Goal: Task Accomplishment & Management: Complete application form

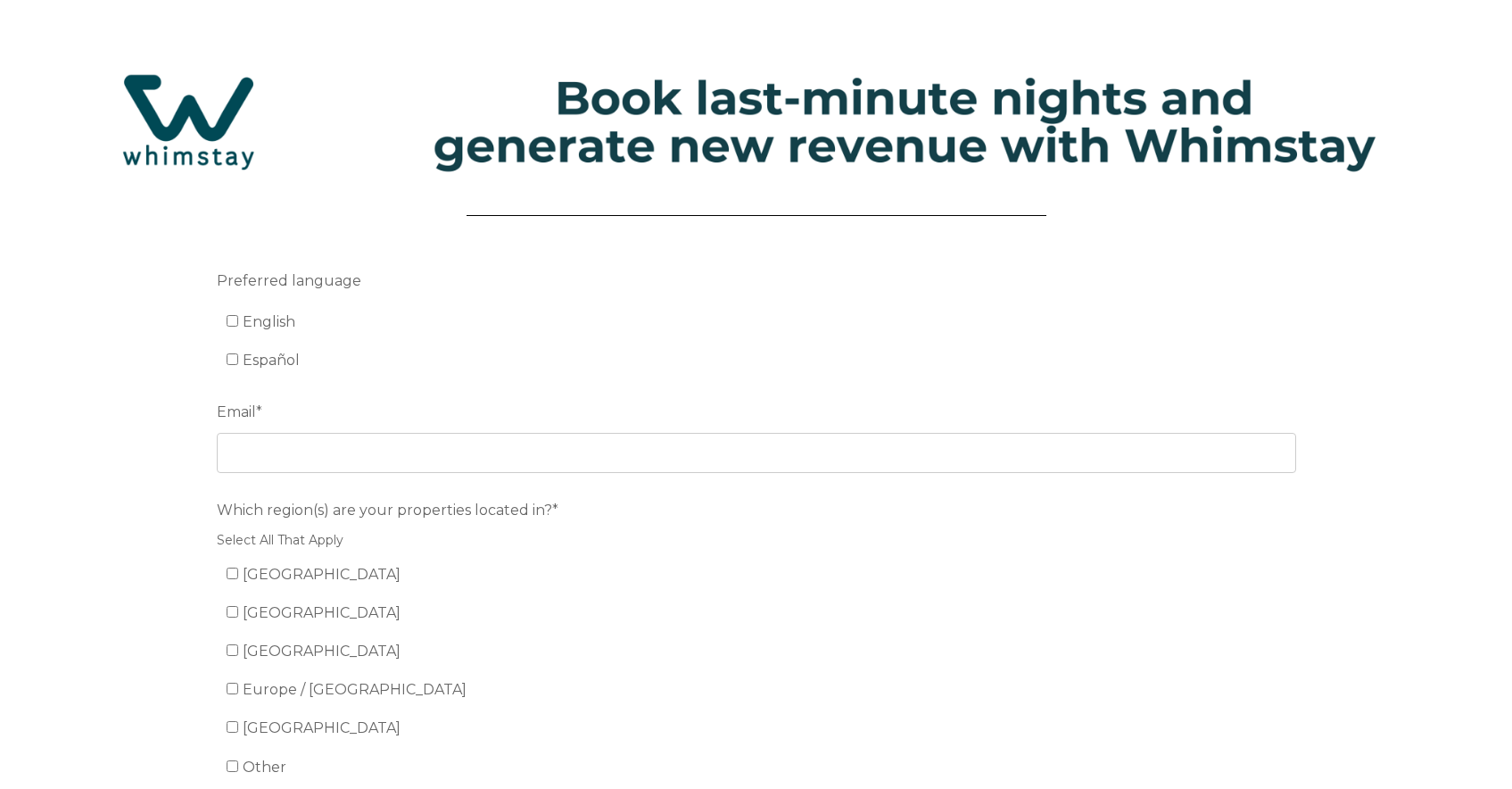
click at [269, 308] on li "English" at bounding box center [766, 322] width 1080 height 28
click at [266, 315] on span "English" at bounding box center [269, 322] width 53 height 17
click at [238, 315] on input "English" at bounding box center [233, 321] width 11 height 11
checkbox input "true"
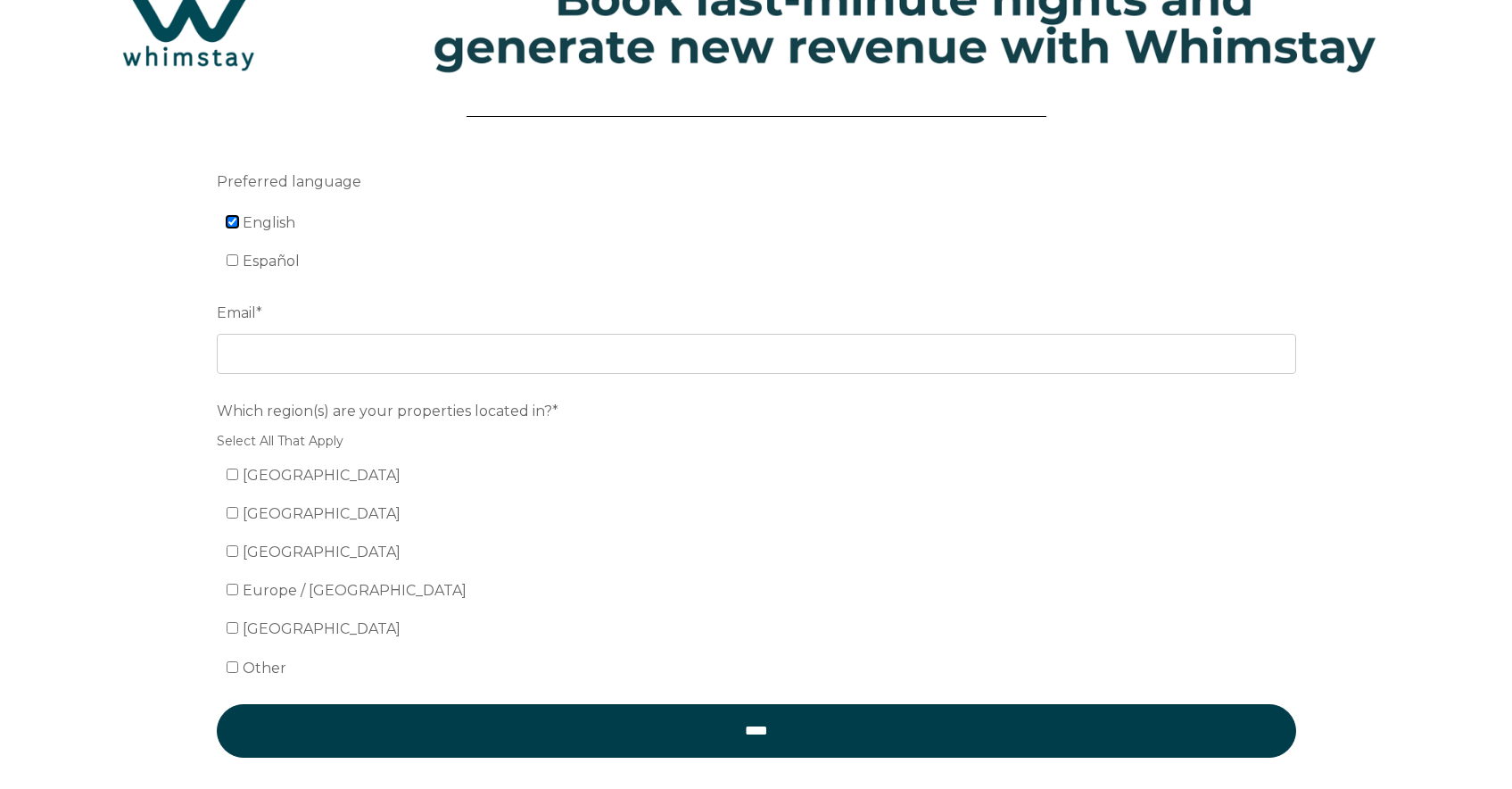
scroll to position [119, 0]
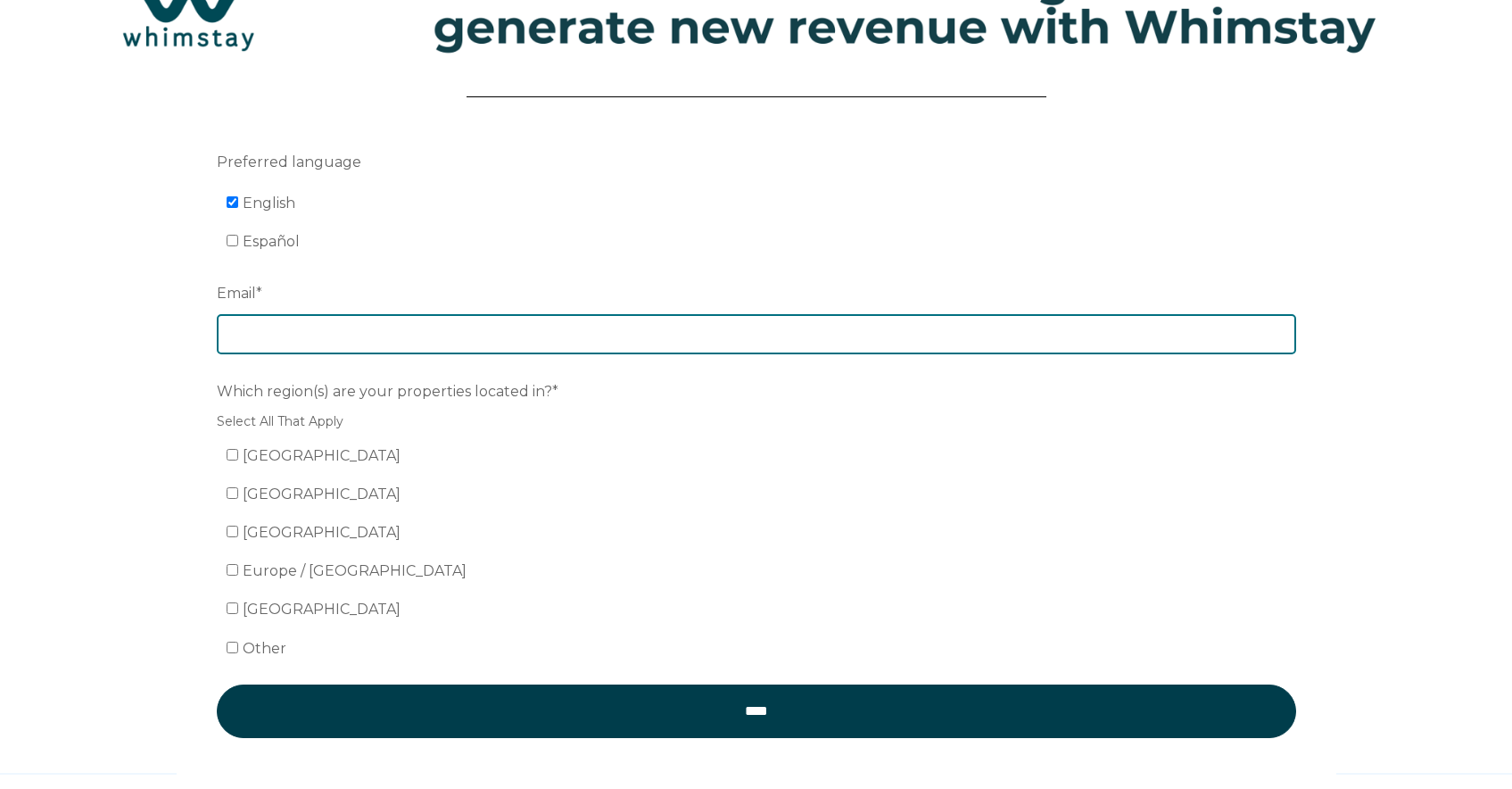
click at [275, 321] on input "Email *" at bounding box center [756, 334] width 1080 height 40
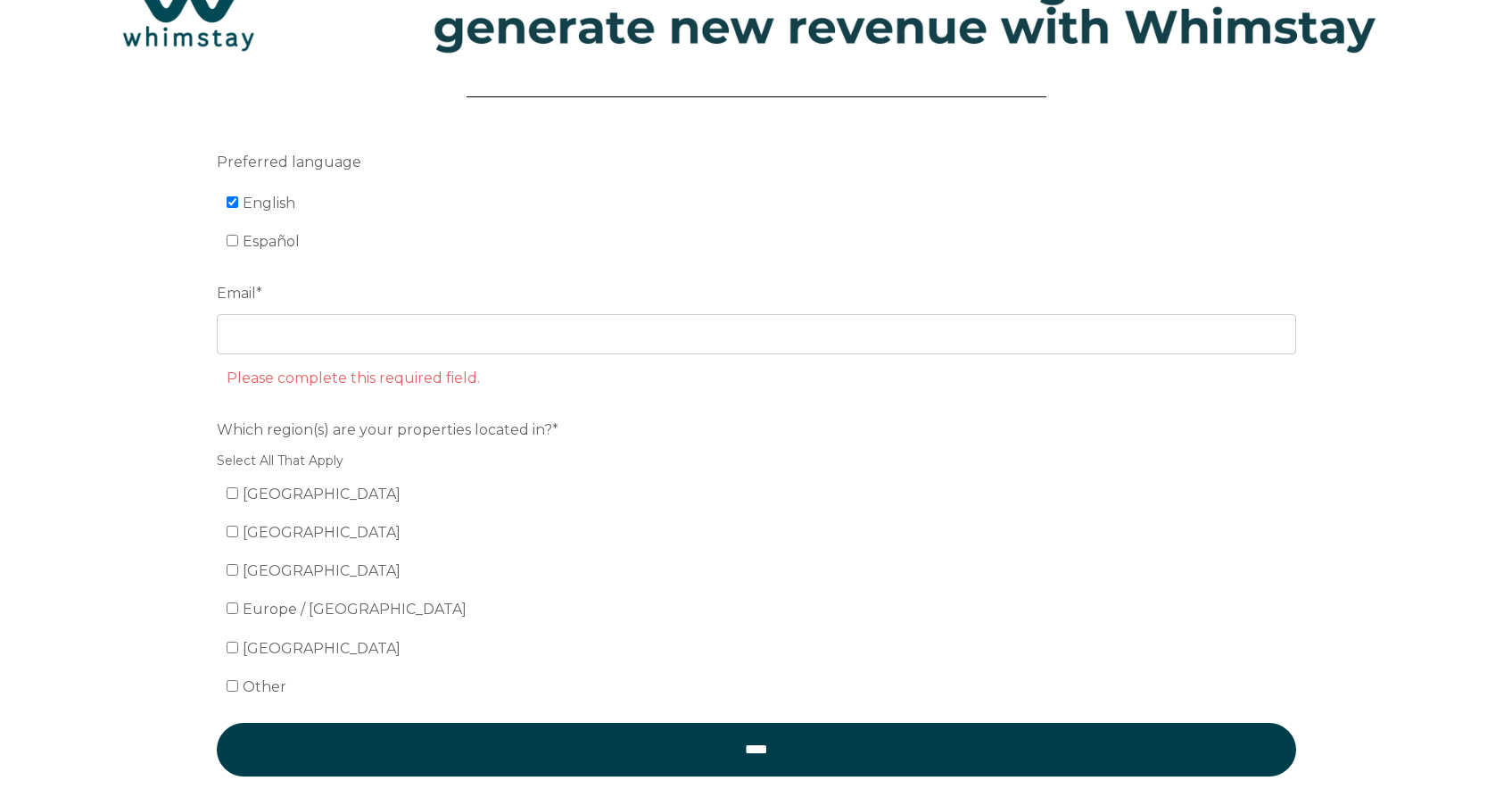
click at [274, 455] on div "Which region(s) are your properties located in?* Select All That Apply [GEOGRAP…" at bounding box center [756, 557] width 1080 height 287
click at [265, 495] on span "[GEOGRAPHIC_DATA]" at bounding box center [322, 494] width 158 height 17
click at [238, 495] on input "[GEOGRAPHIC_DATA]" at bounding box center [233, 492] width 11 height 11
checkbox input "true"
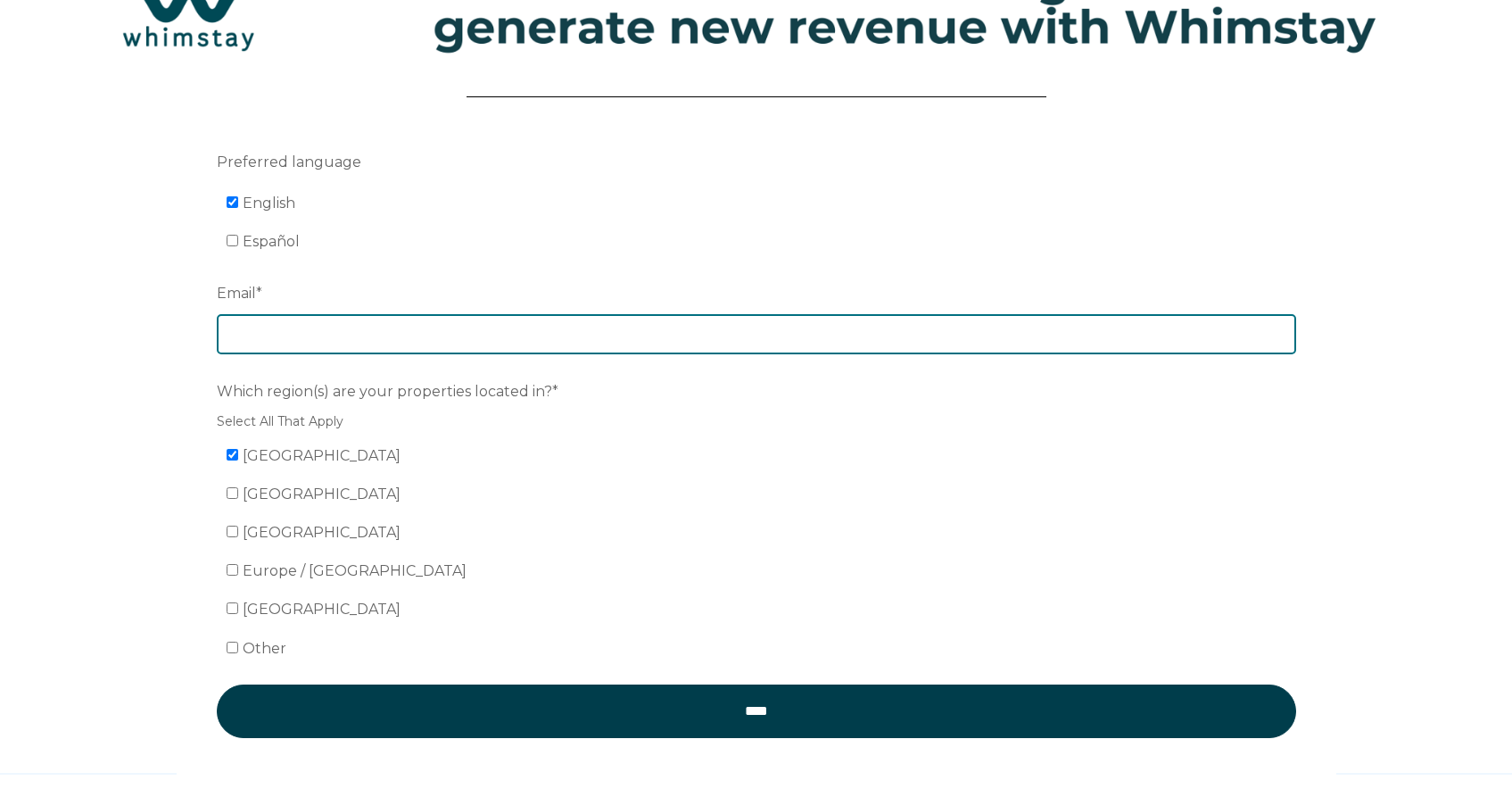
click at [252, 338] on input "Email *" at bounding box center [756, 334] width 1080 height 40
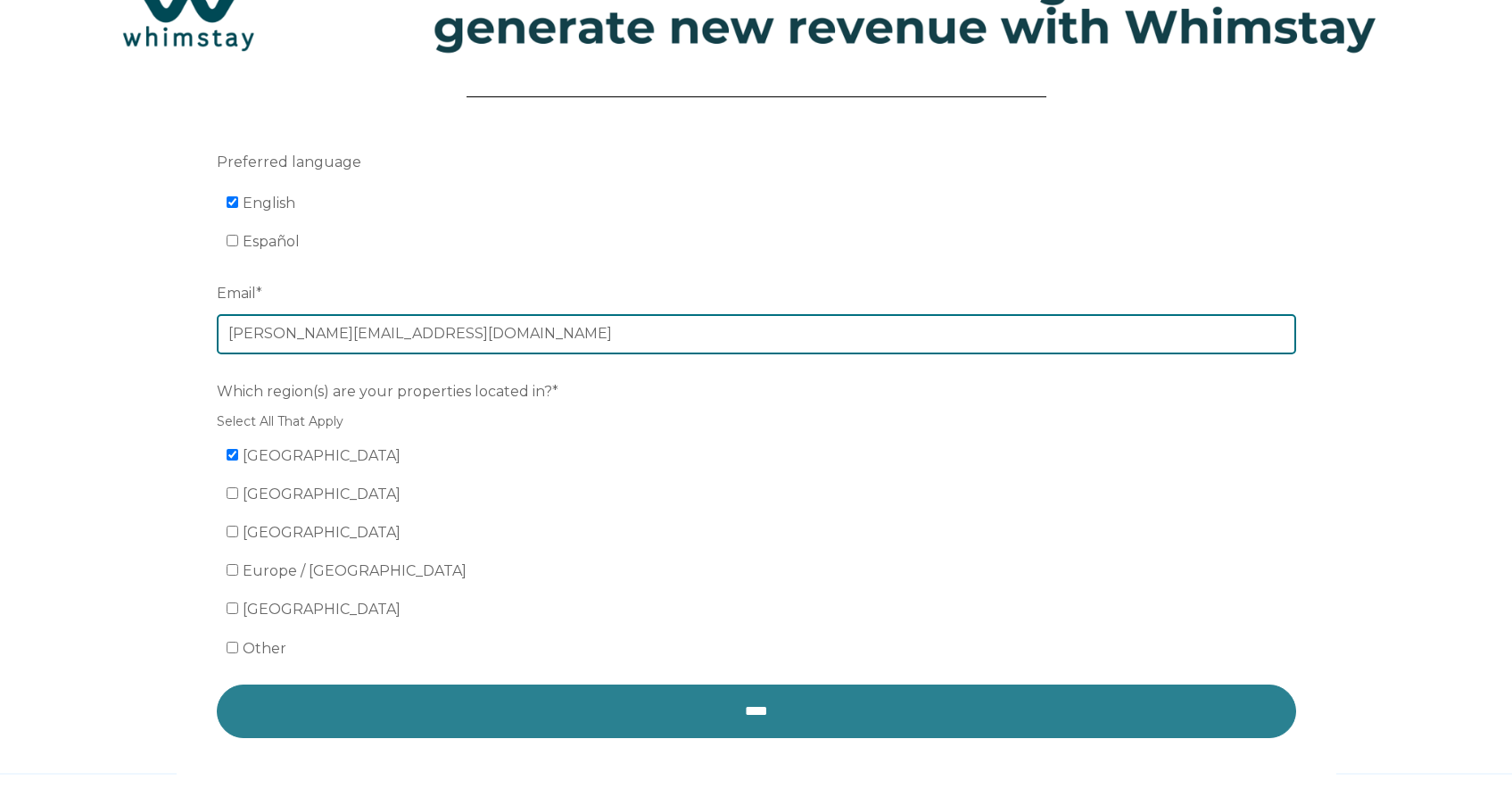
type input "[PERSON_NAME][EMAIL_ADDRESS][DOMAIN_NAME]"
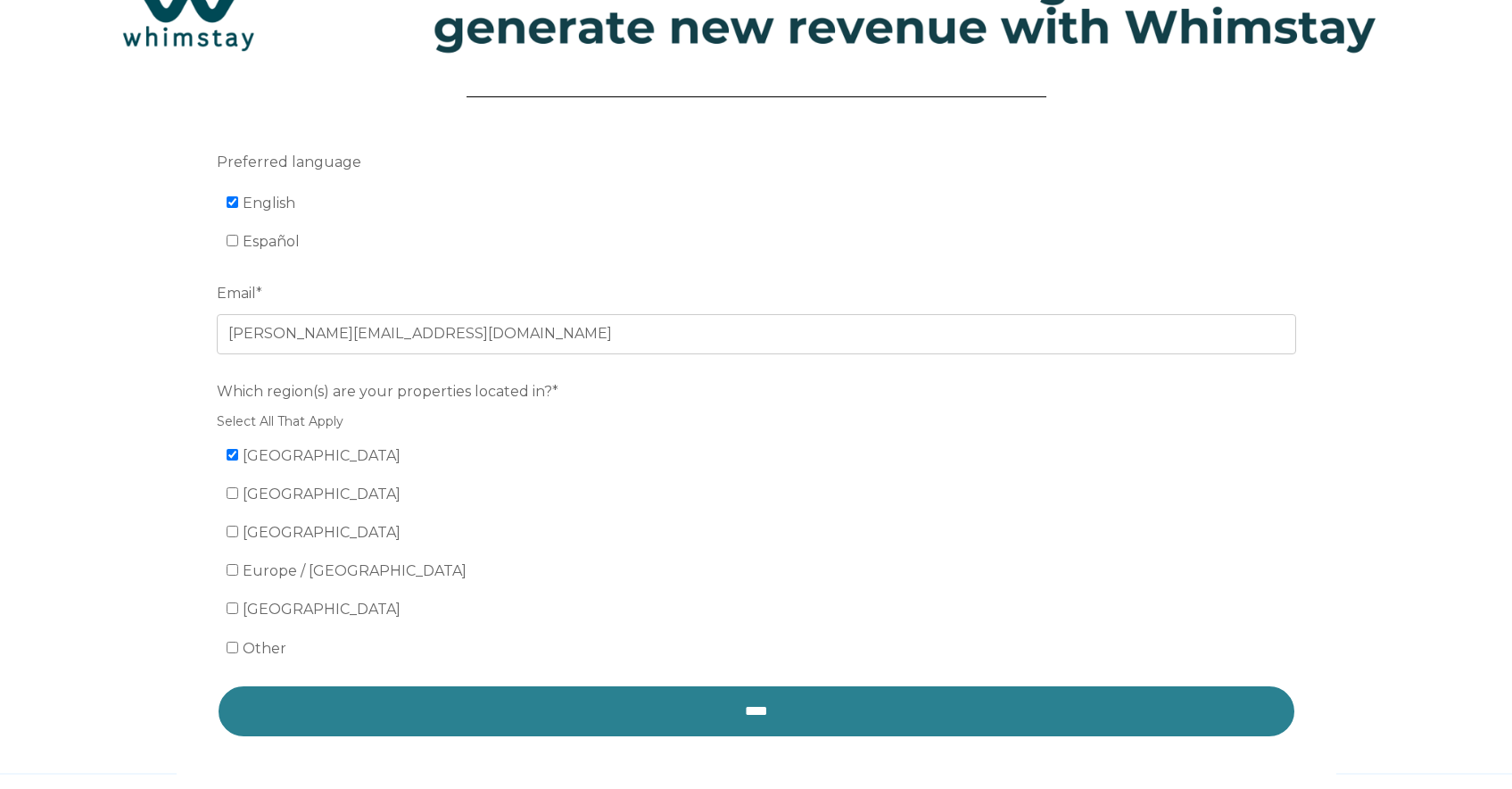
click at [325, 725] on input "****" at bounding box center [756, 711] width 1080 height 54
click at [330, 724] on input "****" at bounding box center [756, 711] width 1080 height 54
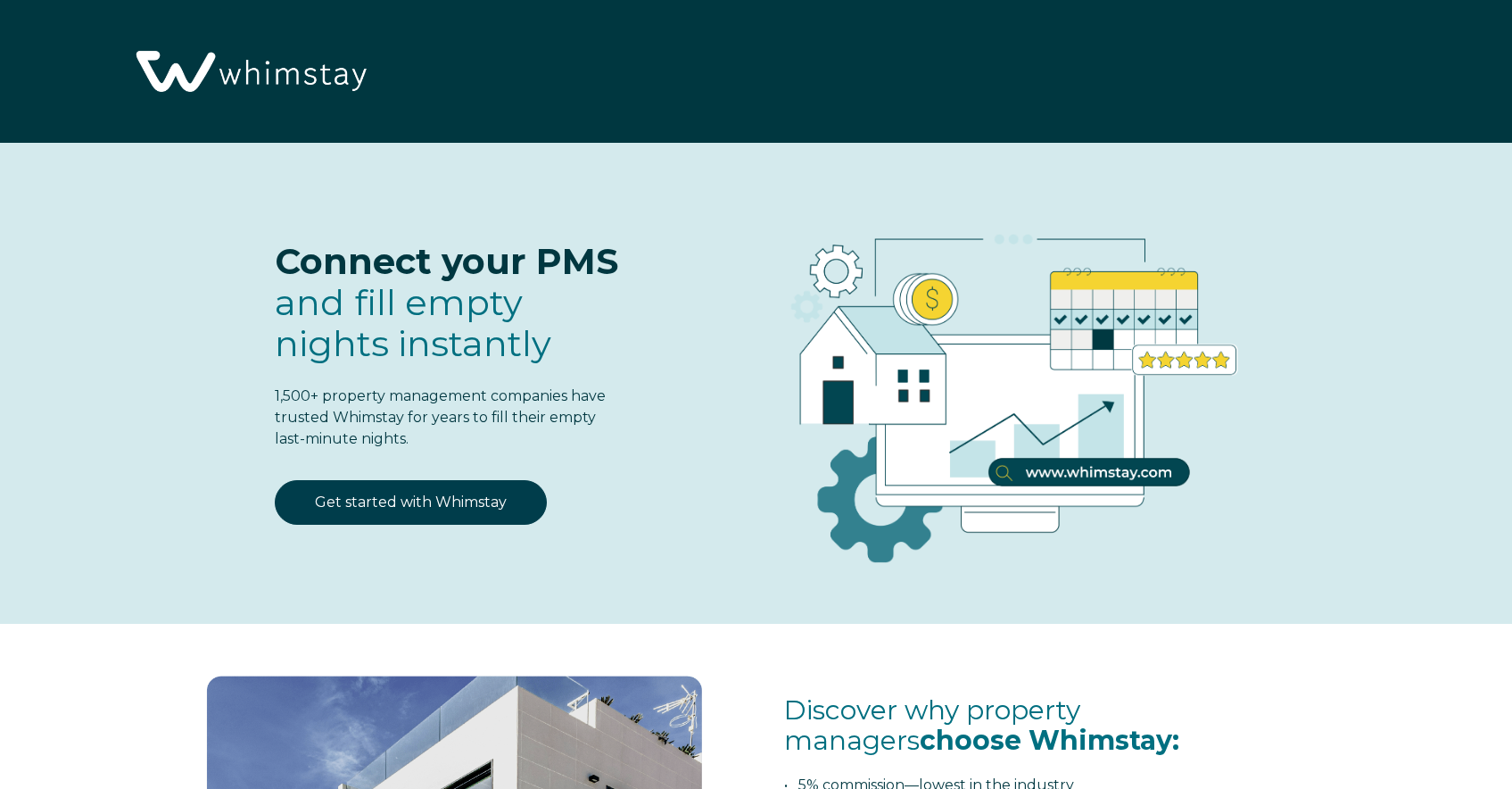
select select "US"
select select "Standard"
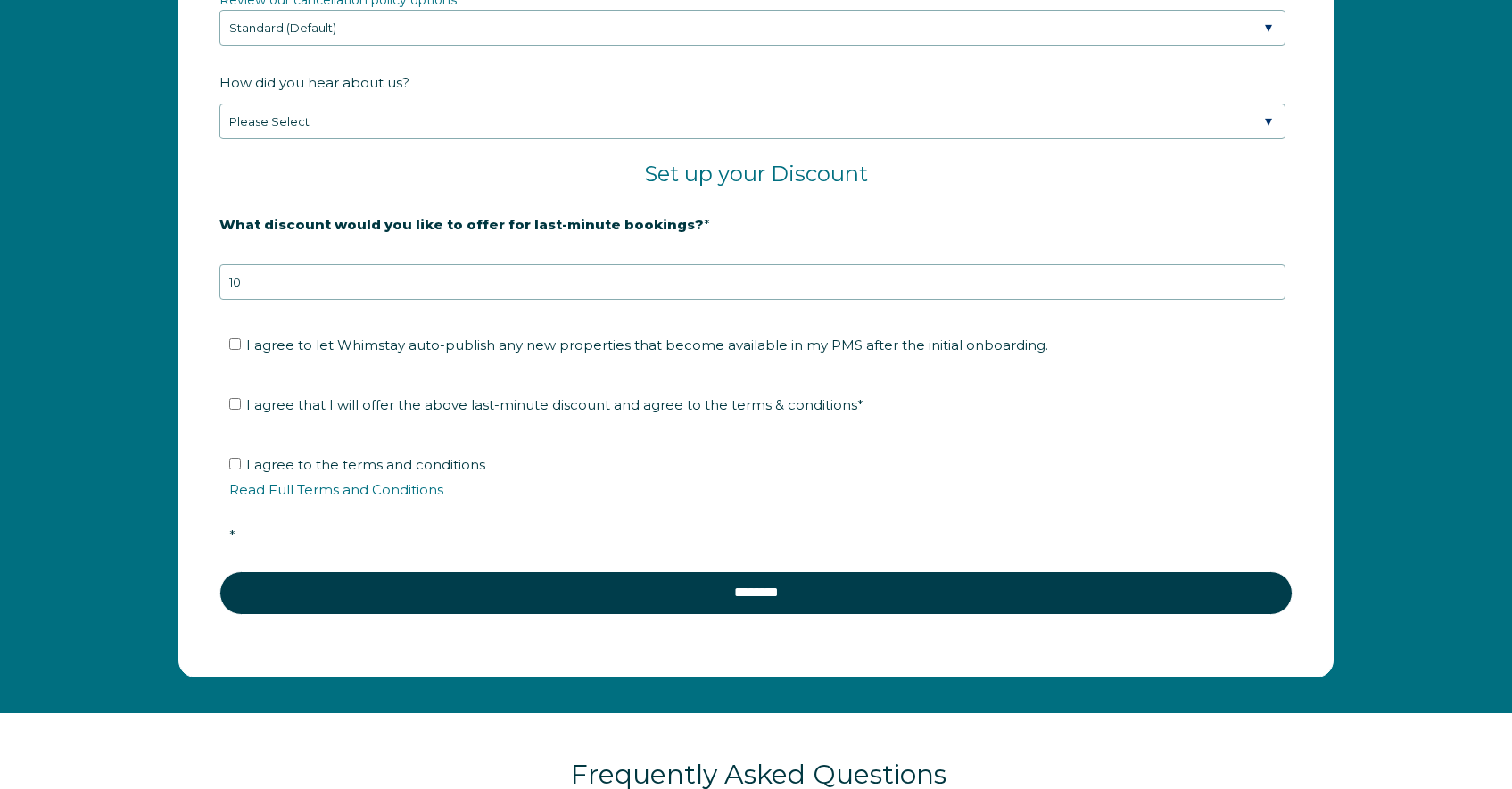
scroll to position [2874, 0]
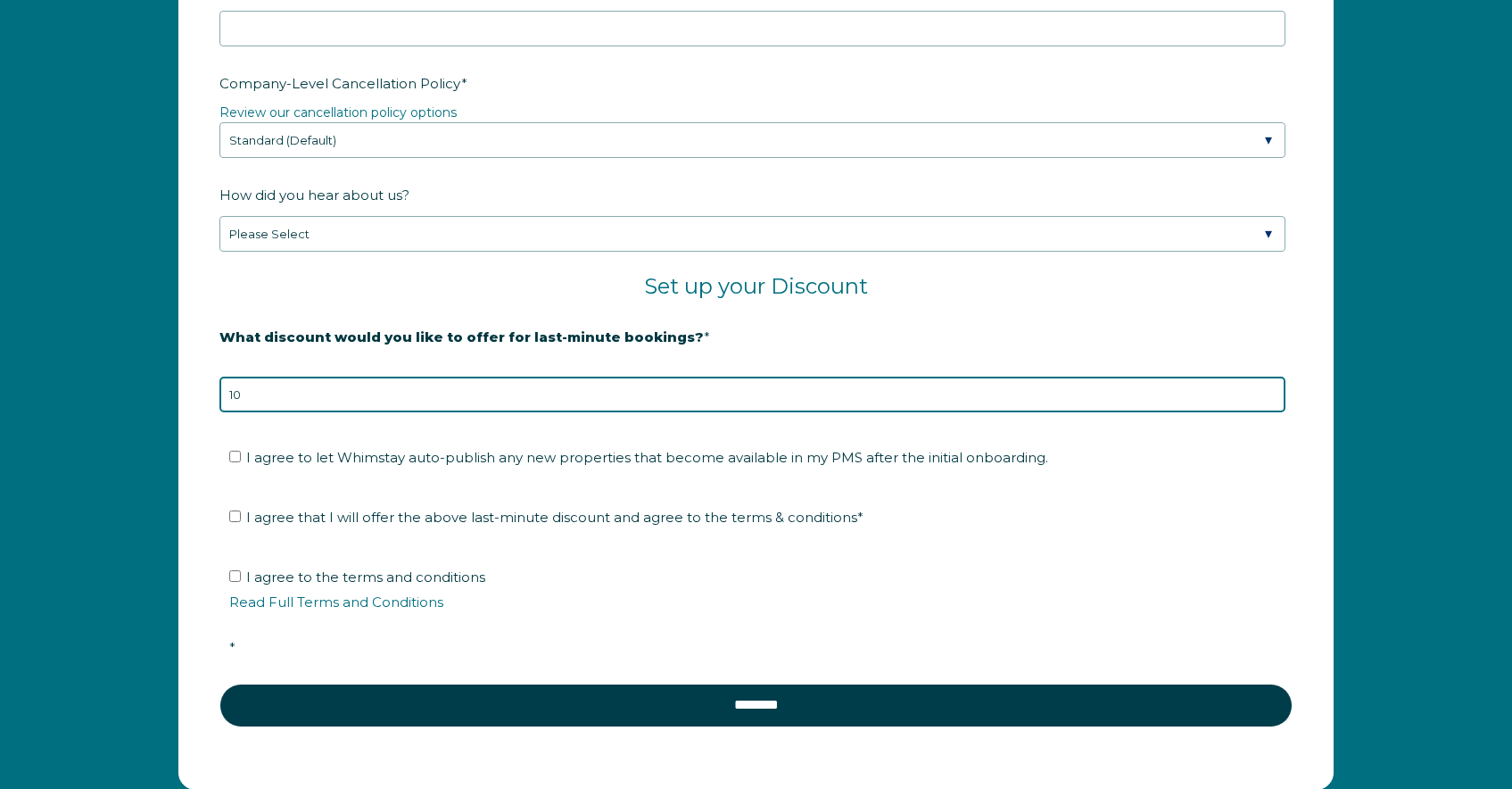
click at [391, 403] on input "10" at bounding box center [752, 394] width 1067 height 36
type input "15"
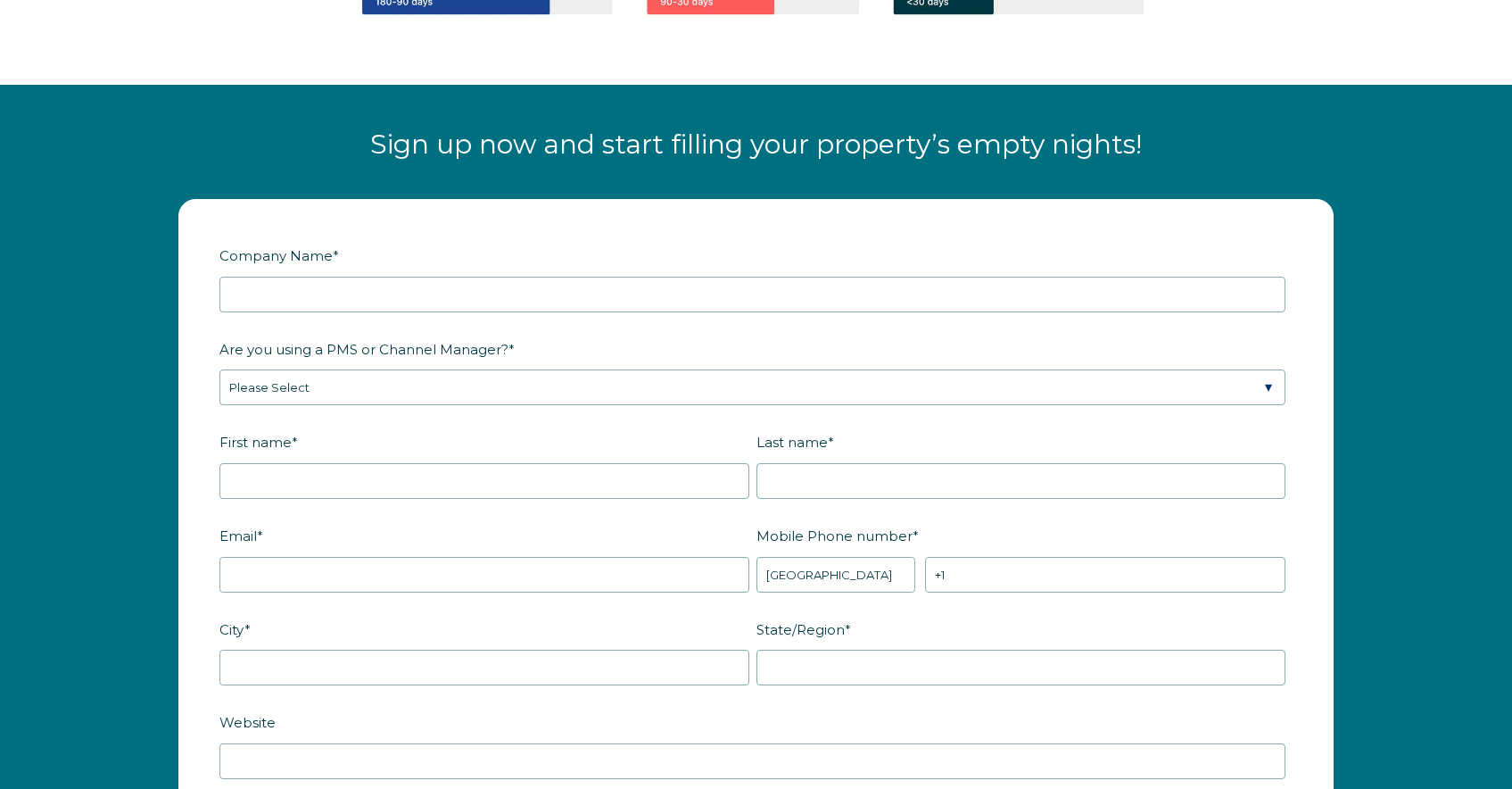
scroll to position [2115, 0]
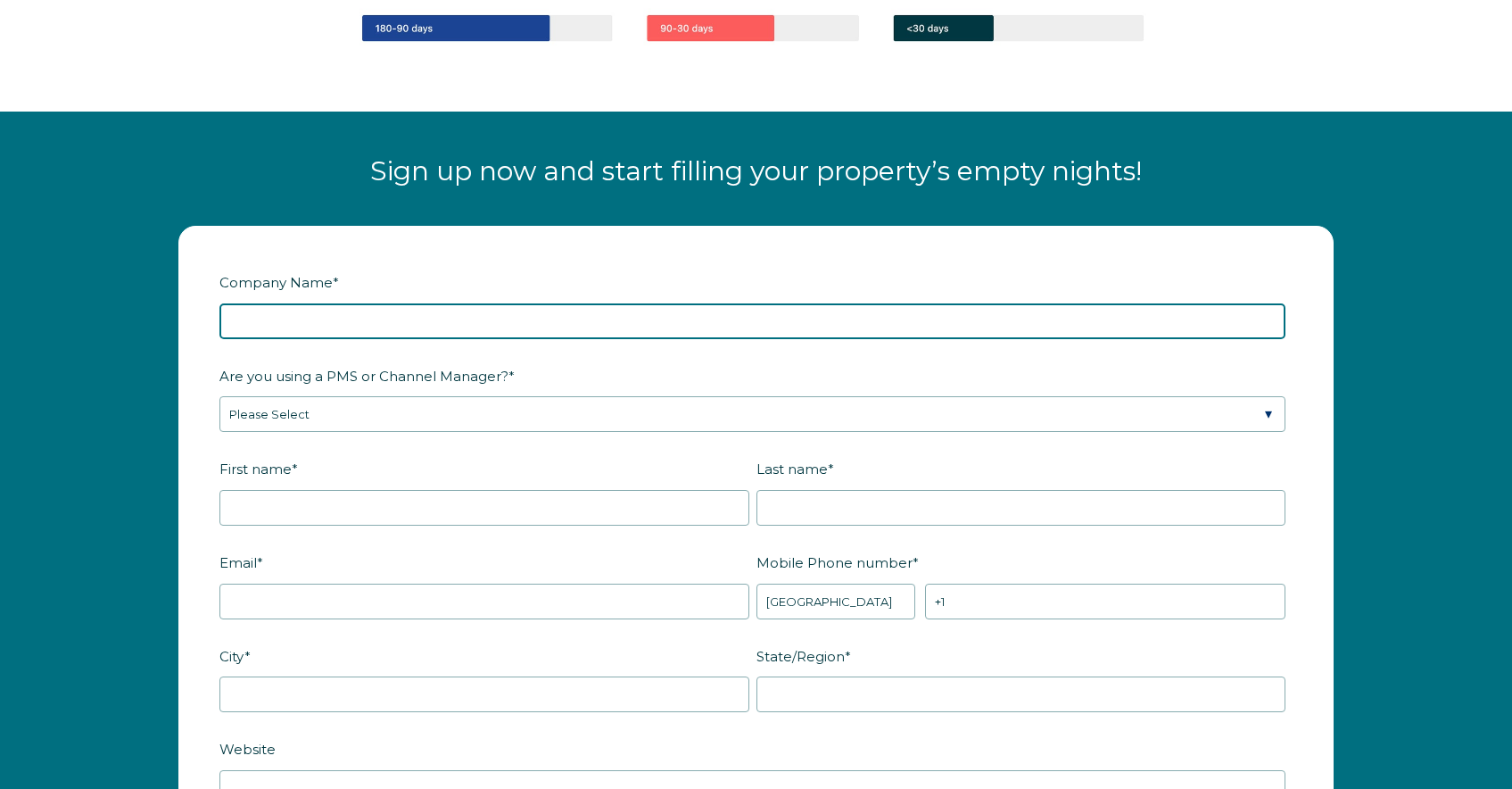
click at [386, 321] on input "Company Name *" at bounding box center [752, 321] width 1067 height 36
type input "Second Home Stays"
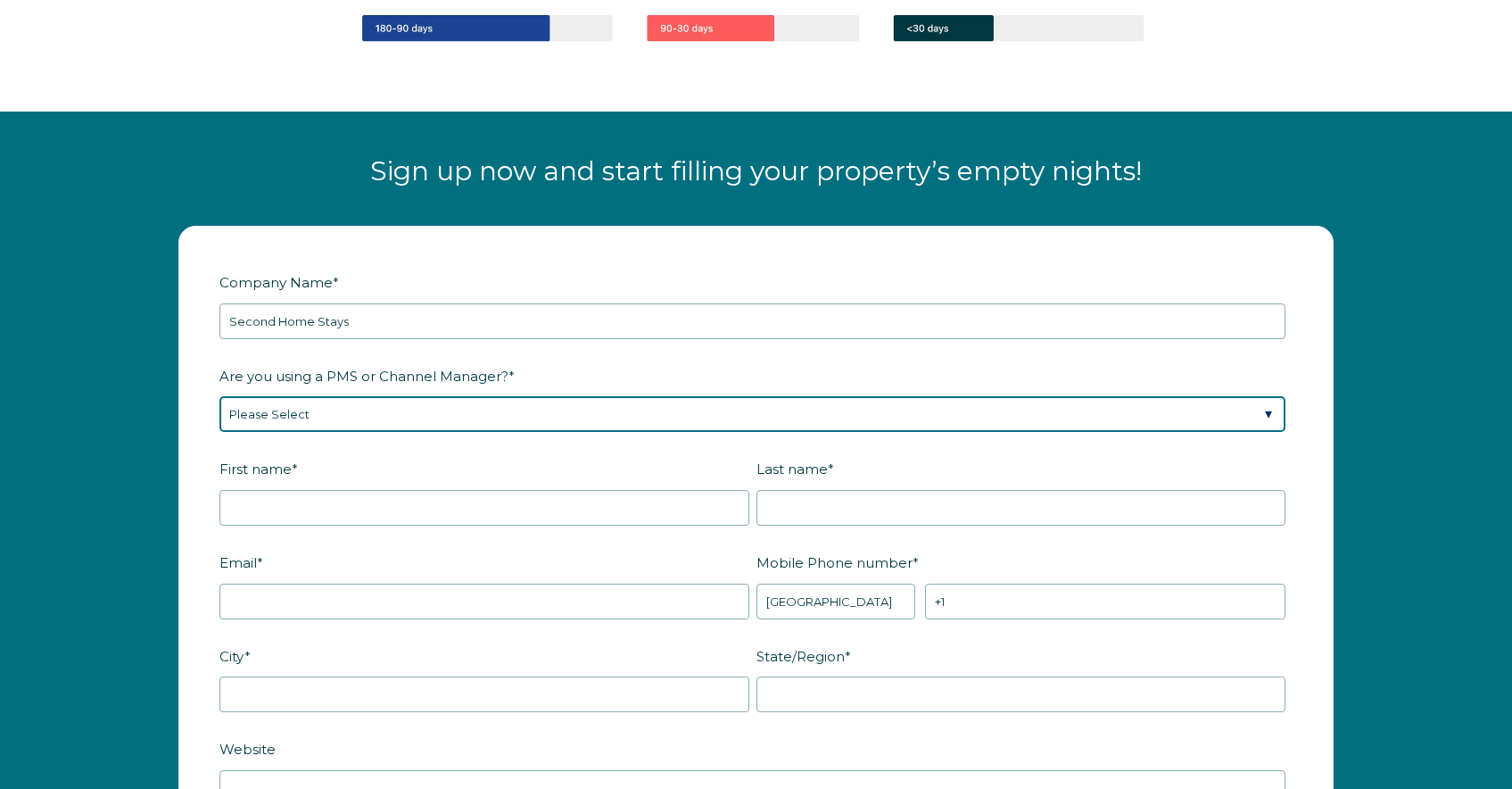
click at [378, 417] on select "Please Select Barefoot BookingPal Boost Brightside CiiRUS Escapia Guesty Hostaw…" at bounding box center [752, 414] width 1067 height 36
select select "Hostaway"
click at [219, 396] on select "Please Select Barefoot BookingPal Boost Brightside CiiRUS Escapia Guesty Hostaw…" at bounding box center [752, 414] width 1067 height 36
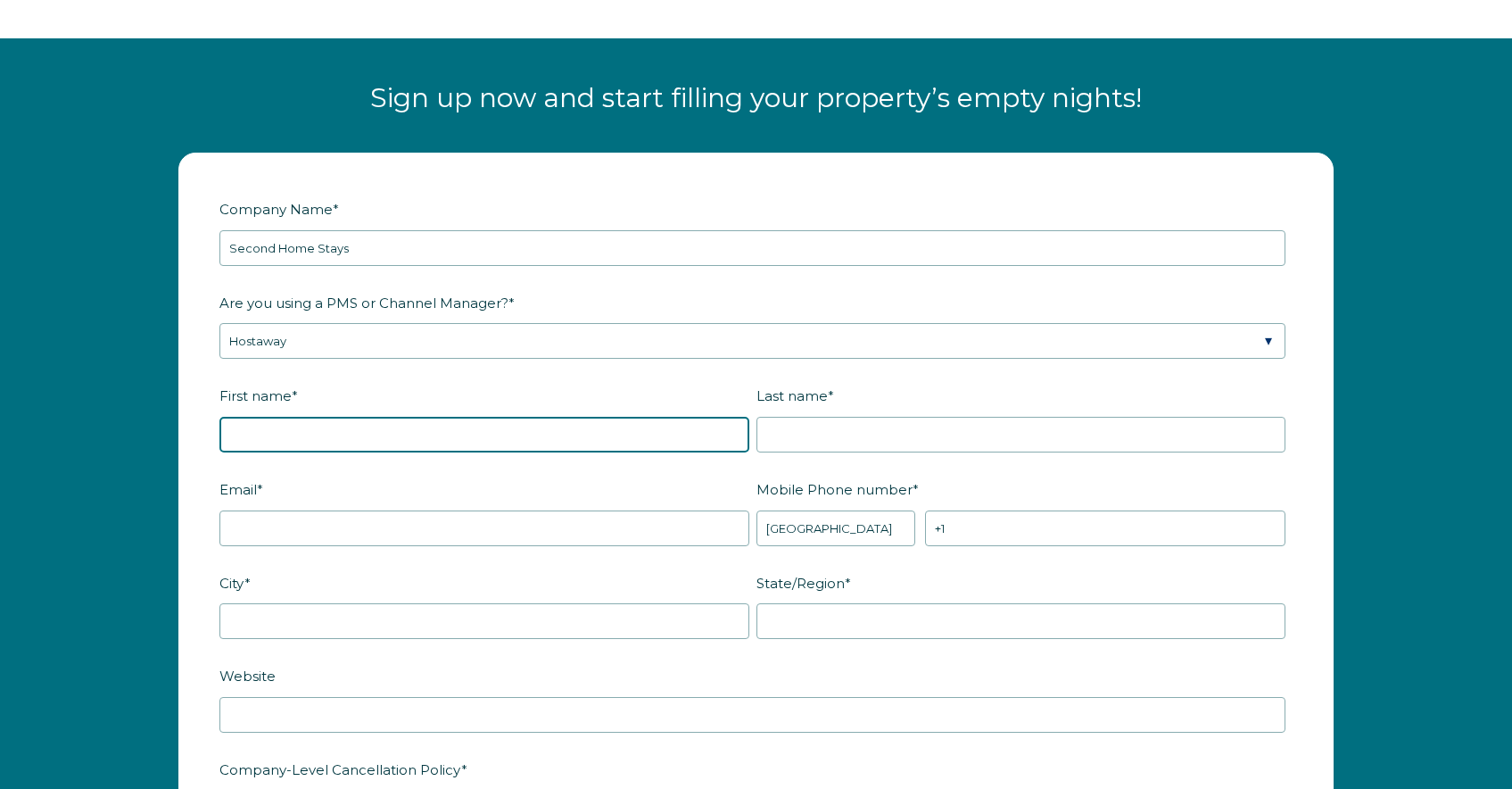
click at [344, 443] on input "First name *" at bounding box center [484, 435] width 530 height 36
type input "Timothy"
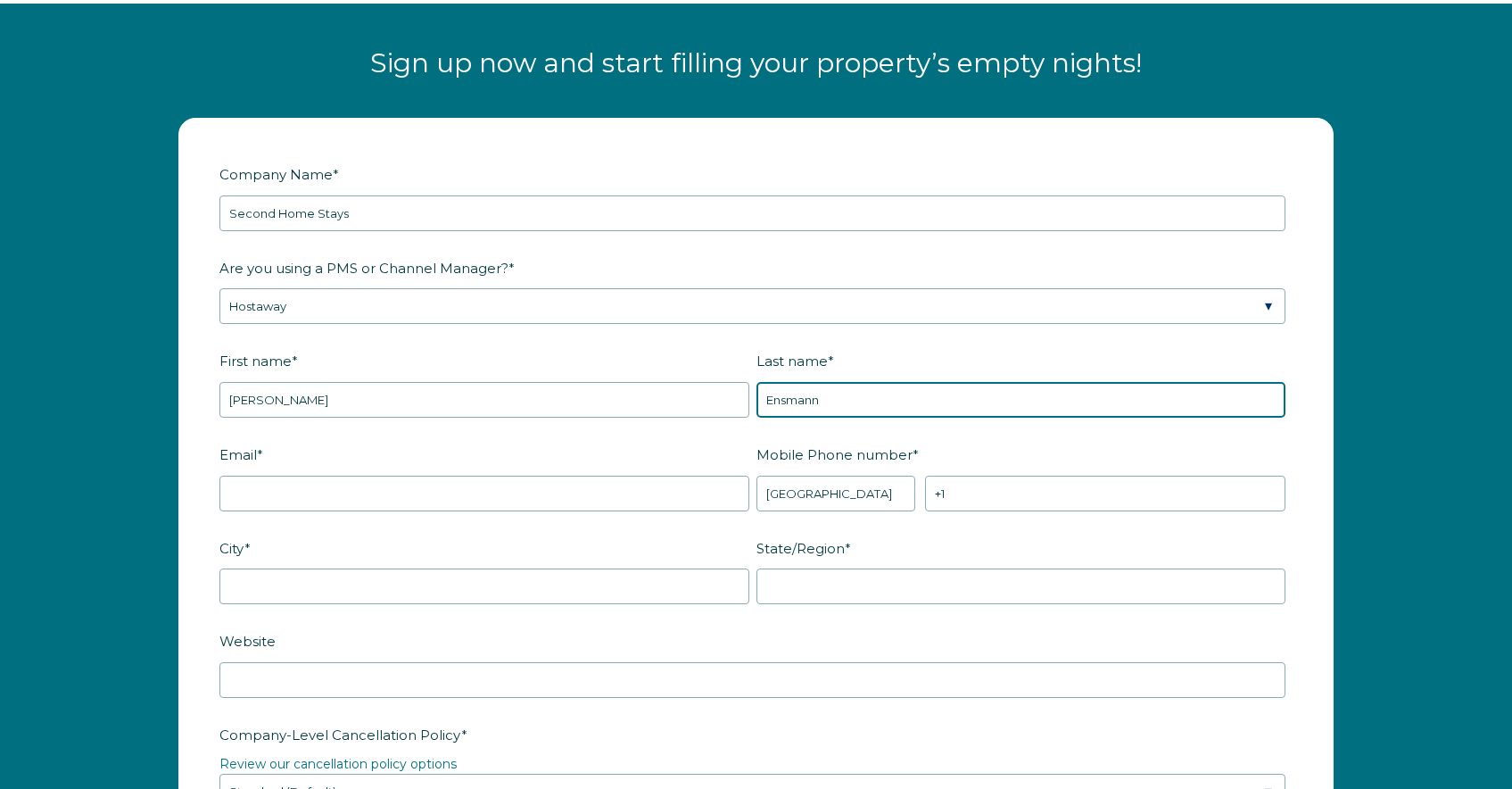
scroll to position [2227, 0]
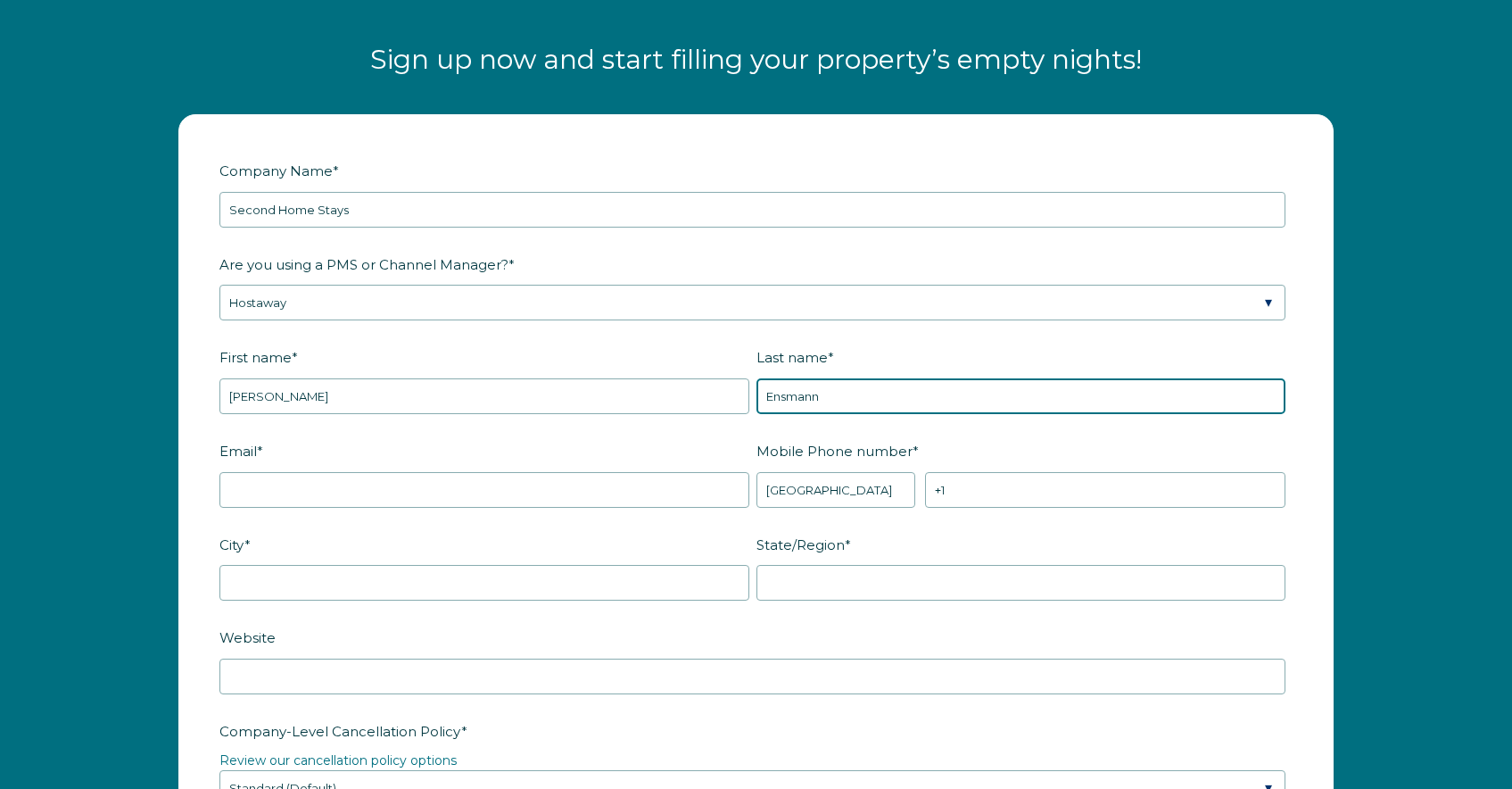
type input "Ensmann"
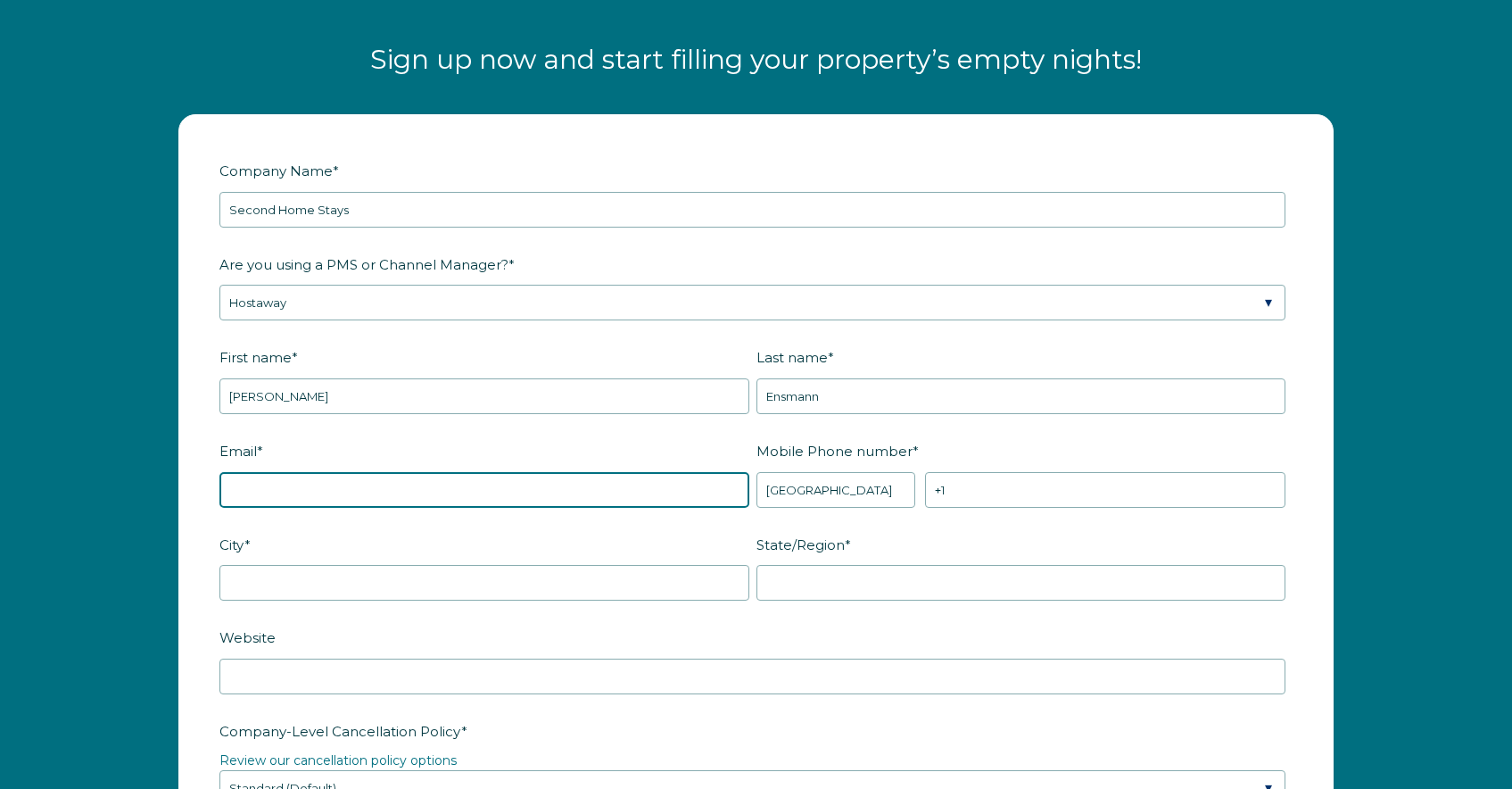
click at [299, 494] on input "Email *" at bounding box center [484, 490] width 530 height 36
type input "T"
type input "[PERSON_NAME][EMAIL_ADDRESS][DOMAIN_NAME]"
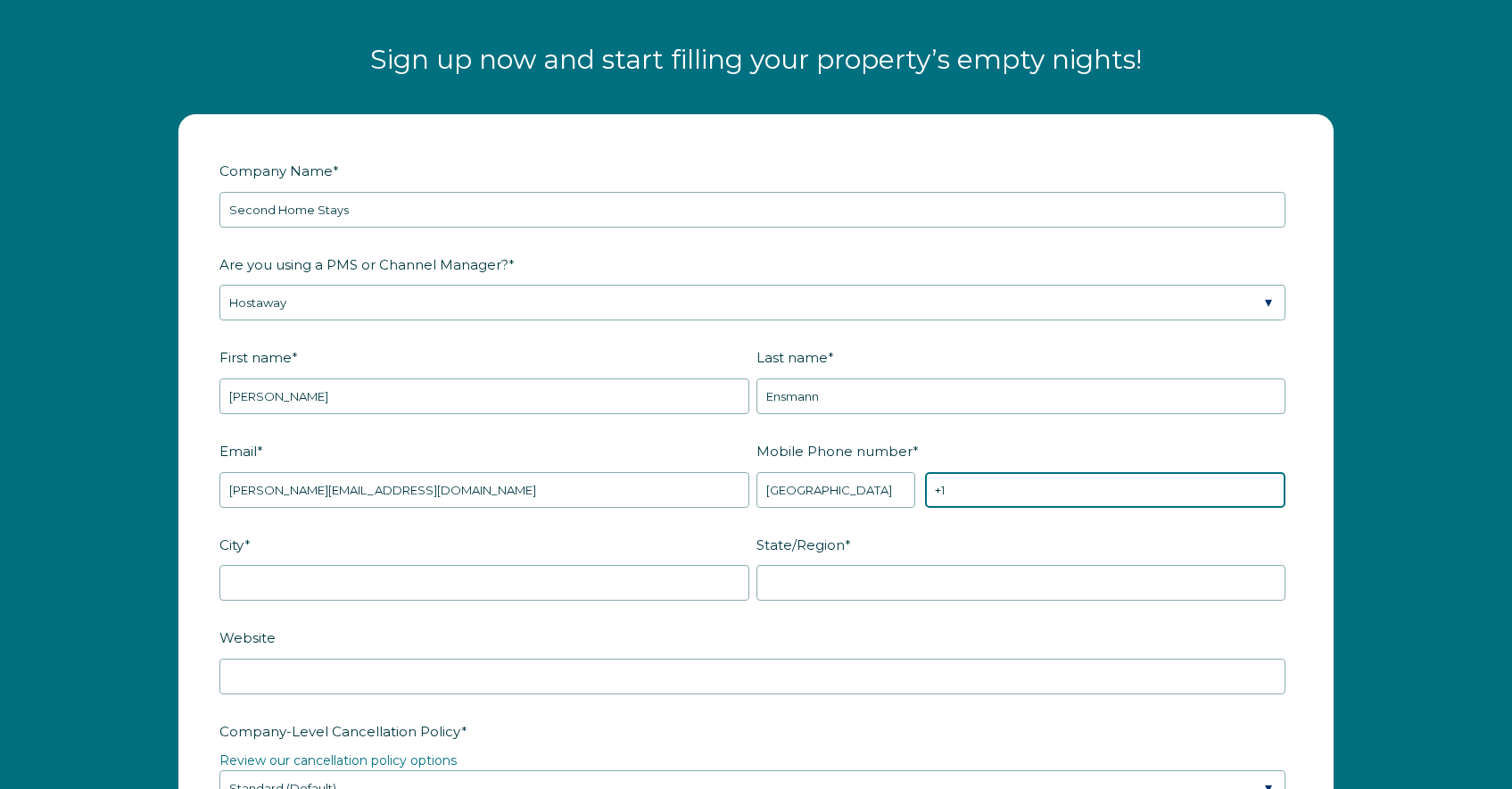
click at [962, 483] on input "+1" at bounding box center [1105, 490] width 361 height 36
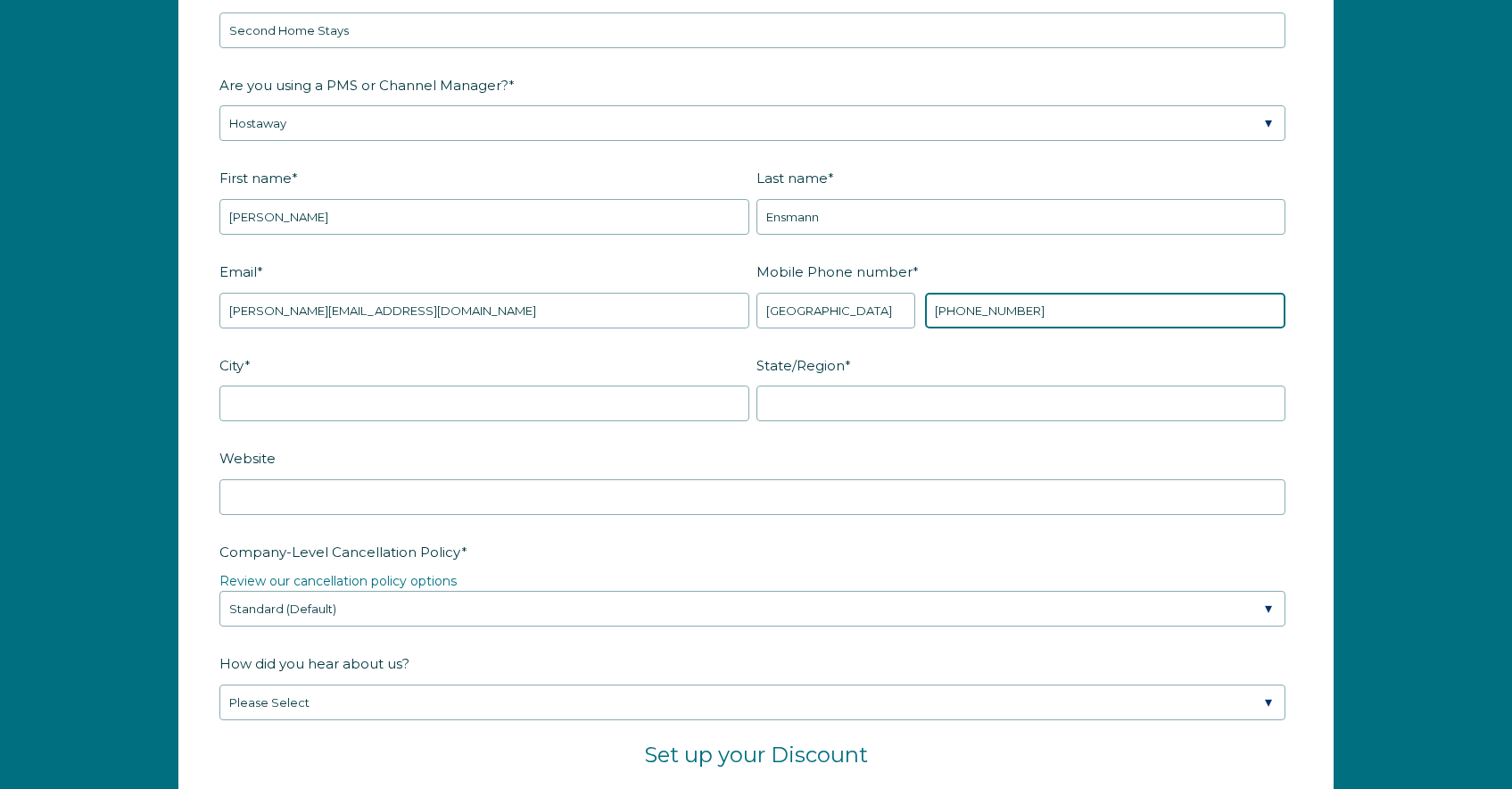
type input "+1 7728281572"
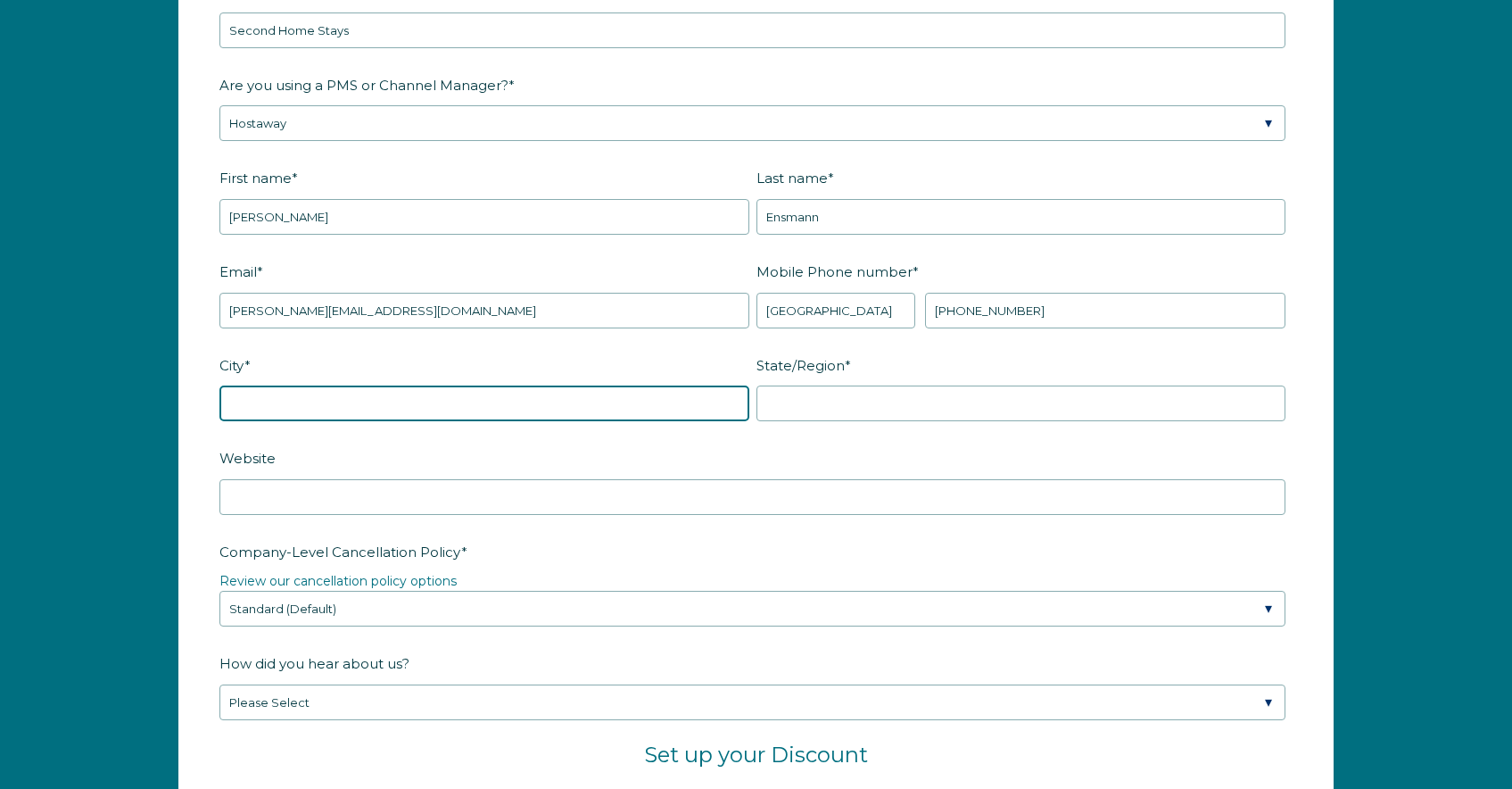
click at [483, 409] on input "City *" at bounding box center [484, 403] width 530 height 36
type input "Tampa"
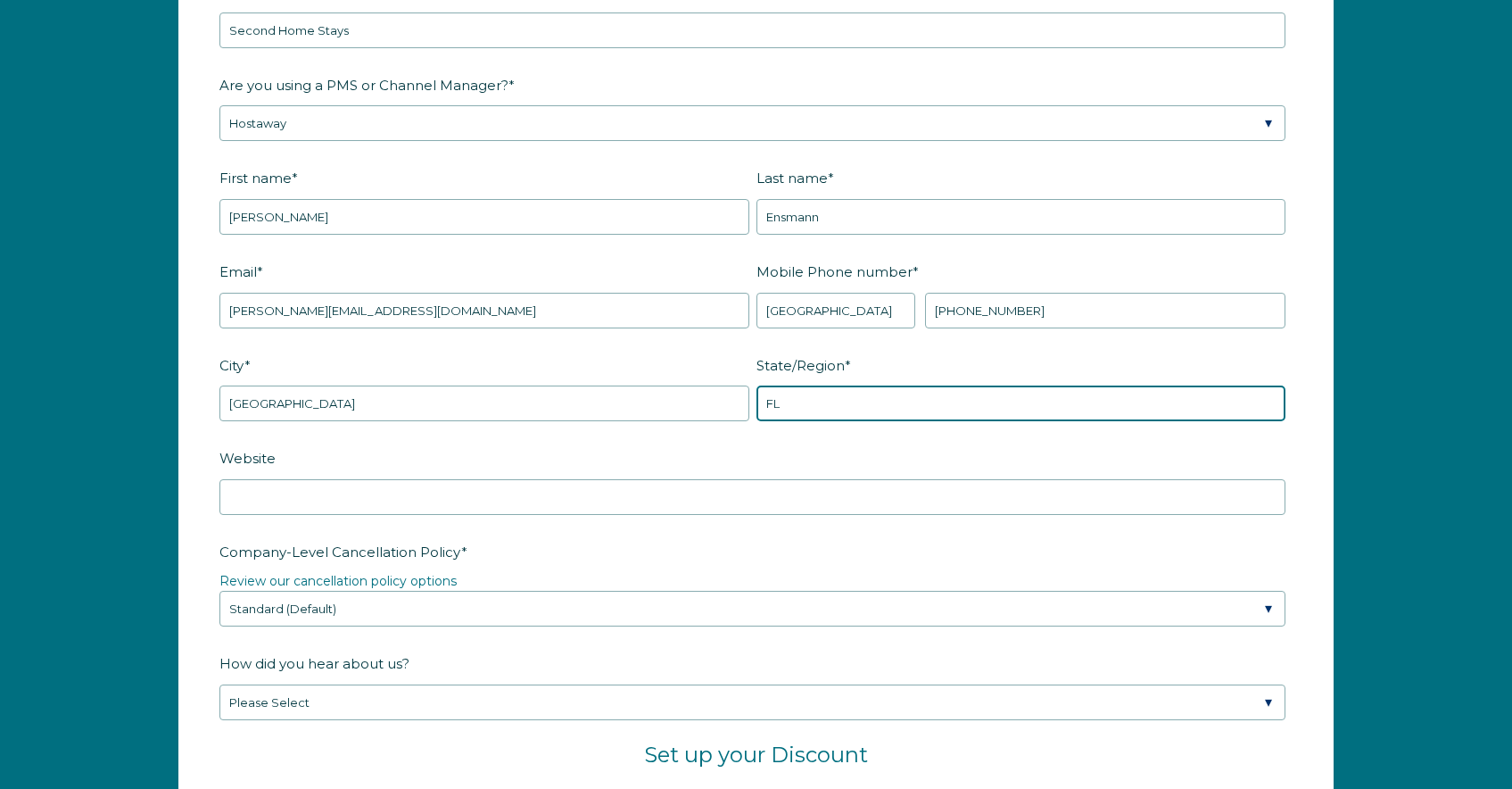
type input "FL"
click at [395, 514] on fieldset "Website" at bounding box center [756, 490] width 1073 height 94
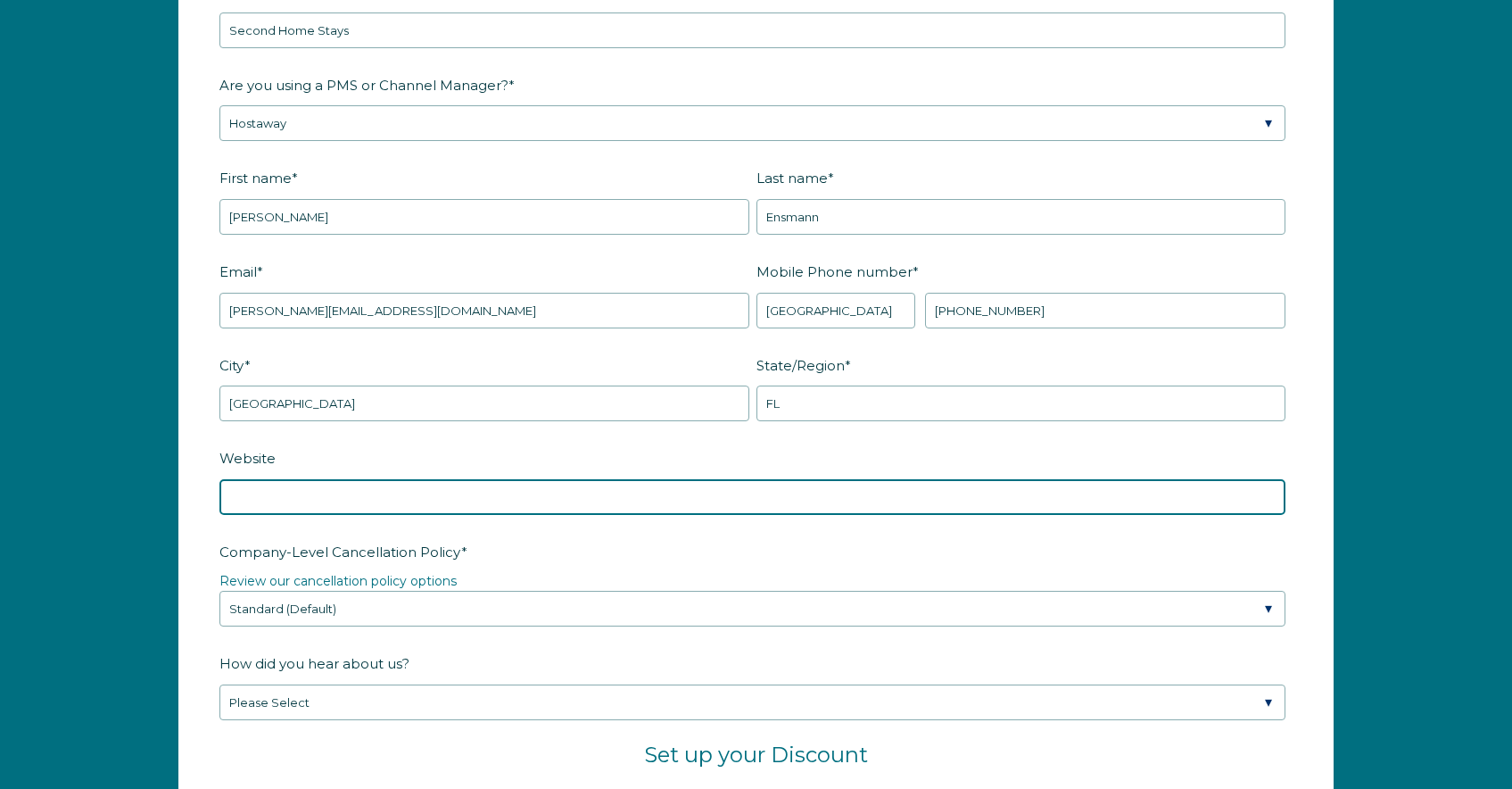
click at [401, 503] on input "Website" at bounding box center [752, 497] width 1067 height 36
type input "s"
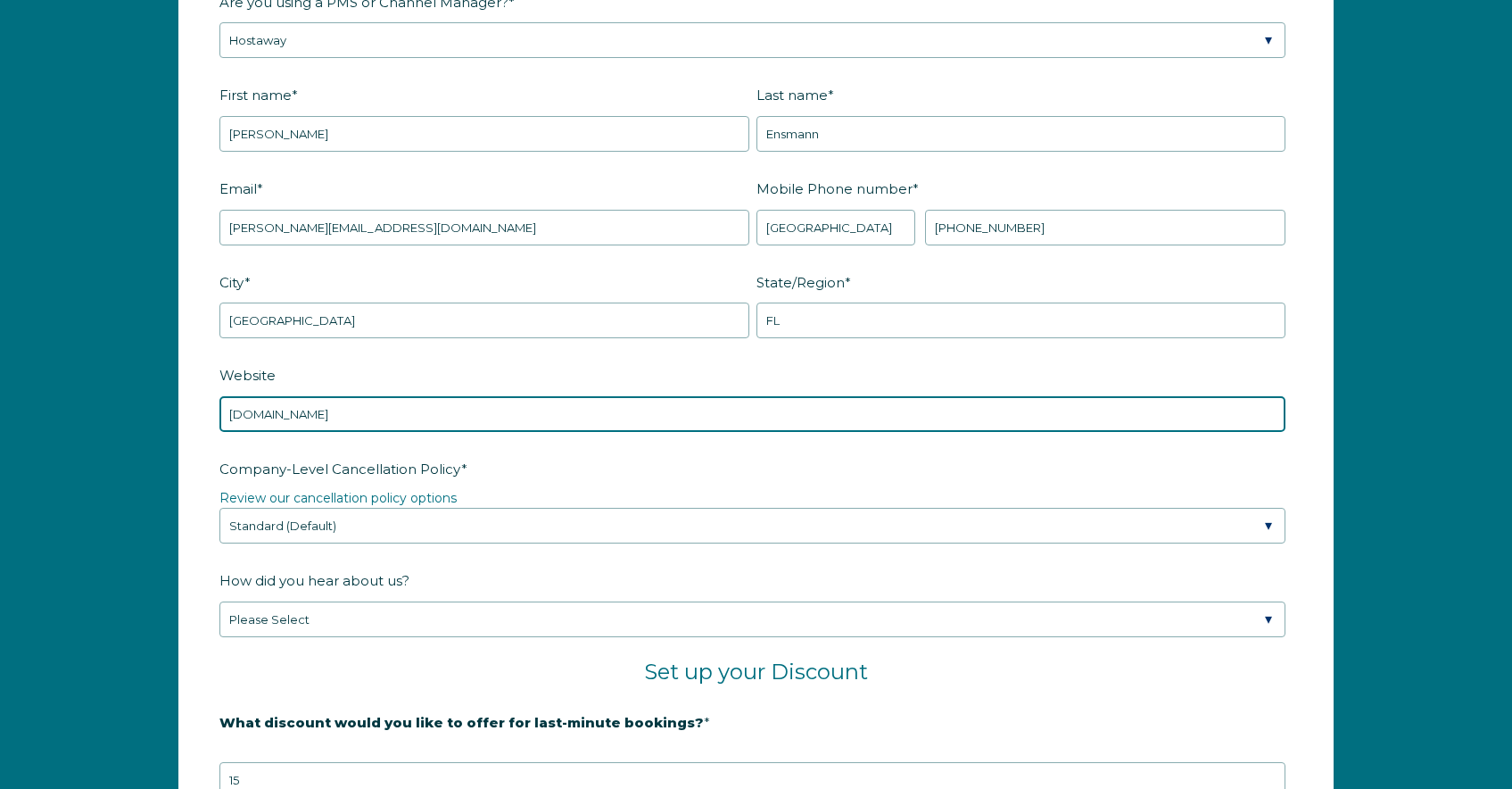
scroll to position [2567, 0]
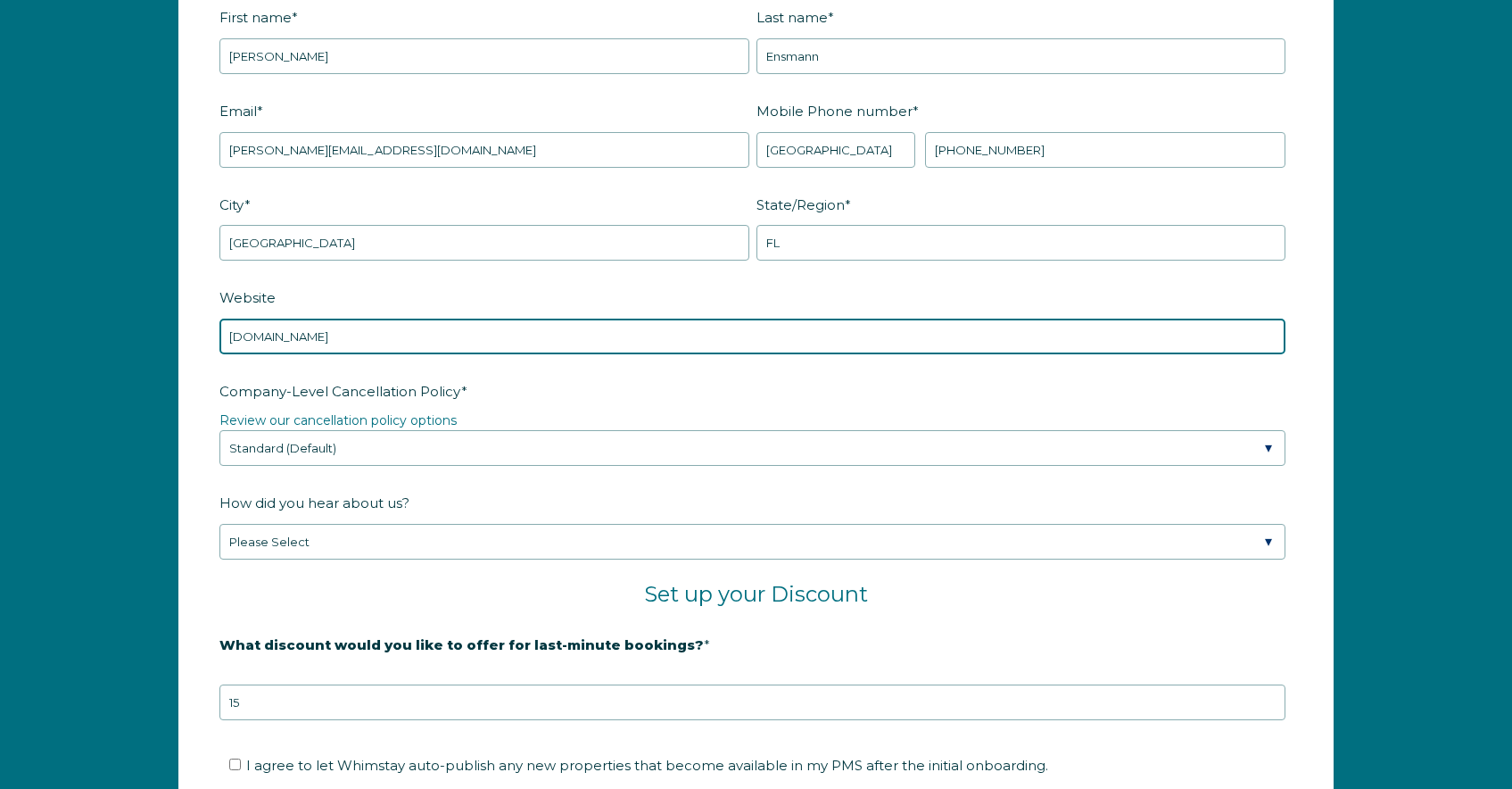
type input "www.secondhomestays.com"
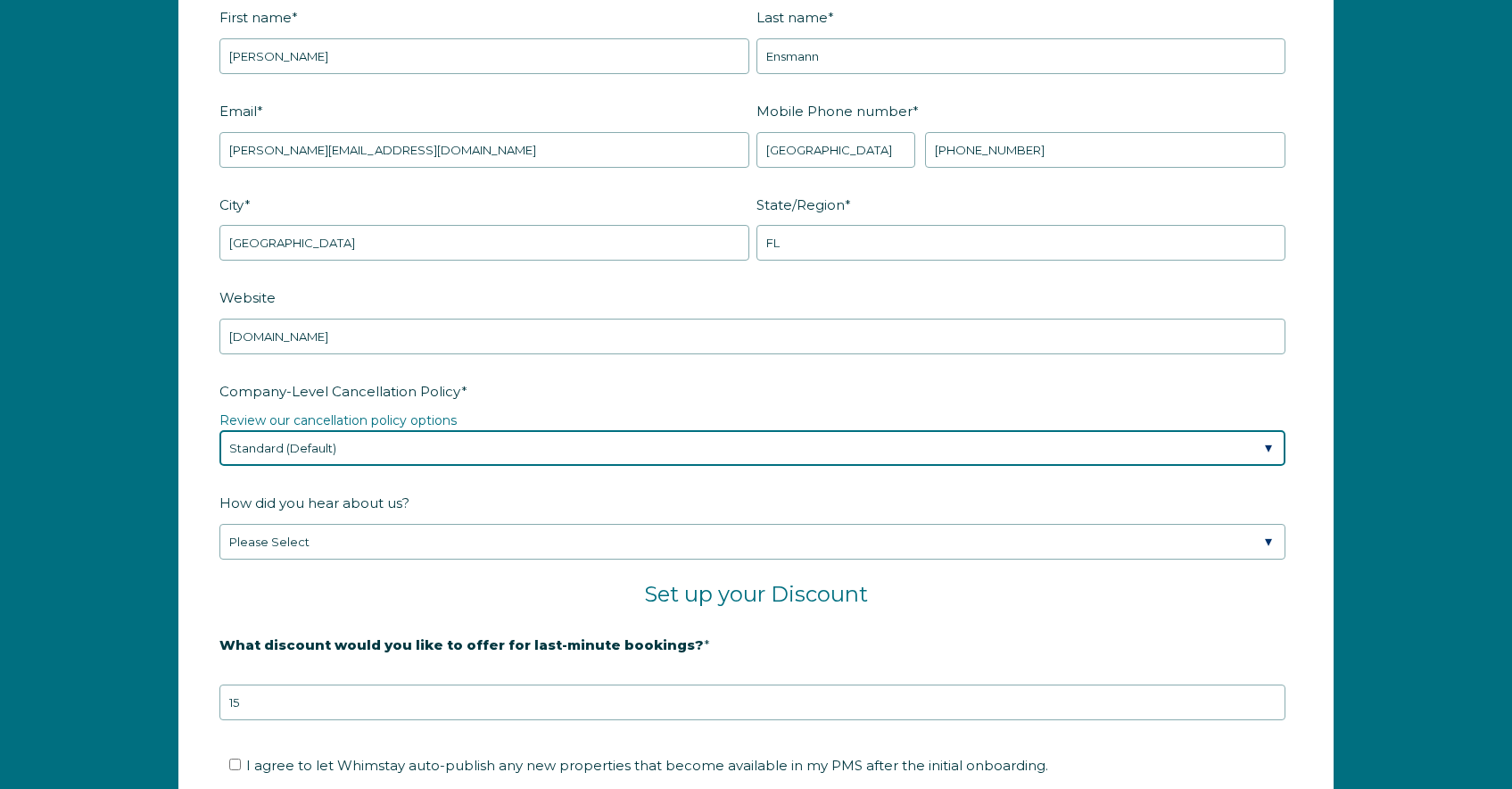
click at [402, 443] on select "Please Select Partial Standard (Default) Moderate Strict" at bounding box center [752, 448] width 1067 height 36
click at [219, 430] on select "Please Select Partial Standard (Default) Moderate Strict" at bounding box center [752, 448] width 1067 height 36
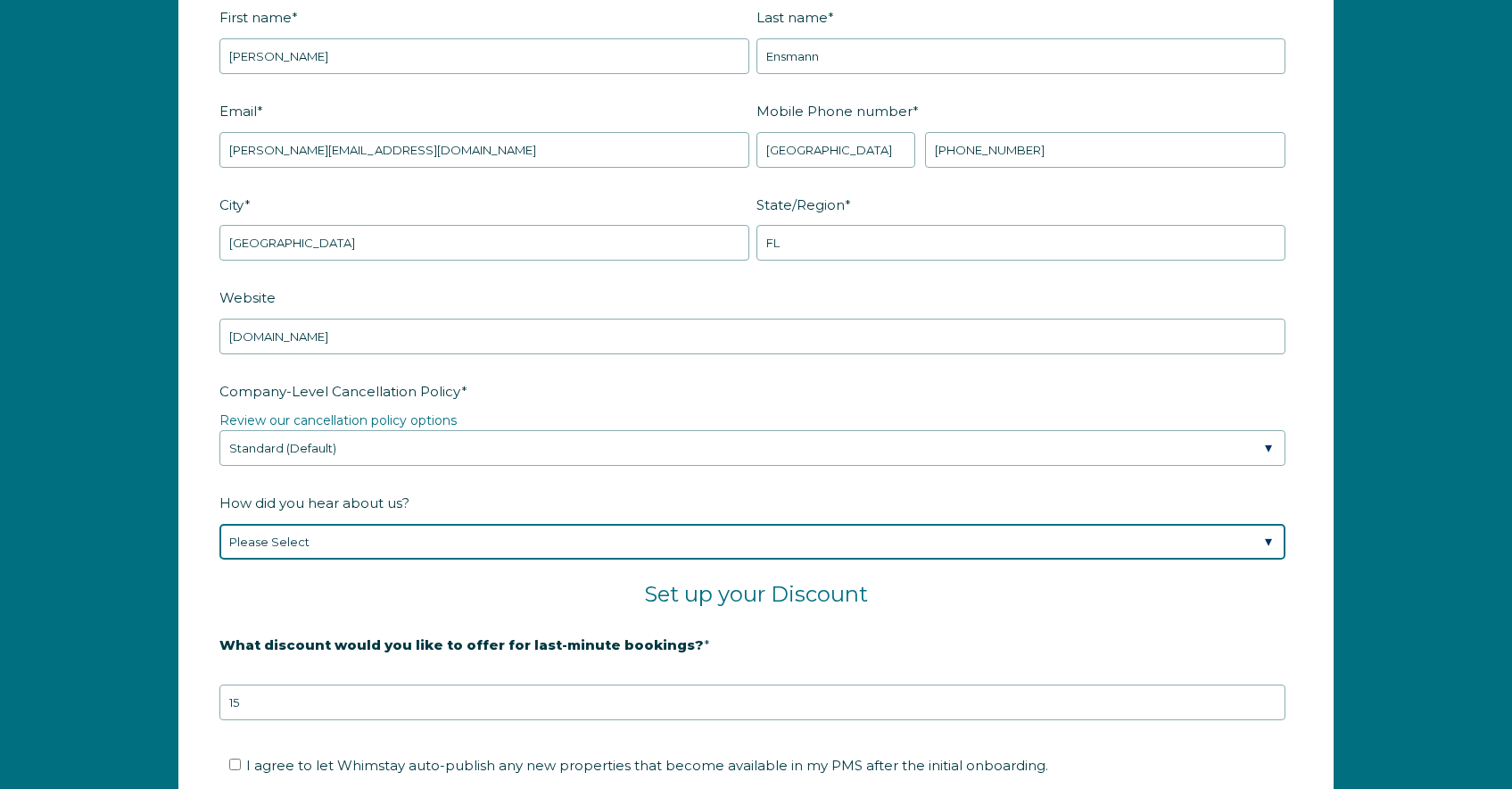
click at [367, 544] on select "Please Select Found Whimstay through a Google search Spoke to a Whimstay salesp…" at bounding box center [752, 541] width 1067 height 36
select select "Marketing Email"
click at [219, 523] on select "Please Select Found Whimstay through a Google search Spoke to a Whimstay salesp…" at bounding box center [752, 541] width 1067 height 36
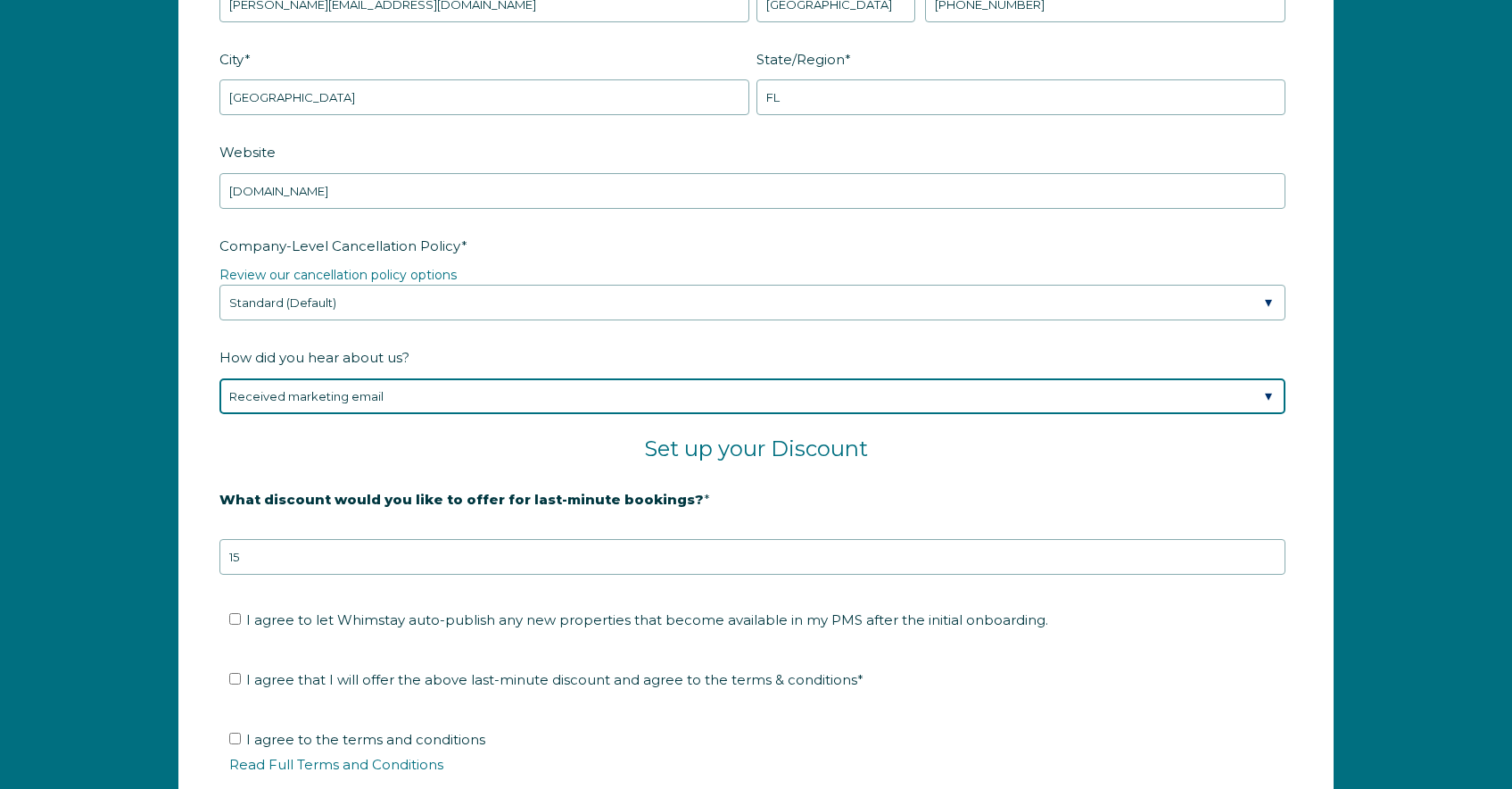
scroll to position [2724, 0]
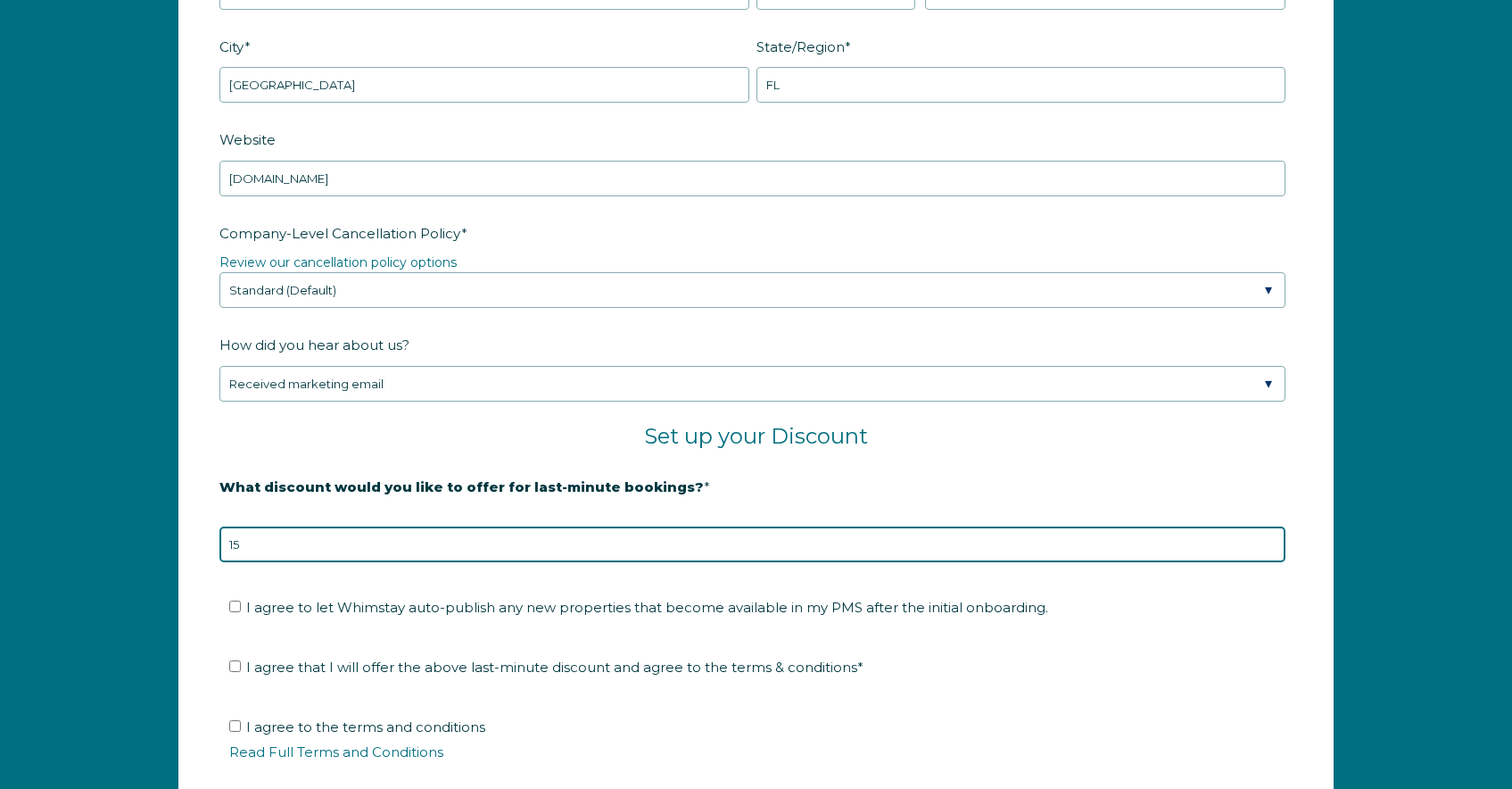
click at [360, 549] on input "15" at bounding box center [752, 544] width 1067 height 36
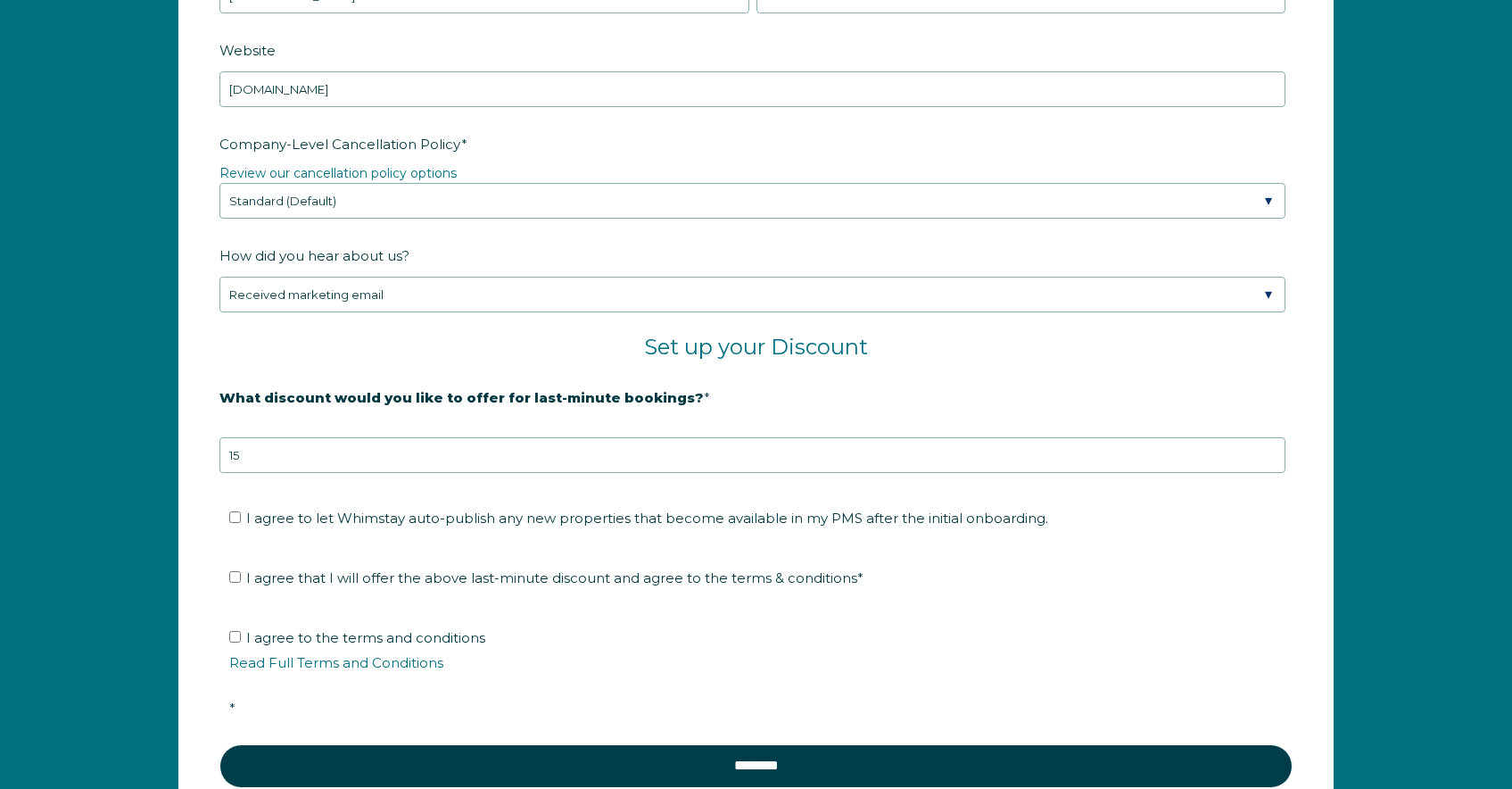
scroll to position [2842, 0]
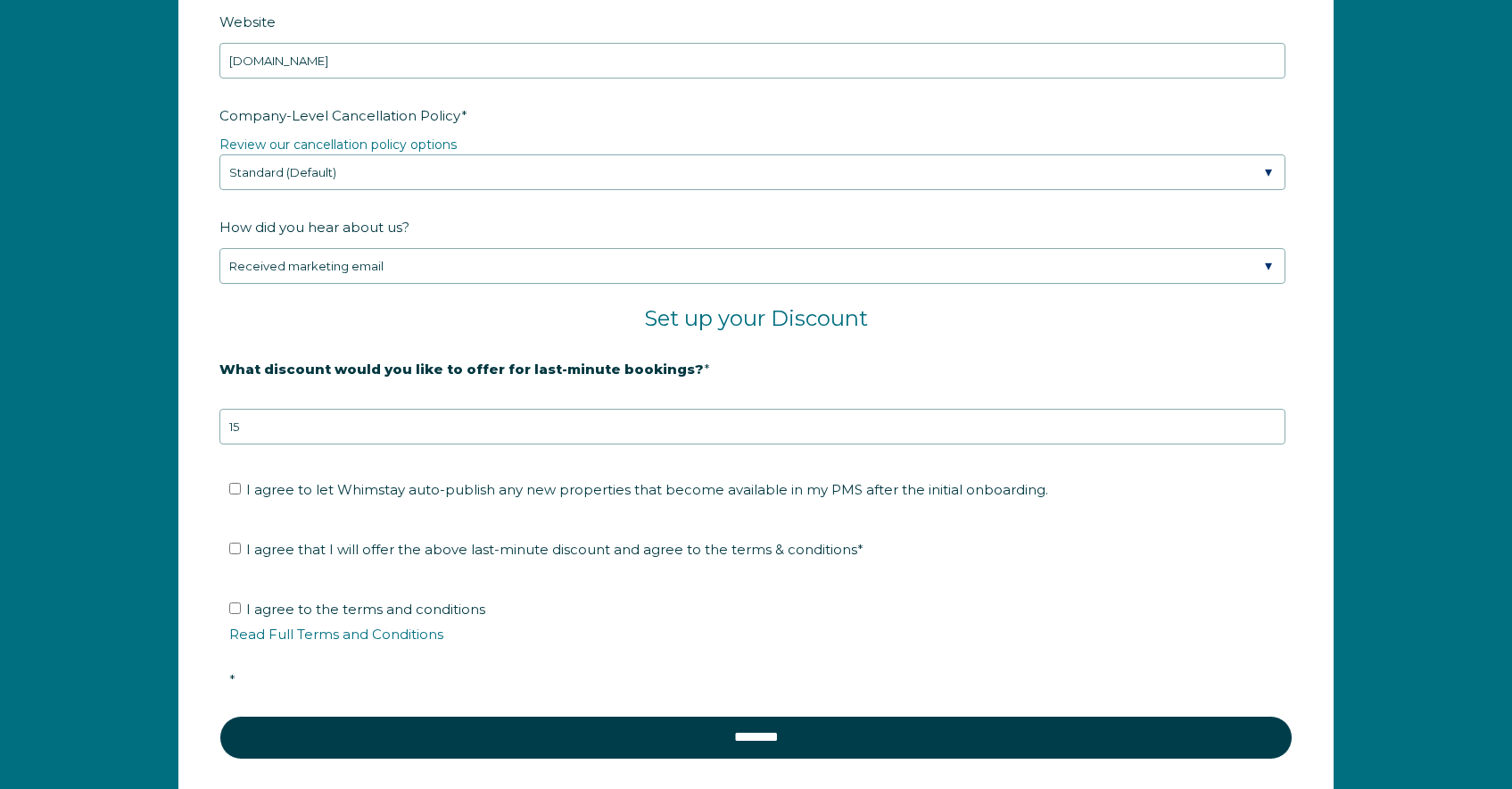
click at [410, 490] on span "I agree to let Whimstay auto-publish any new properties that become available i…" at bounding box center [648, 490] width 802 height 17
click at [241, 490] on input "I agree to let Whimstay auto-publish any new properties that become available i…" at bounding box center [235, 489] width 11 height 11
checkbox input "true"
click at [363, 552] on span "I agree that I will offer the above last-minute discount and agree to the terms…" at bounding box center [555, 549] width 618 height 17
click at [241, 552] on input "I agree that I will offer the above last-minute discount and agree to the terms…" at bounding box center [235, 548] width 11 height 11
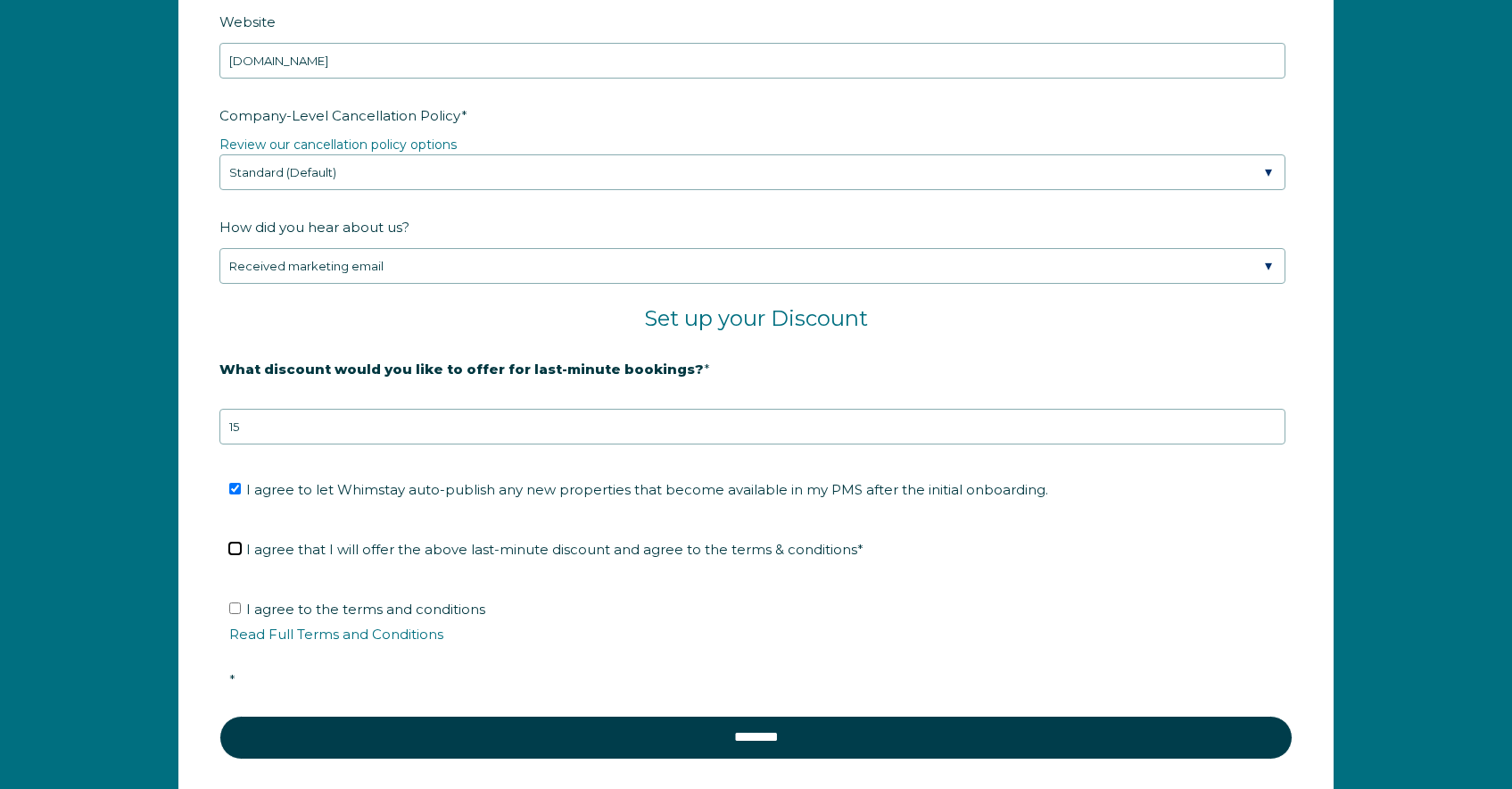
checkbox input "true"
click at [343, 607] on span "I agree to the terms and conditions Read Full Terms and Conditions *" at bounding box center [763, 644] width 1067 height 88
click at [241, 607] on input "I agree to the terms and conditions Read Full Terms and Conditions *" at bounding box center [235, 608] width 11 height 11
checkbox input "true"
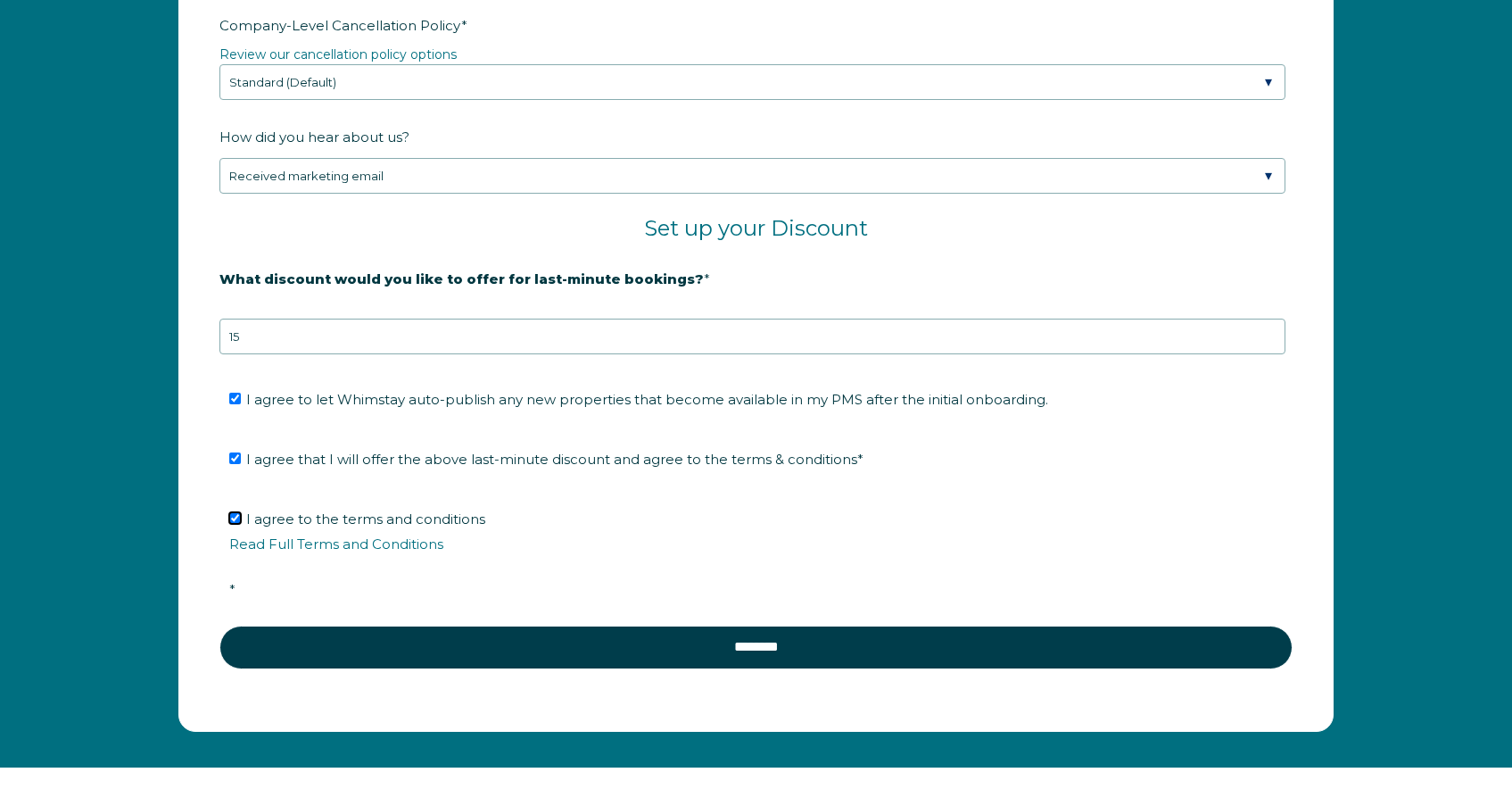
scroll to position [2982, 0]
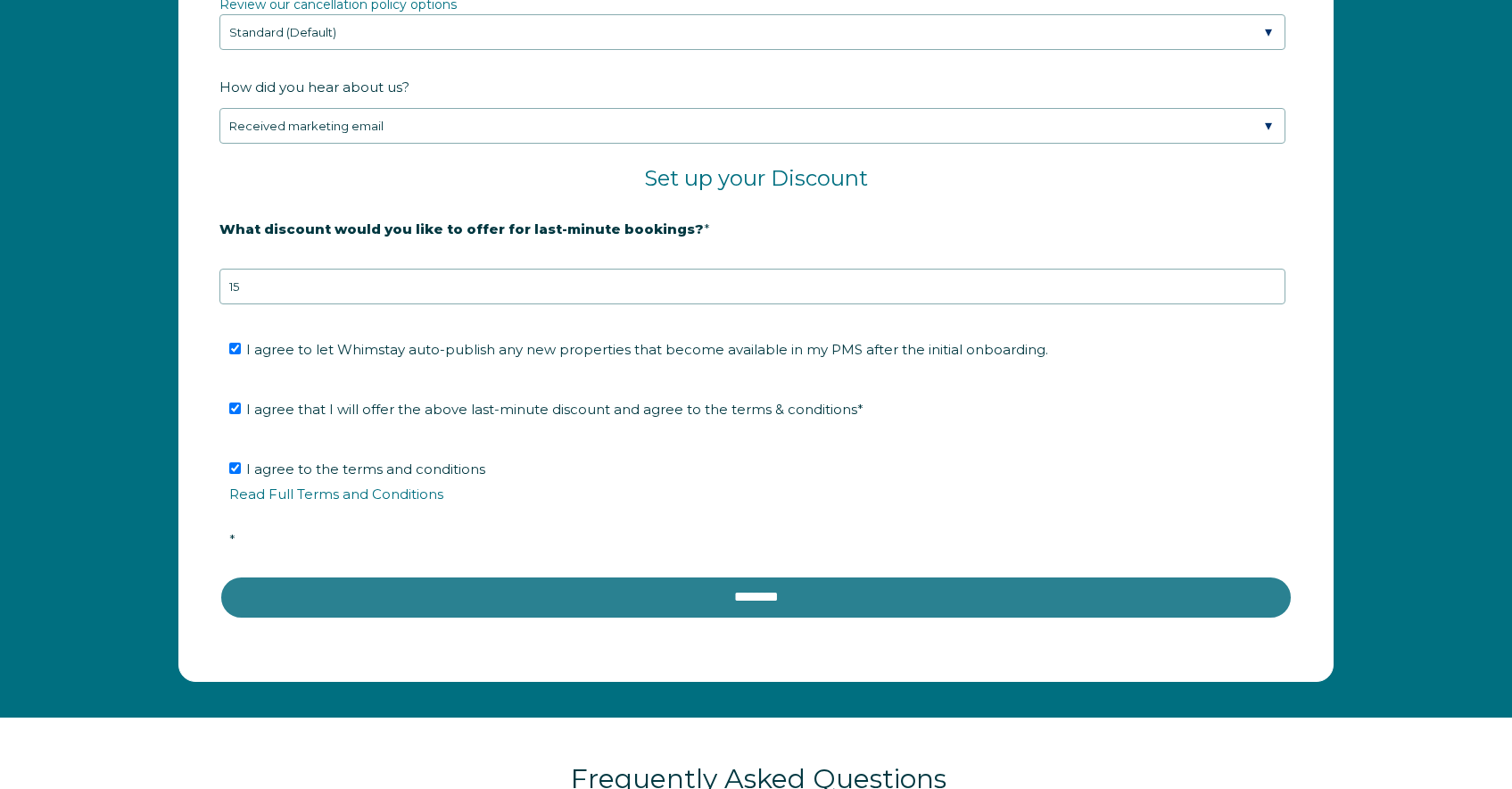
click at [343, 601] on input "********" at bounding box center [756, 596] width 1073 height 42
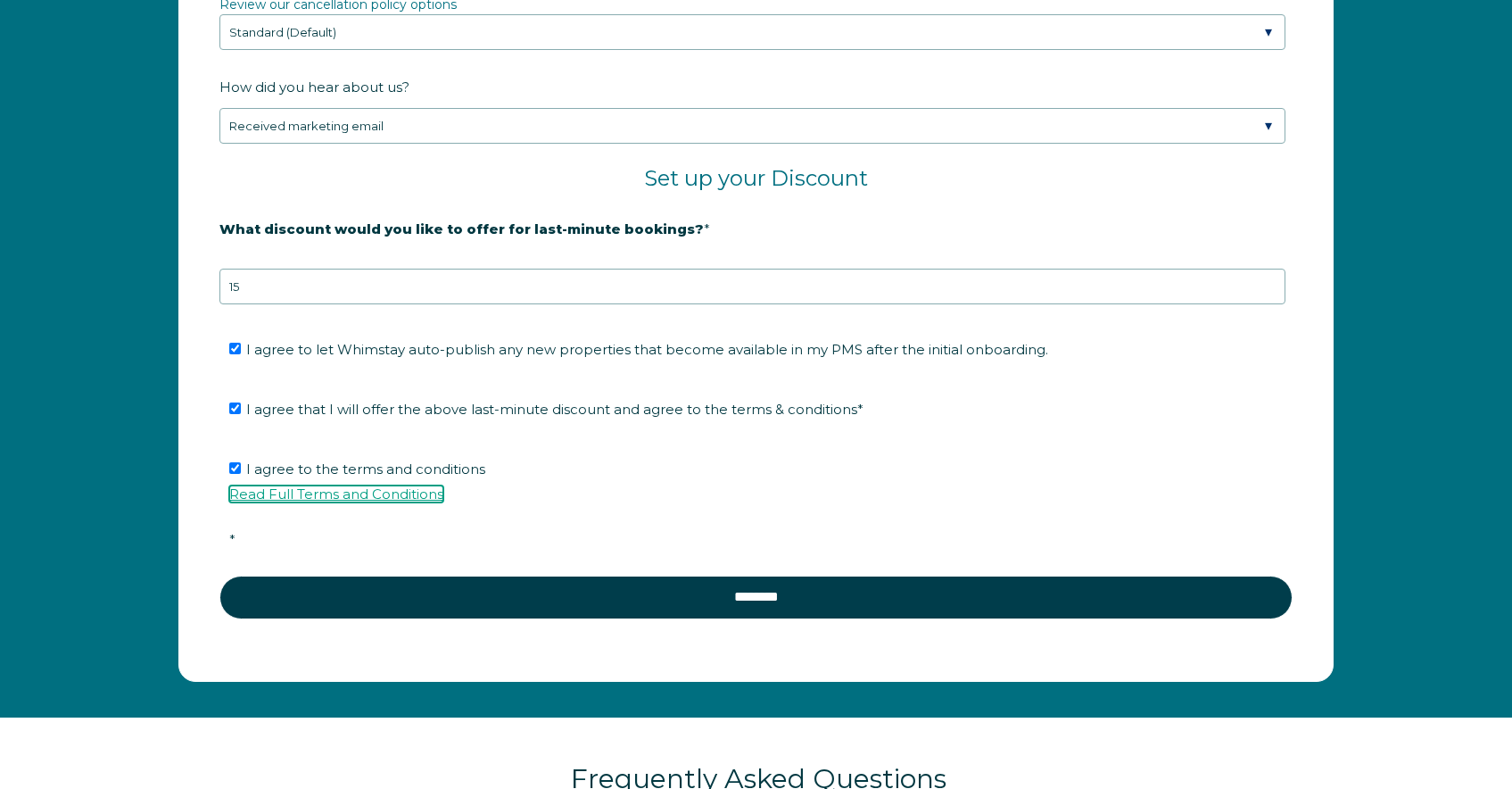
click at [341, 487] on link "Read Full Terms and Conditions" at bounding box center [336, 494] width 214 height 17
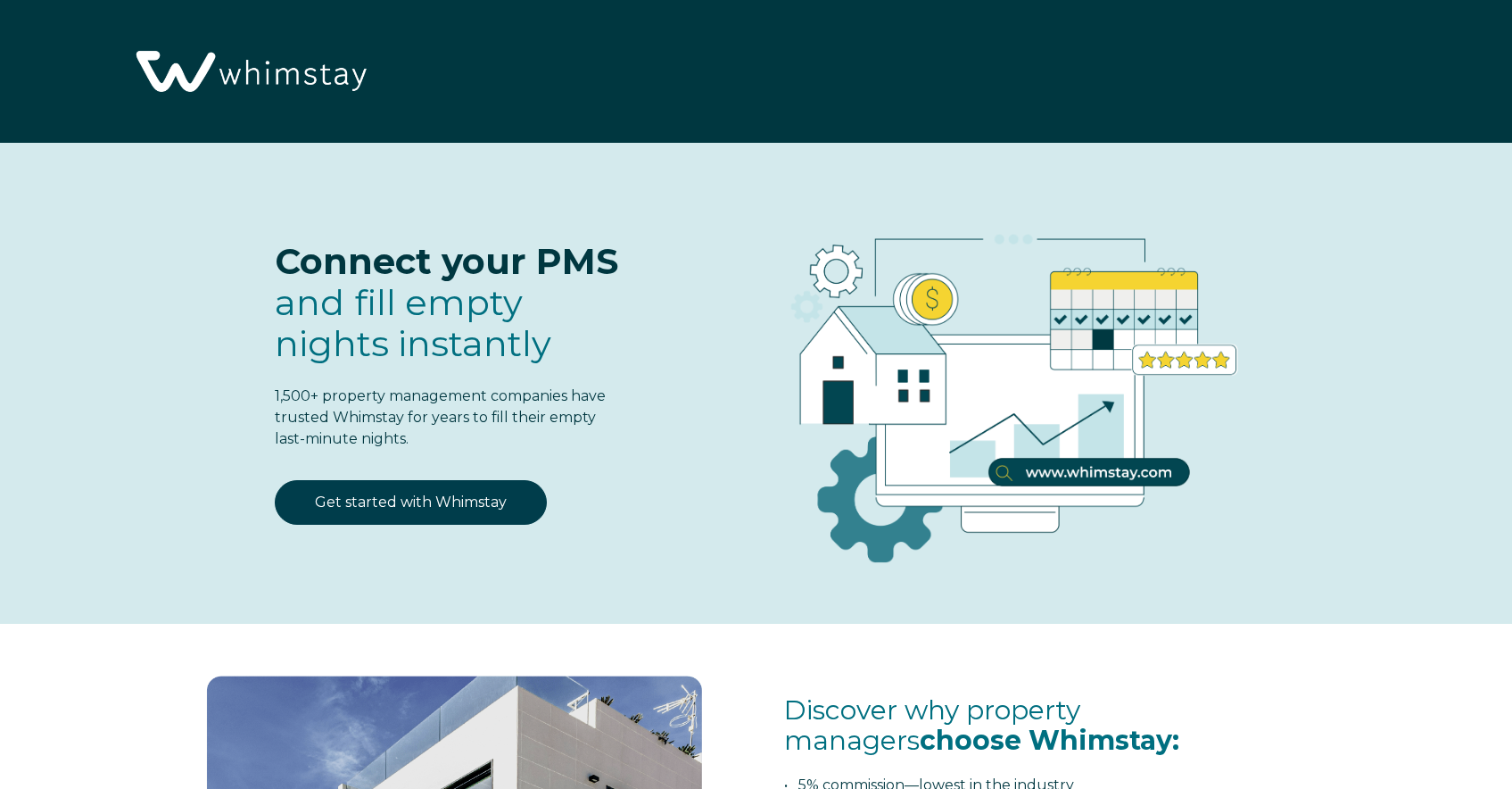
select select "US"
select select "Standard"
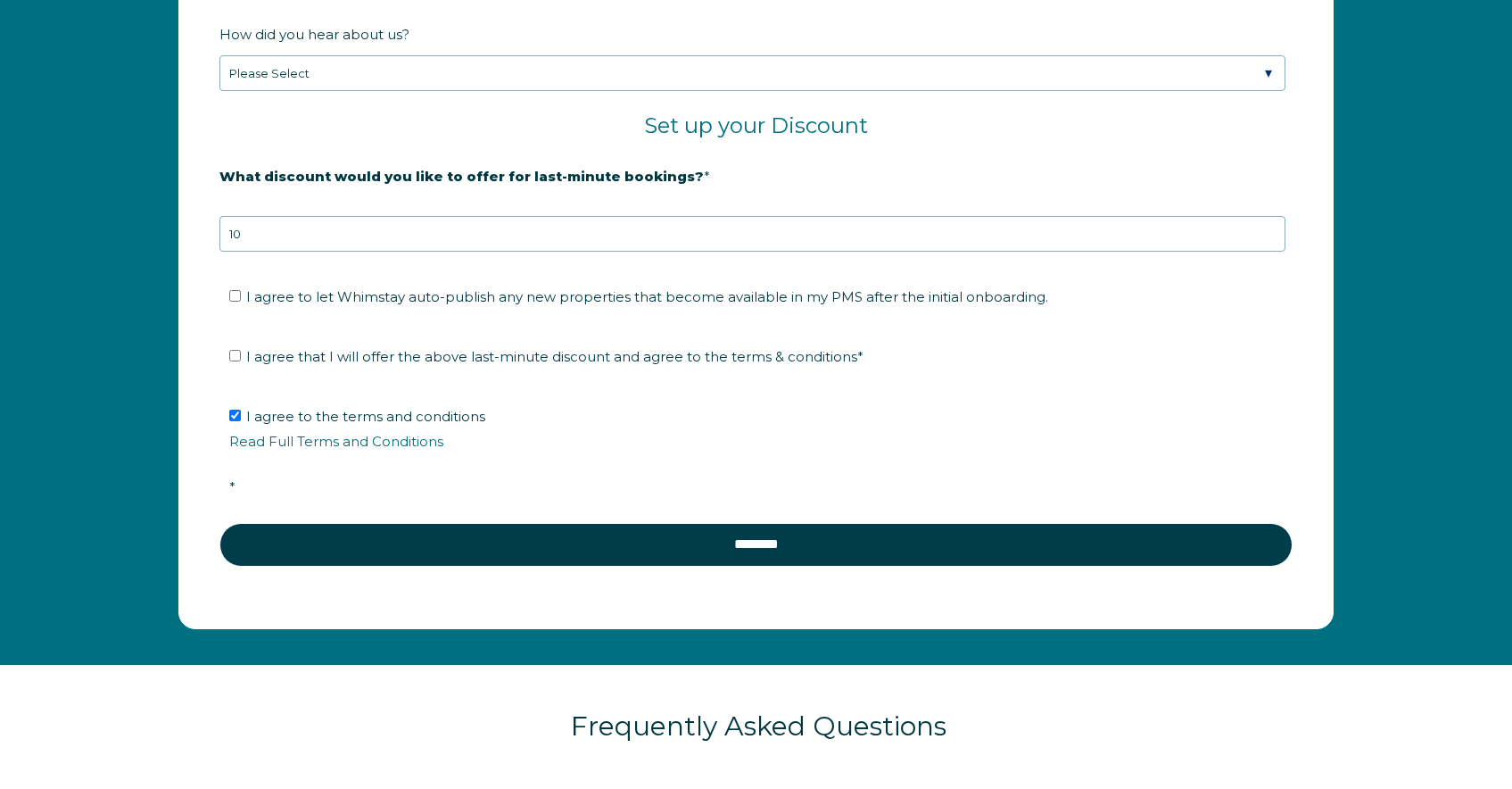
scroll to position [3041, 0]
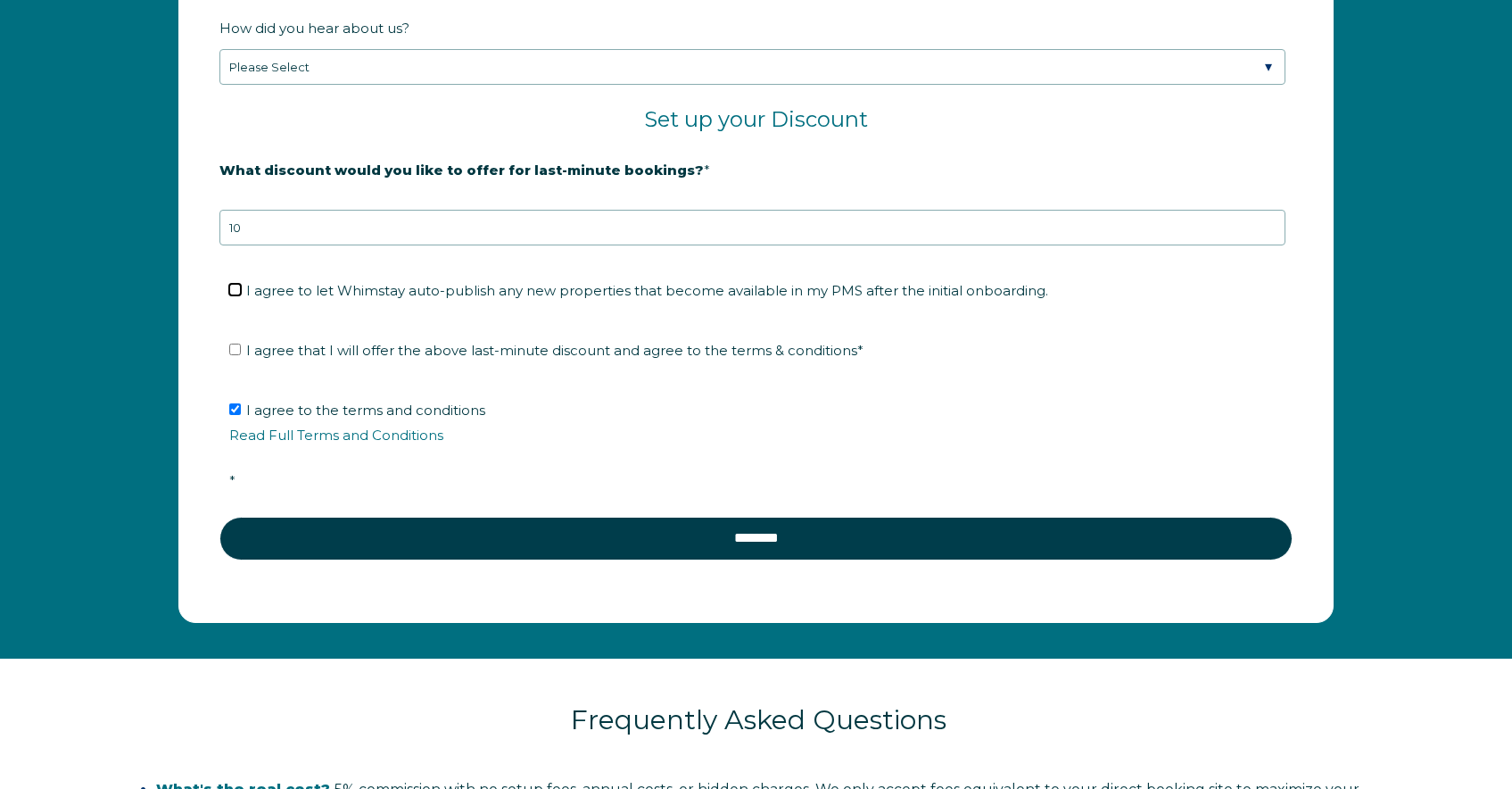
click at [241, 291] on input "I agree to let Whimstay auto-publish any new properties that become available i…" at bounding box center [235, 289] width 11 height 11
checkbox input "true"
click at [239, 347] on input "I agree that I will offer the above last-minute discount and agree to the terms…" at bounding box center [235, 349] width 11 height 11
checkbox input "true"
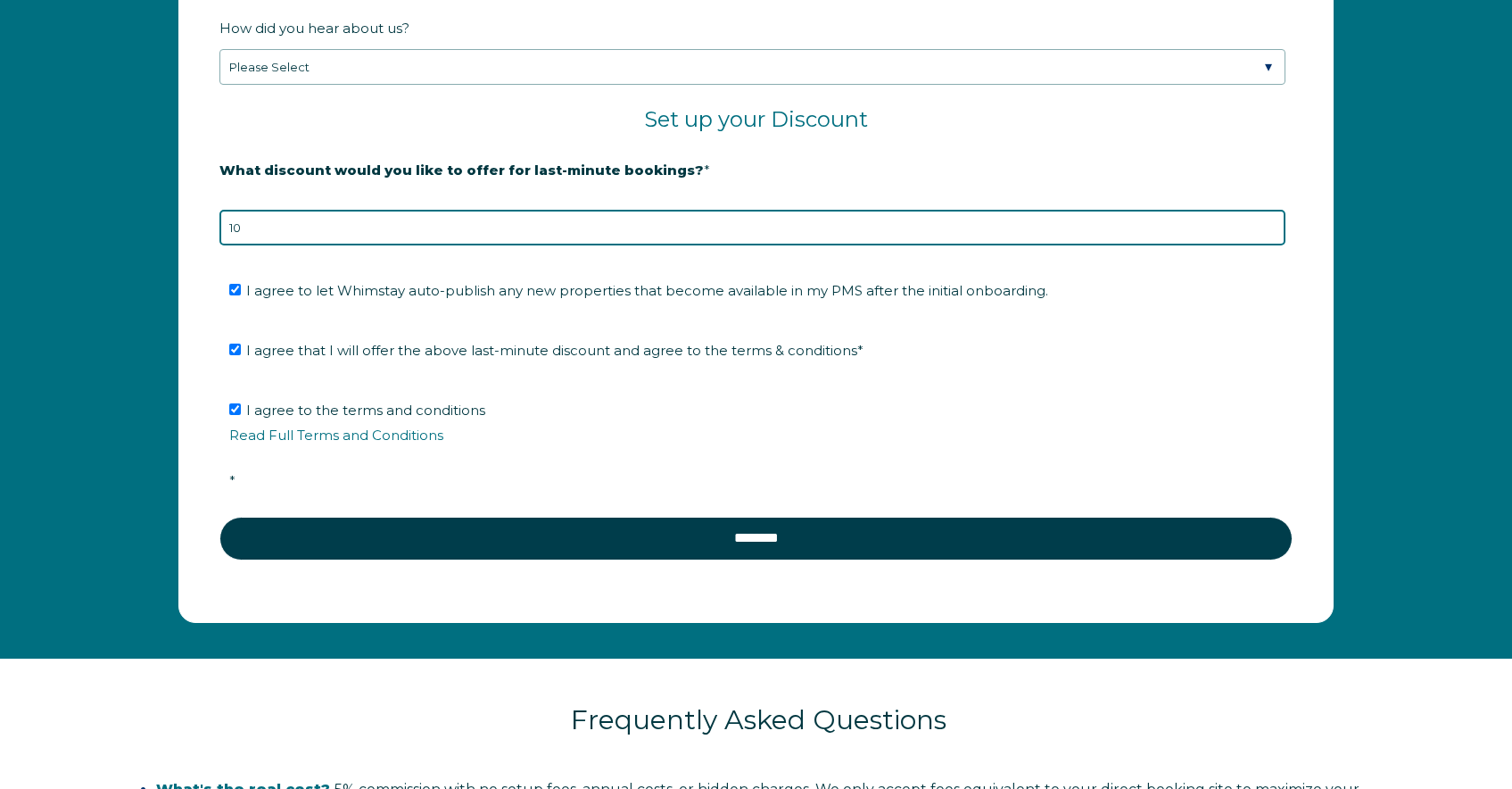
click at [325, 222] on input "10" at bounding box center [752, 228] width 1067 height 36
click at [1271, 220] on input "11" at bounding box center [752, 228] width 1067 height 36
click at [1271, 220] on input "12" at bounding box center [752, 228] width 1067 height 36
click at [1271, 220] on input "13" at bounding box center [752, 228] width 1067 height 36
click at [1271, 220] on input "14" at bounding box center [752, 228] width 1067 height 36
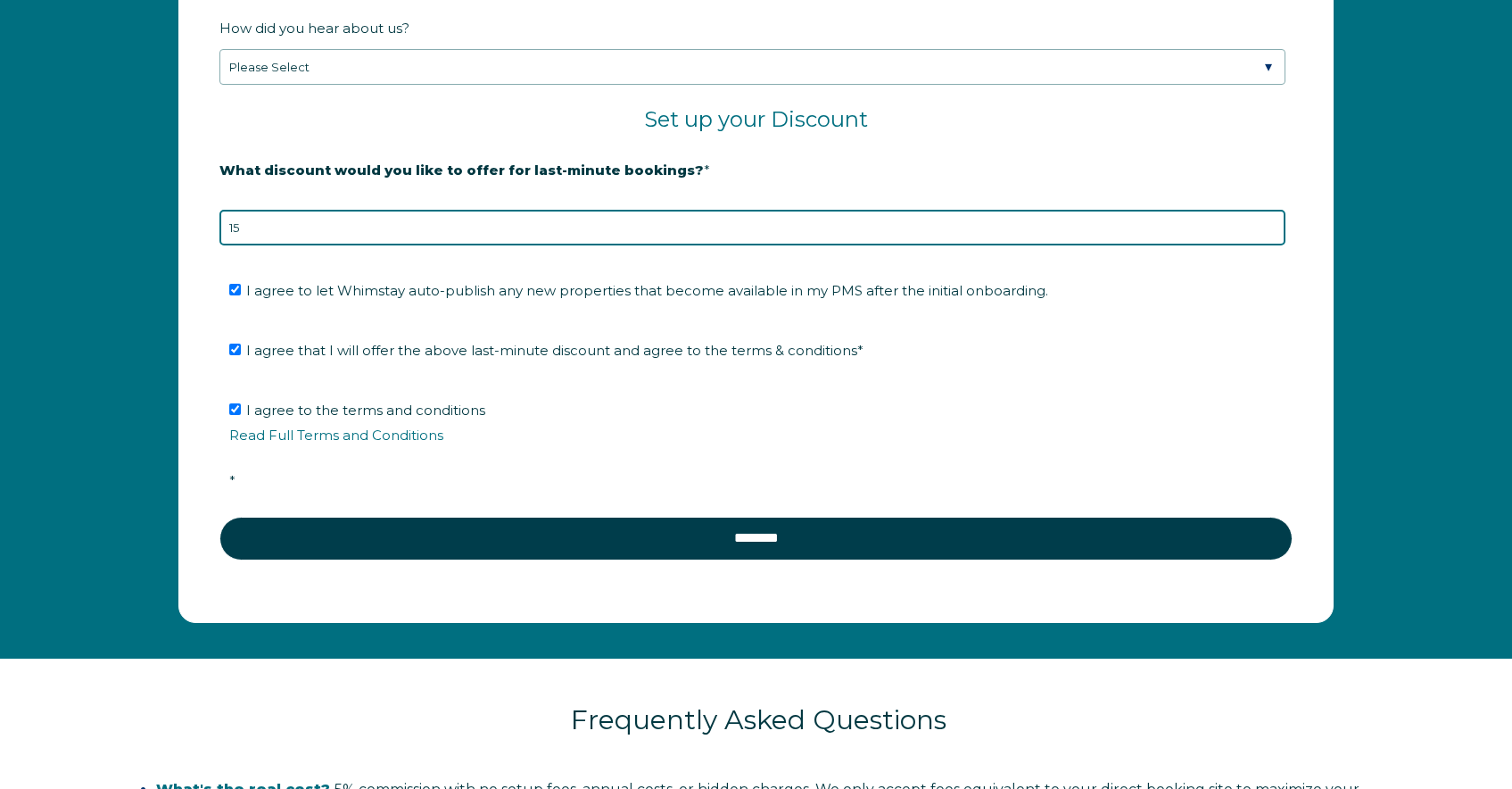
type input "15"
click at [1271, 220] on input "15" at bounding box center [752, 228] width 1067 height 36
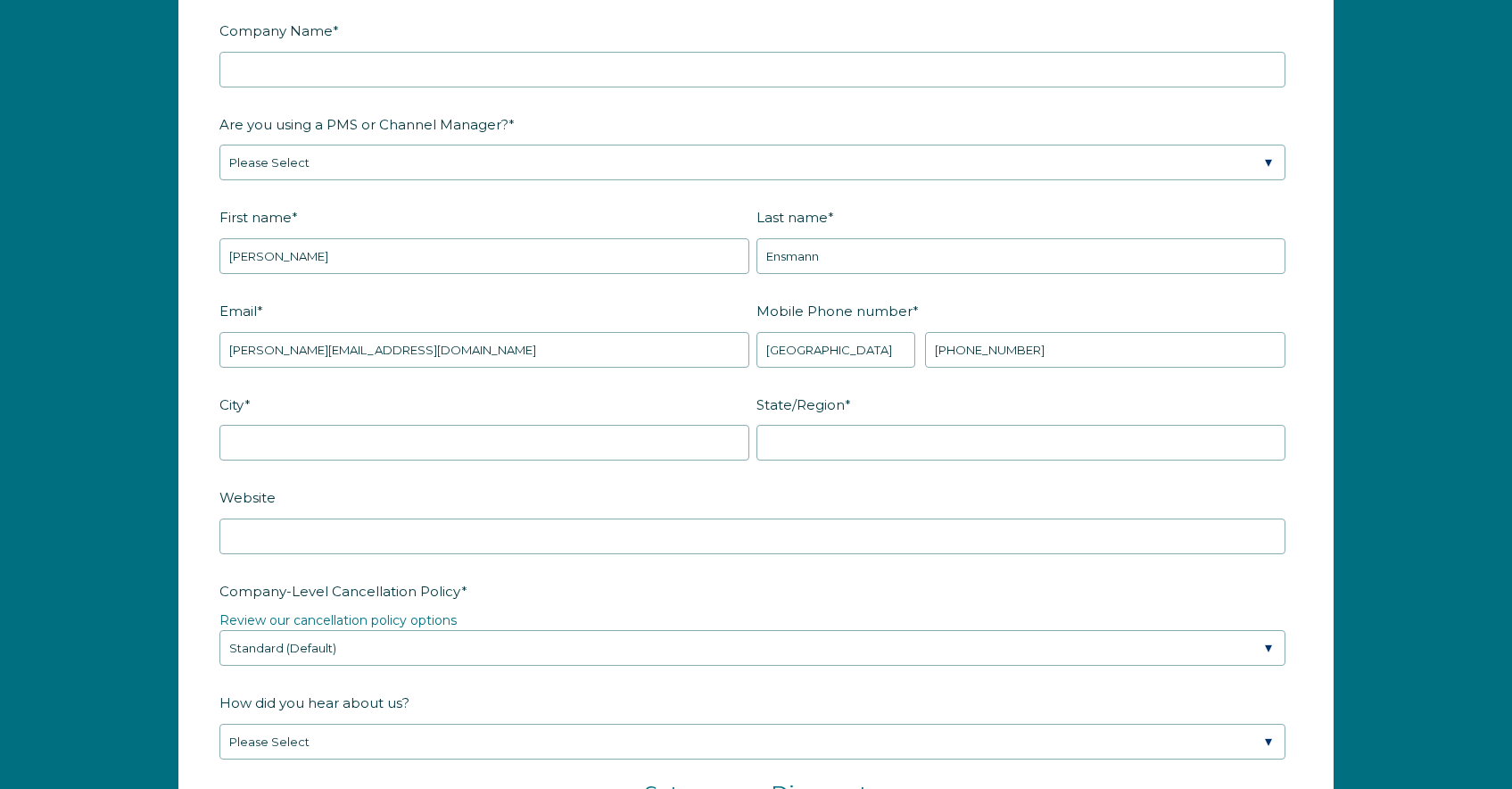
scroll to position [2189, 0]
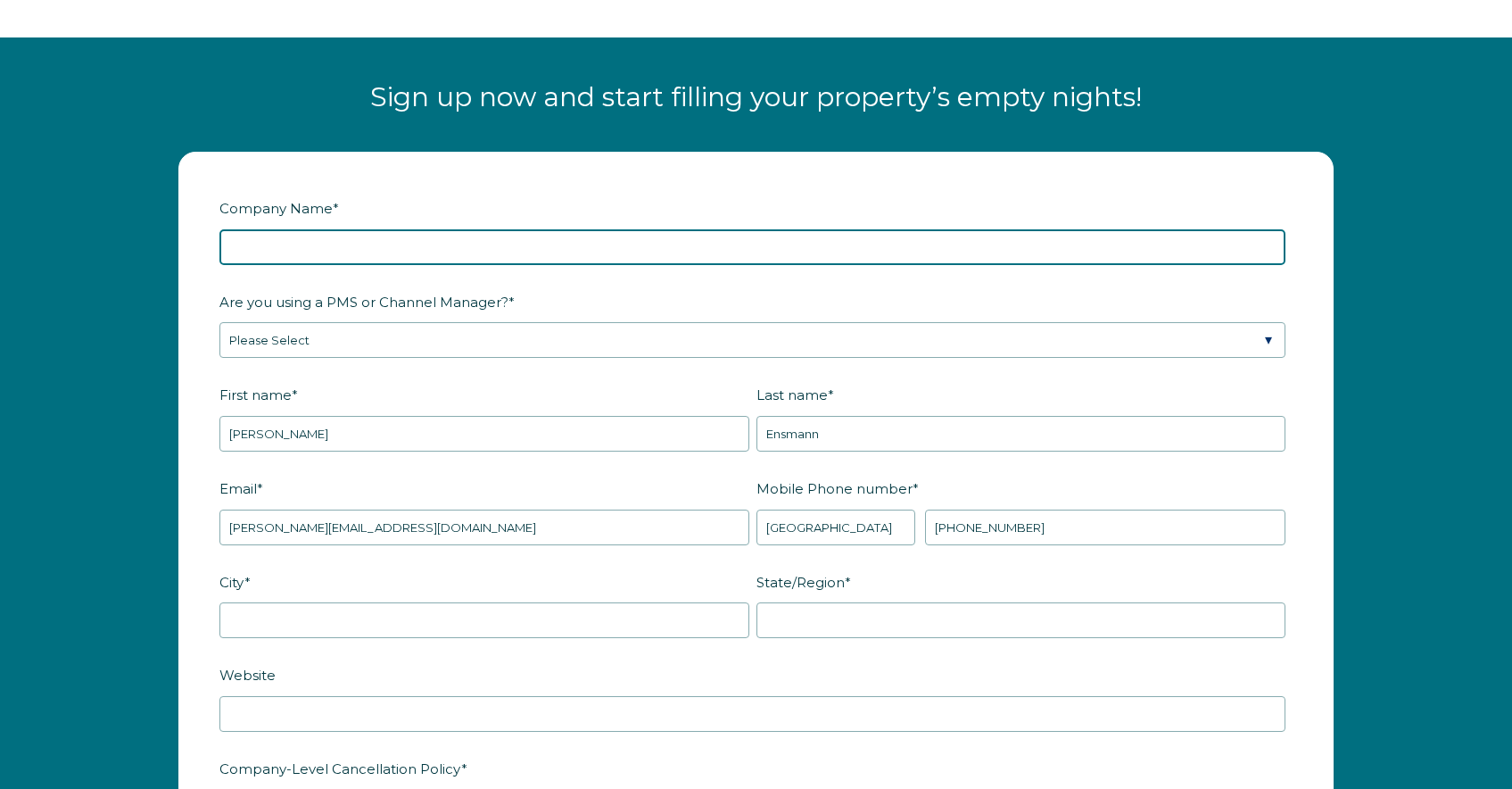
click at [738, 239] on input "Company Name *" at bounding box center [752, 248] width 1067 height 36
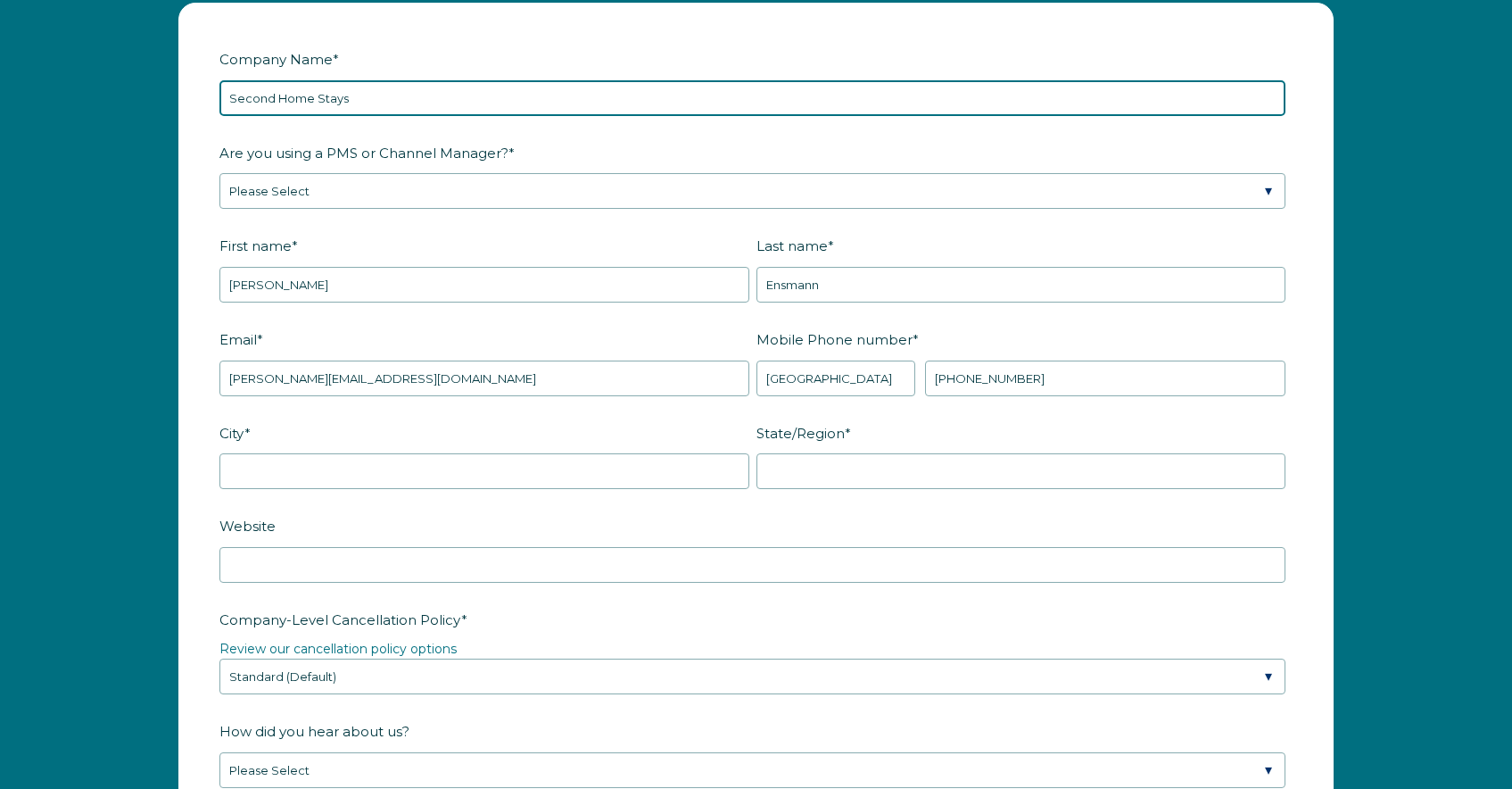
scroll to position [2460, 0]
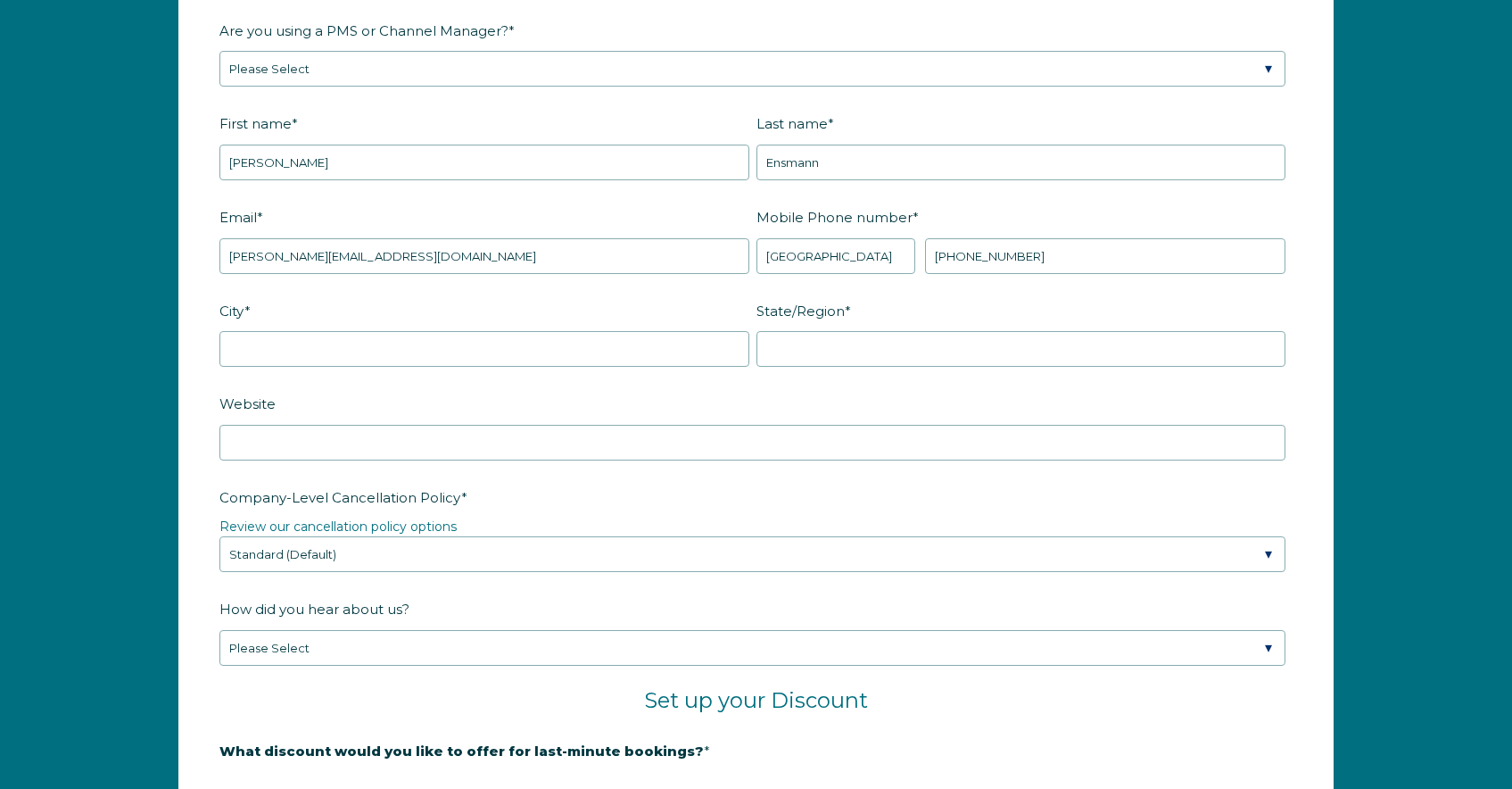
type input "Second Home Stays"
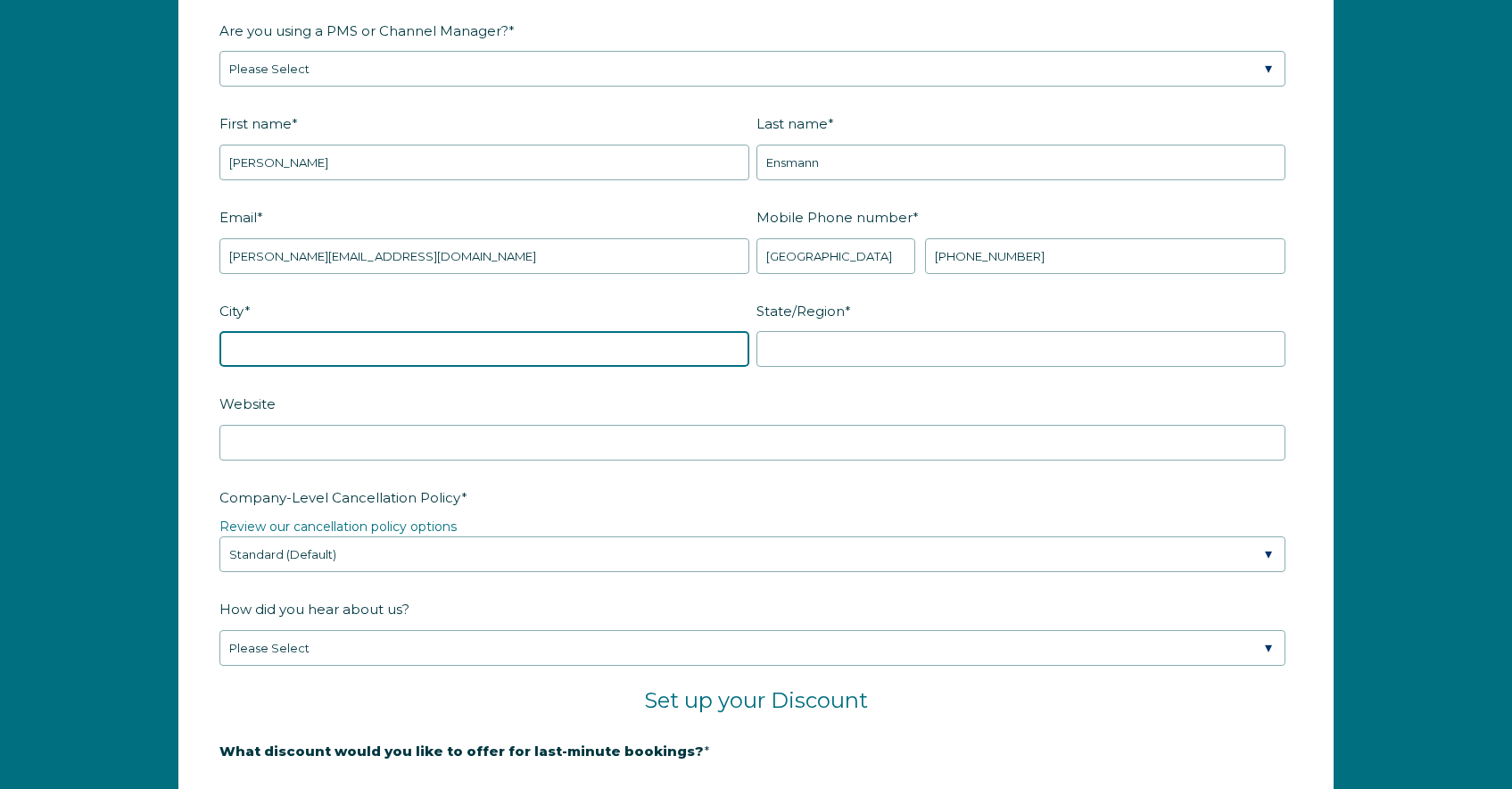
click at [572, 355] on input "City *" at bounding box center [484, 349] width 530 height 36
type input "Tampa"
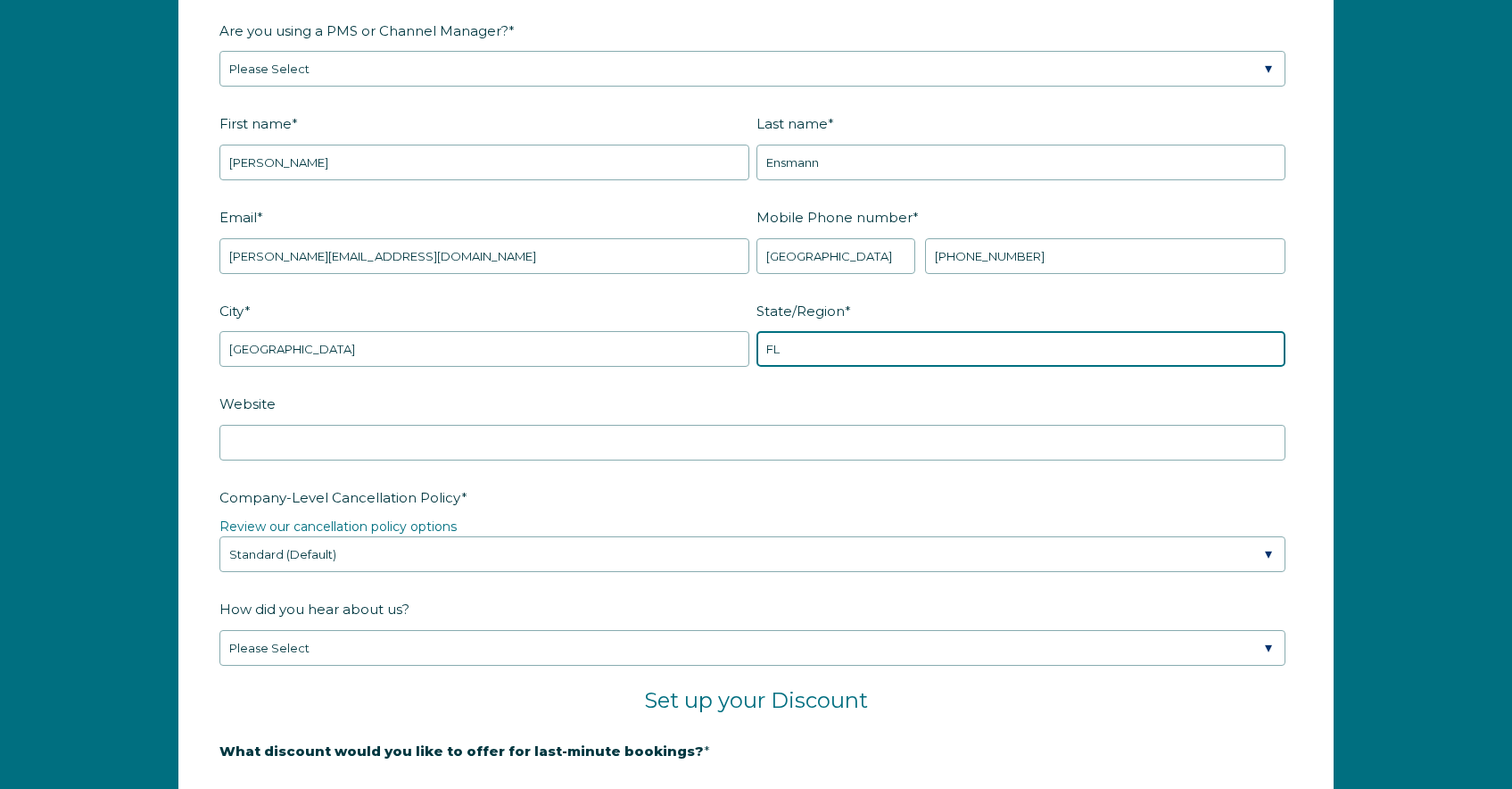
type input "FL"
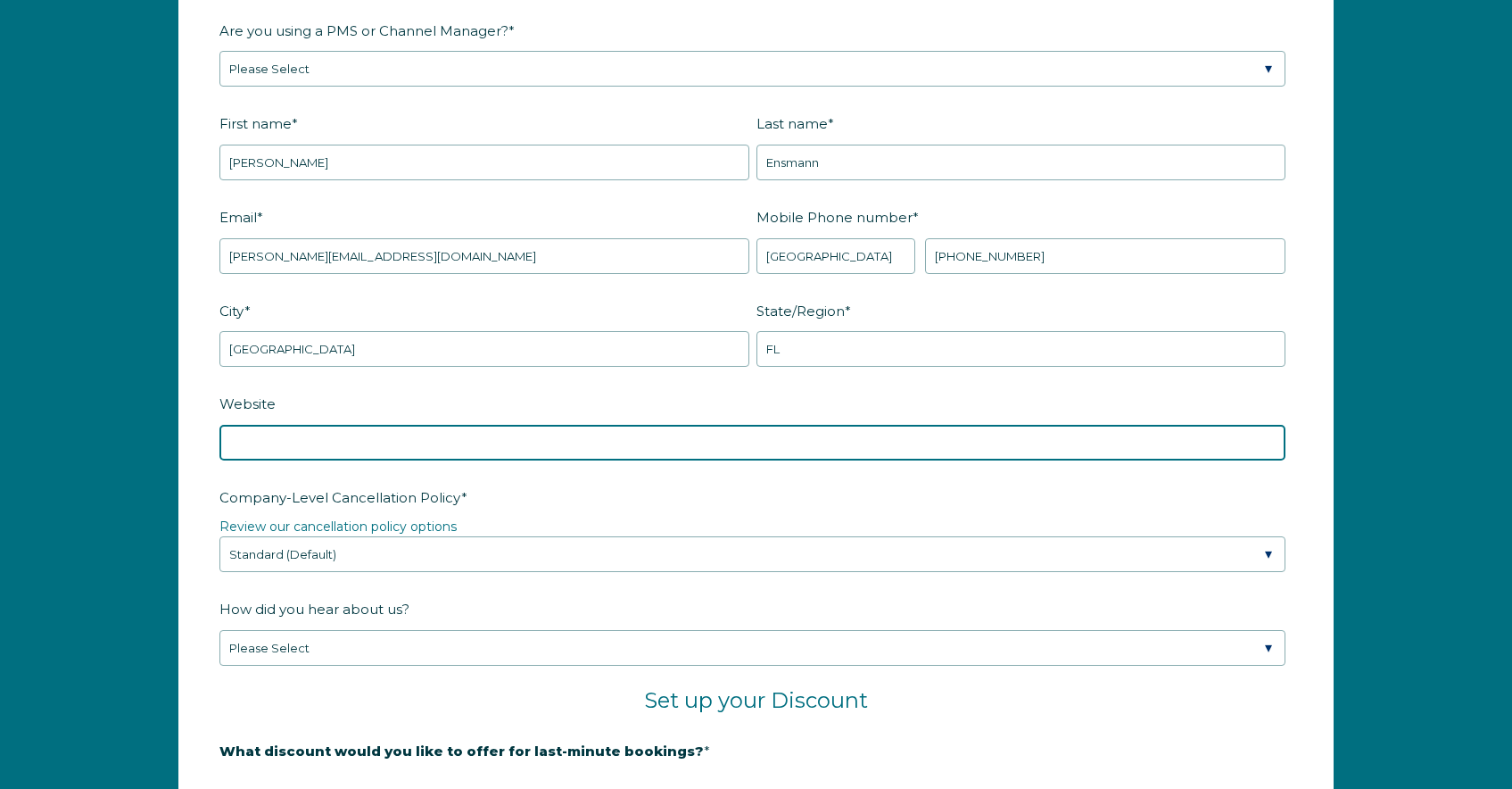
click at [489, 437] on input "Website" at bounding box center [752, 443] width 1067 height 36
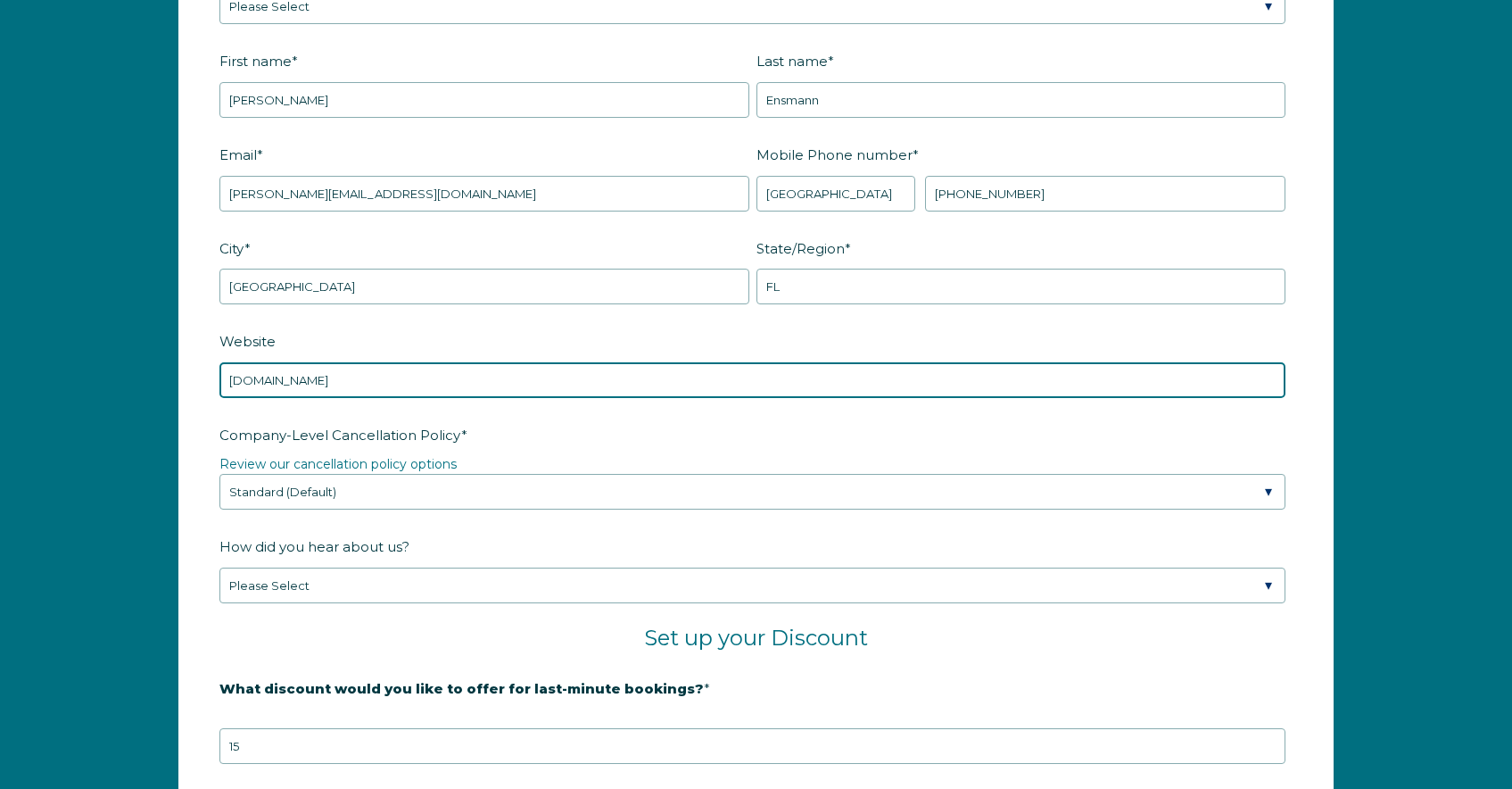
scroll to position [2670, 0]
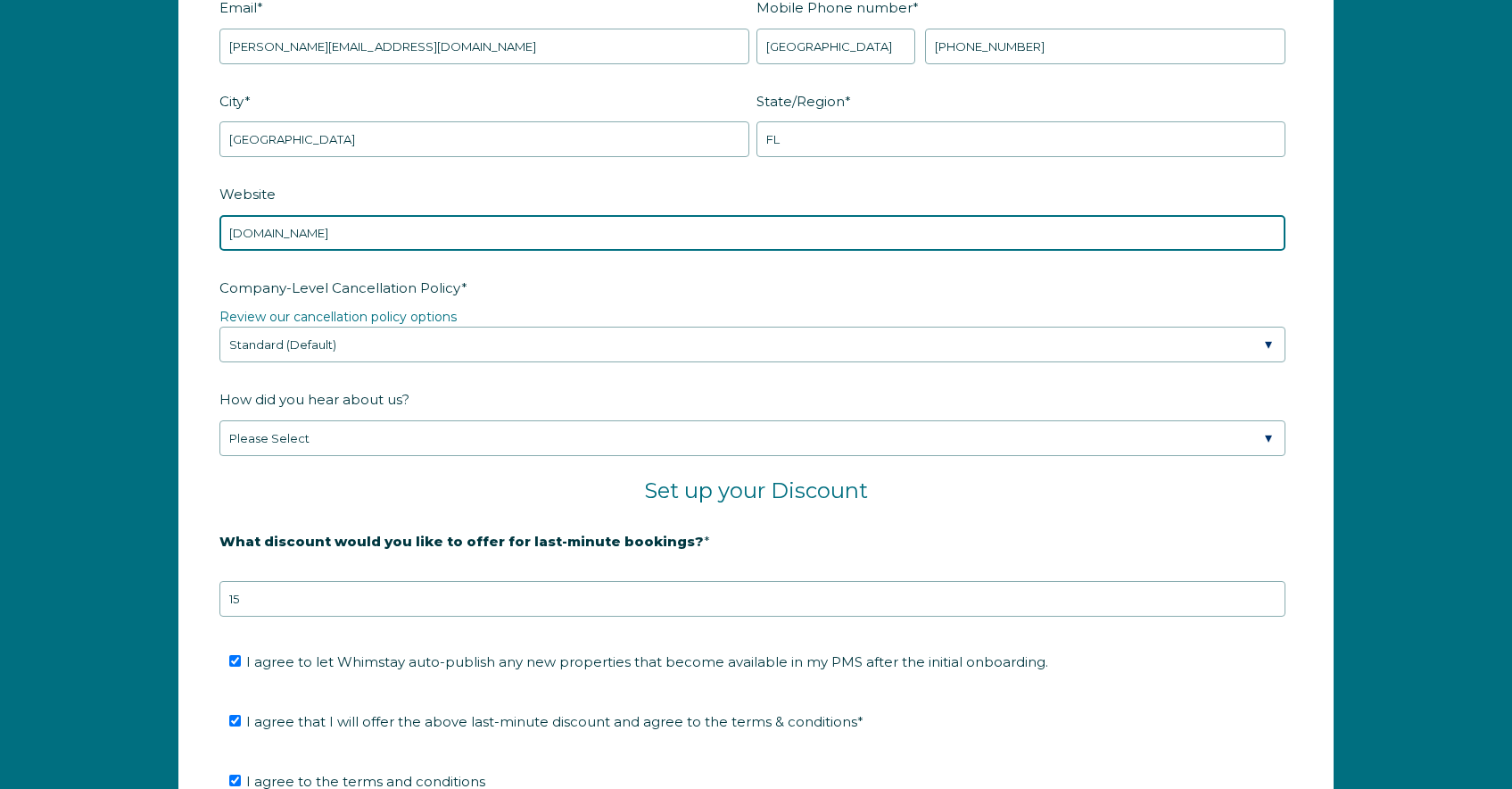
type input "www.secondhomestays.com"
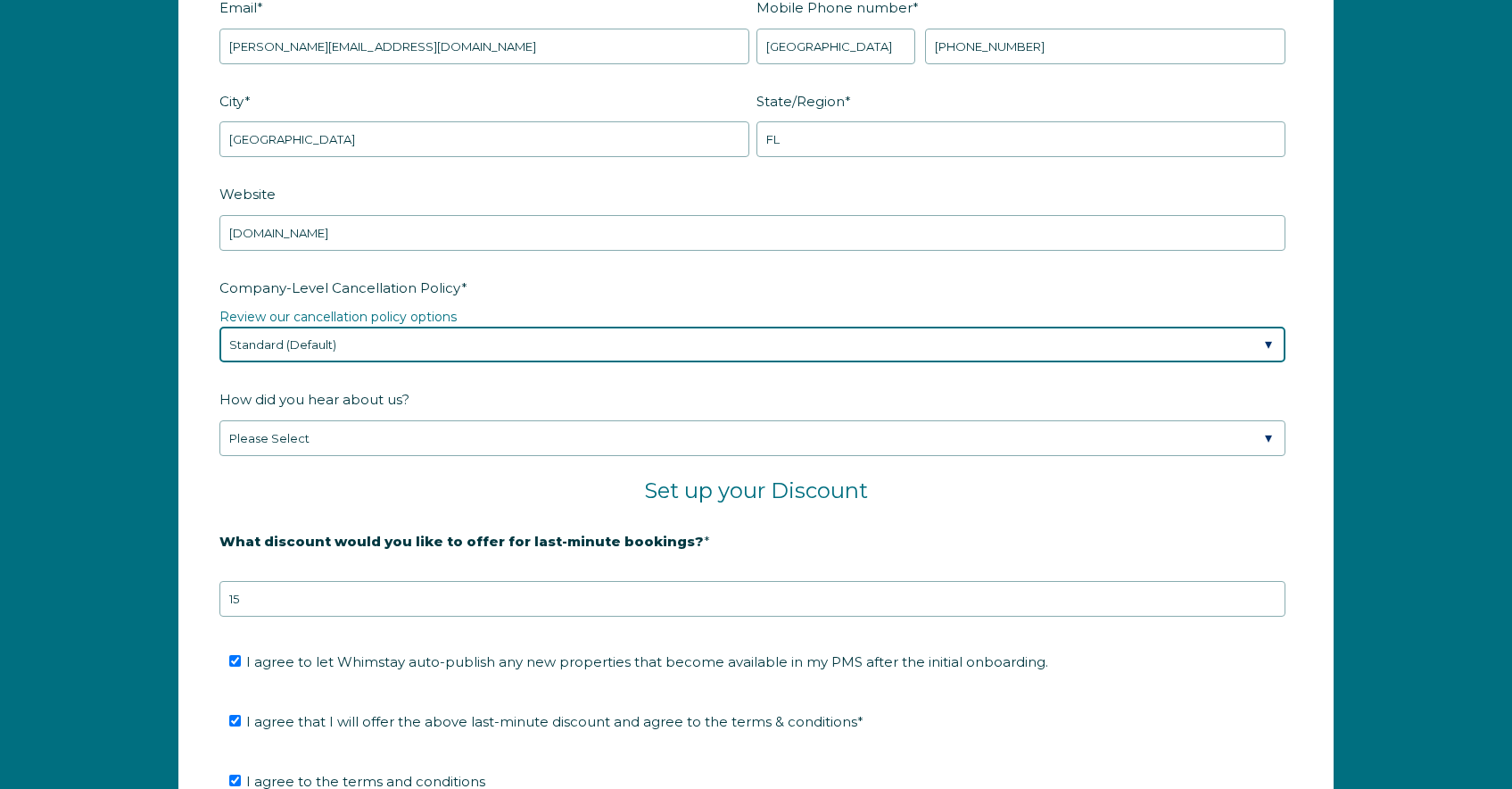
click at [495, 358] on select "Please Select Partial Standard (Default) Moderate Strict" at bounding box center [752, 345] width 1067 height 36
click at [219, 327] on select "Please Select Partial Standard (Default) Moderate Strict" at bounding box center [752, 345] width 1067 height 36
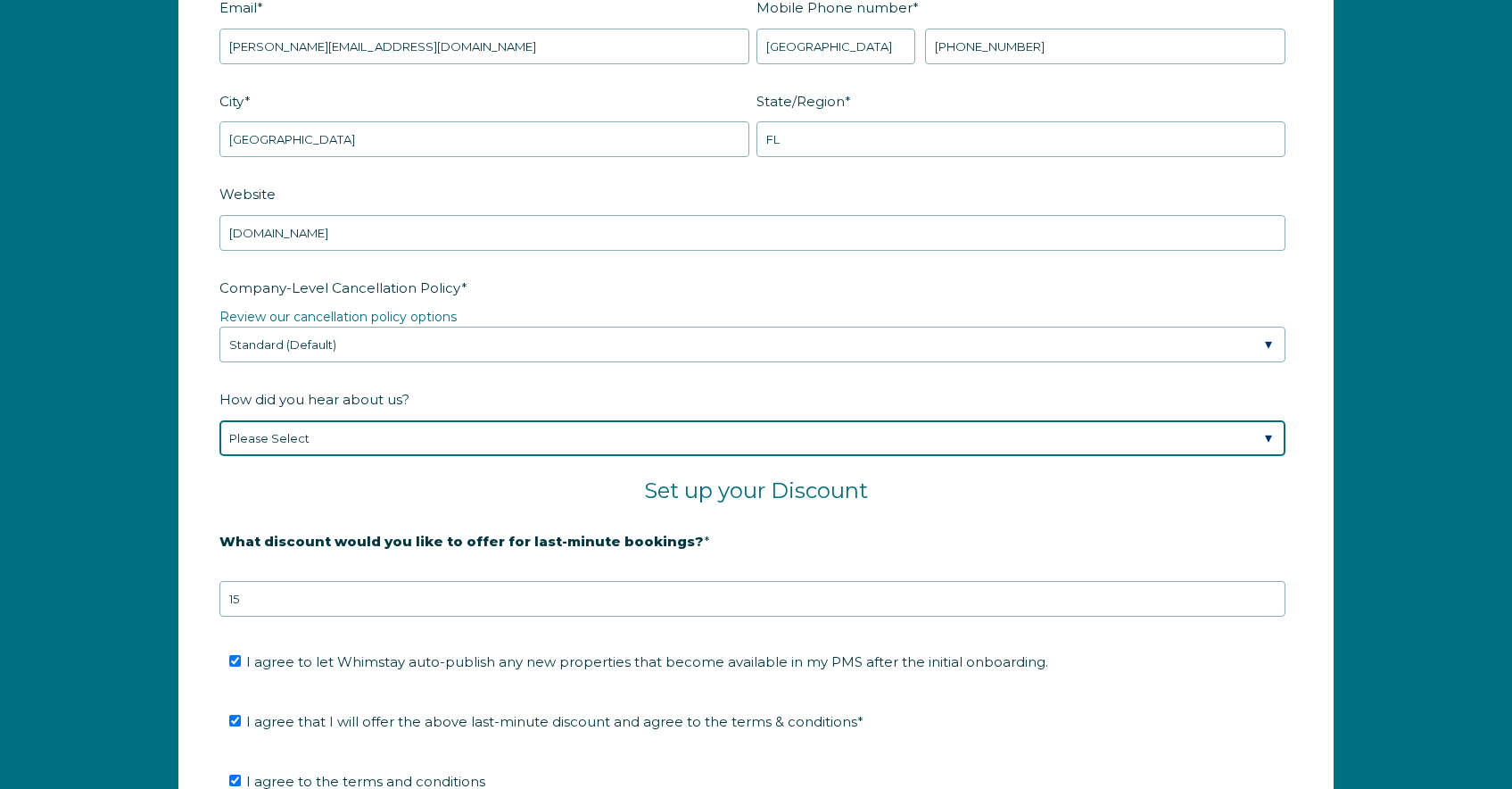
click at [459, 421] on select "Please Select Found Whimstay through a Google search Spoke to a Whimstay salesp…" at bounding box center [752, 438] width 1067 height 36
select select "Marketing Email"
click at [219, 420] on select "Please Select Found Whimstay through a Google search Spoke to a Whimstay salesp…" at bounding box center [752, 438] width 1067 height 36
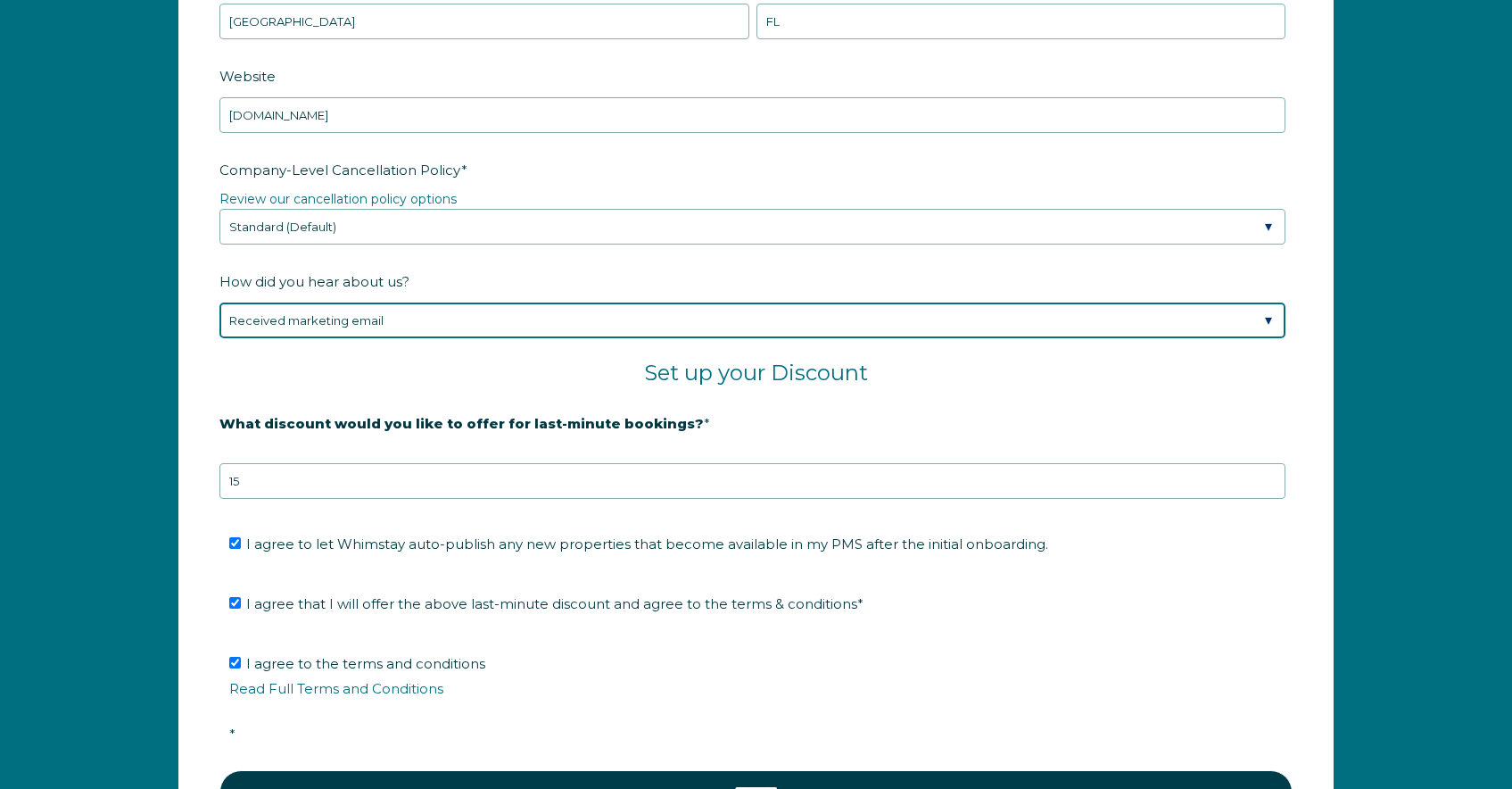
scroll to position [3205, 0]
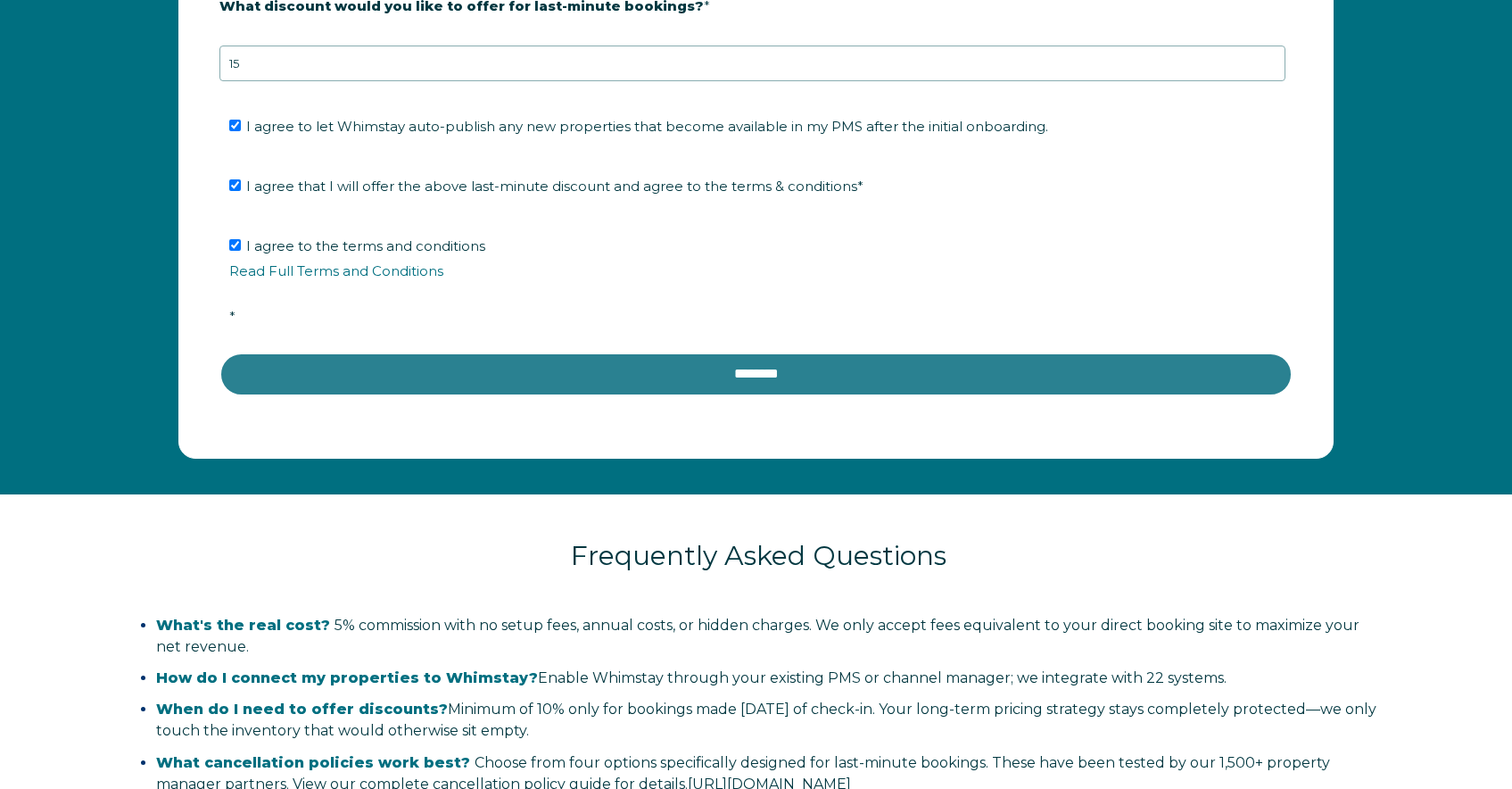
click at [539, 370] on input "********" at bounding box center [756, 373] width 1073 height 42
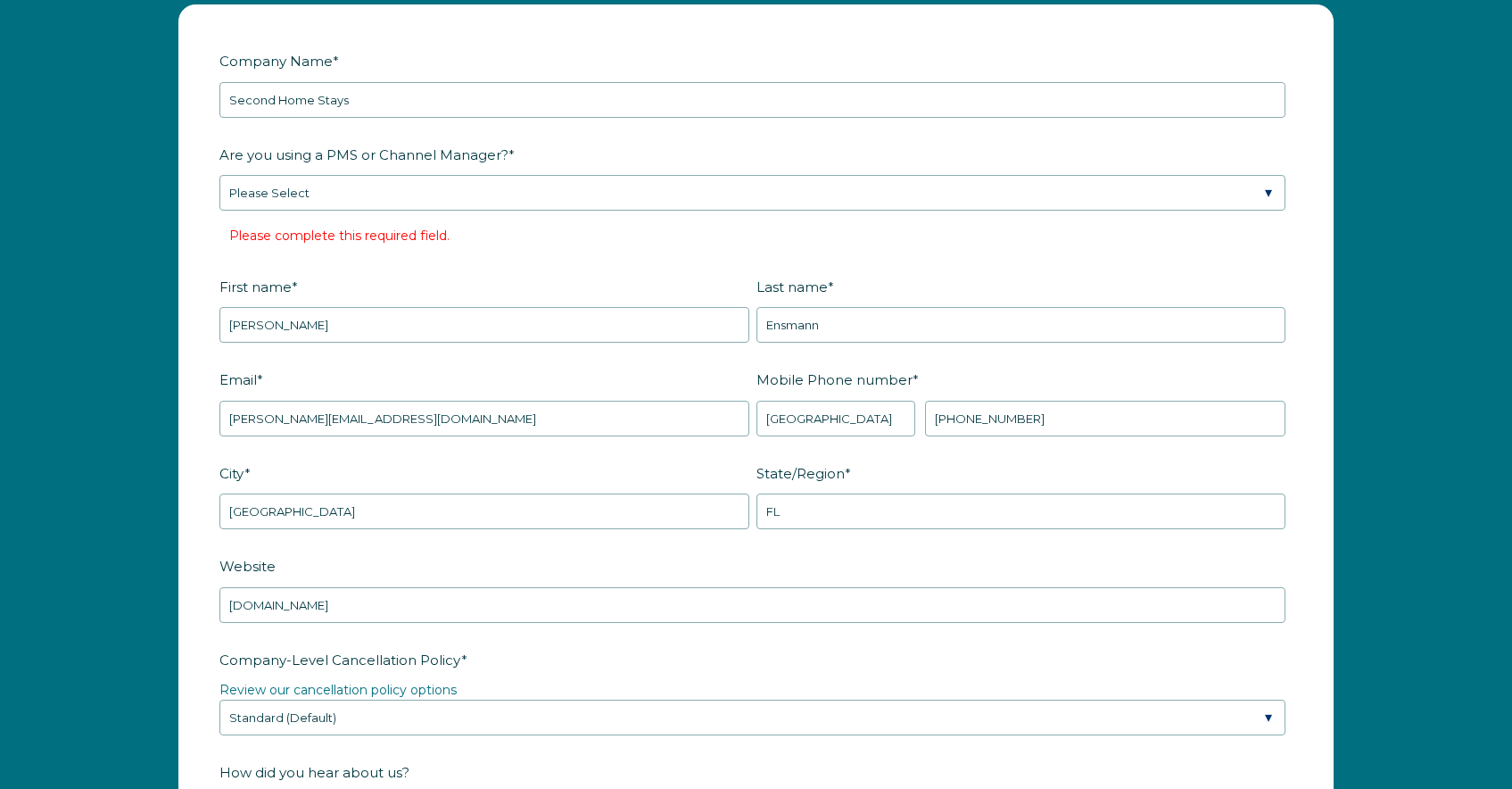
scroll to position [2310, 0]
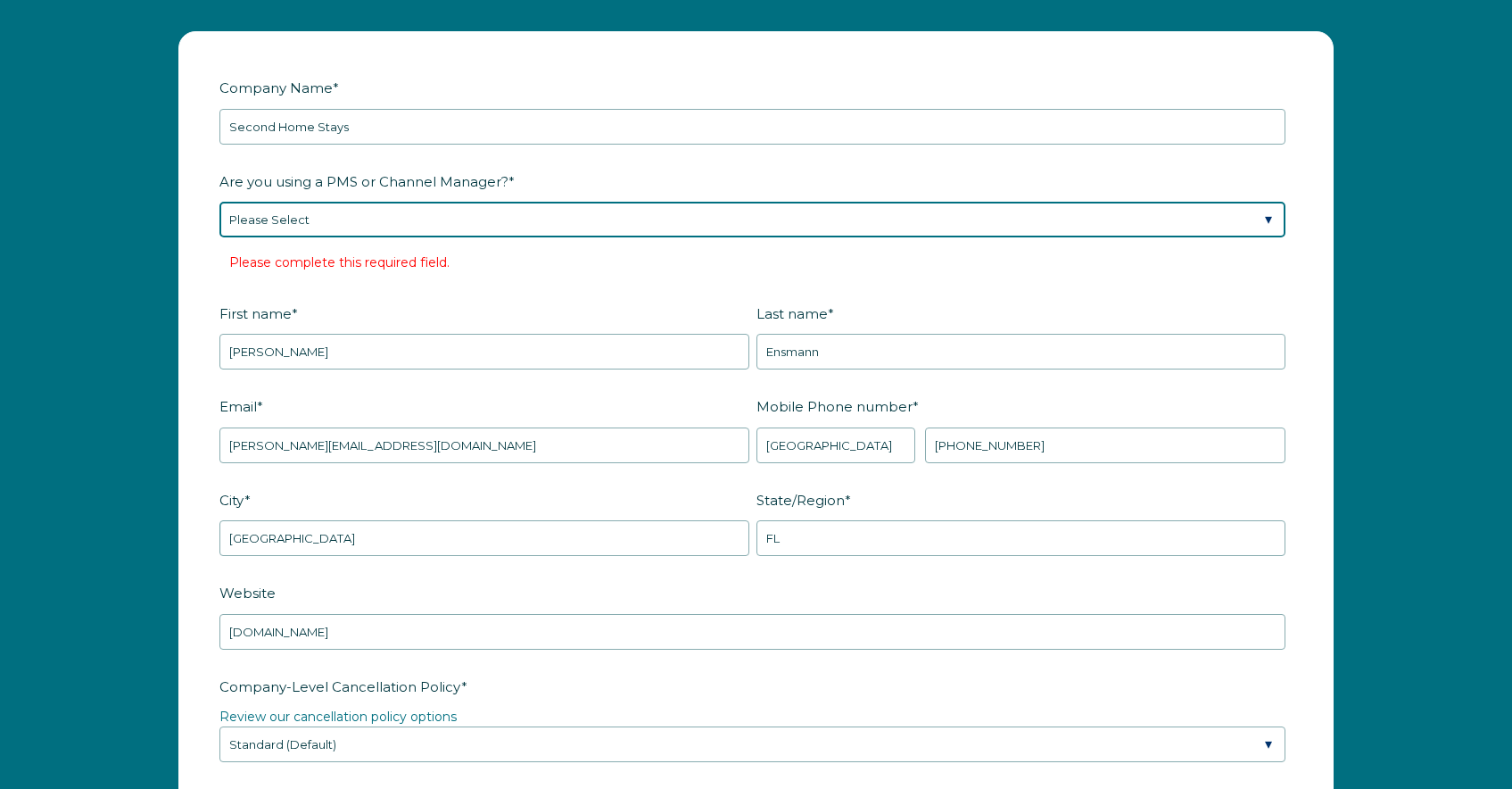
click at [431, 217] on select "Please Select Barefoot BookingPal Boost Brightside CiiRUS Escapia Guesty Hostaw…" at bounding box center [752, 219] width 1067 height 36
select select "Hostaway"
click at [219, 201] on select "Please Select Barefoot BookingPal Boost Brightside CiiRUS Escapia Guesty Hostaw…" at bounding box center [752, 219] width 1067 height 36
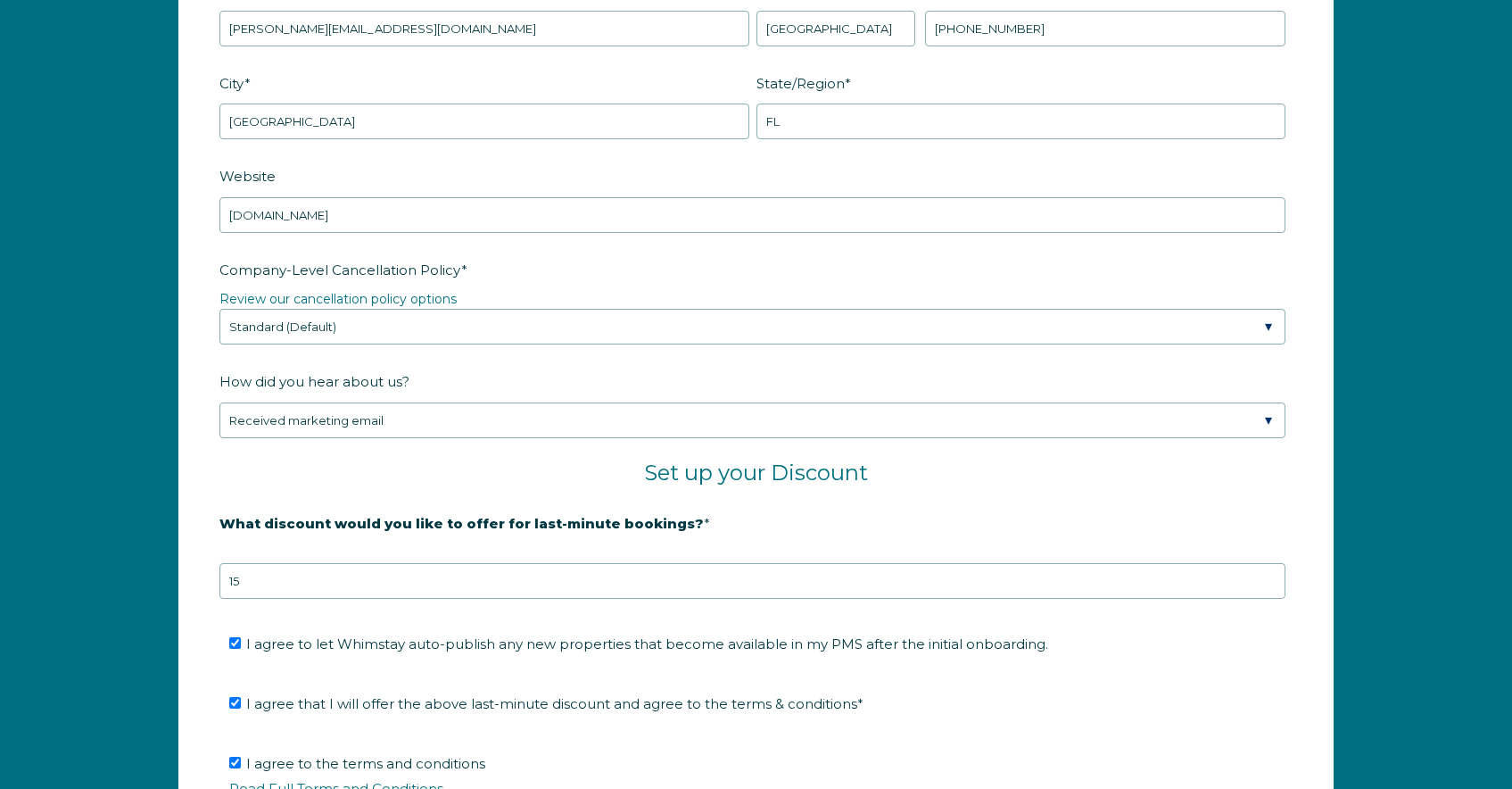
scroll to position [3461, 0]
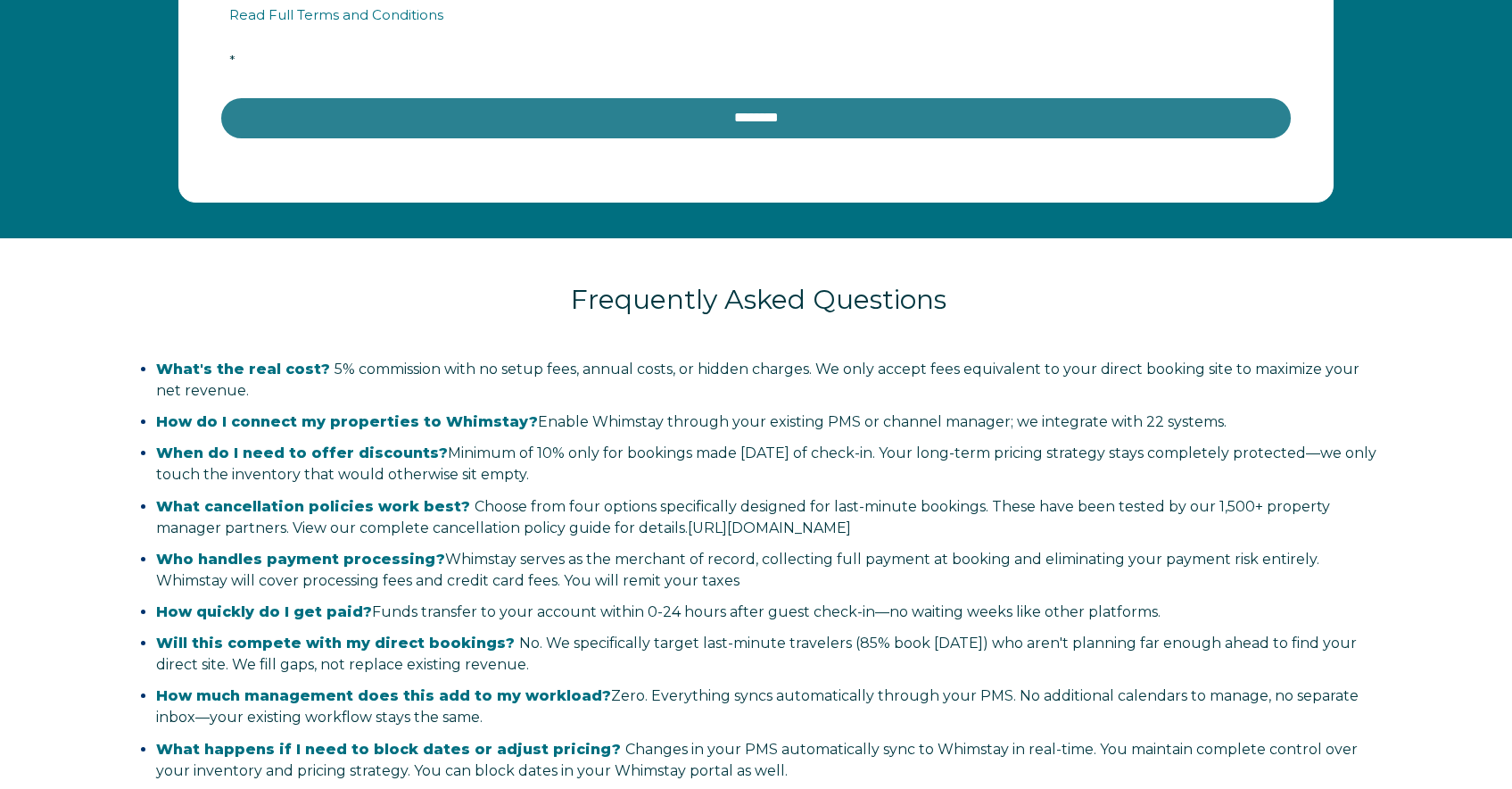
click at [617, 114] on input "********" at bounding box center [756, 117] width 1073 height 42
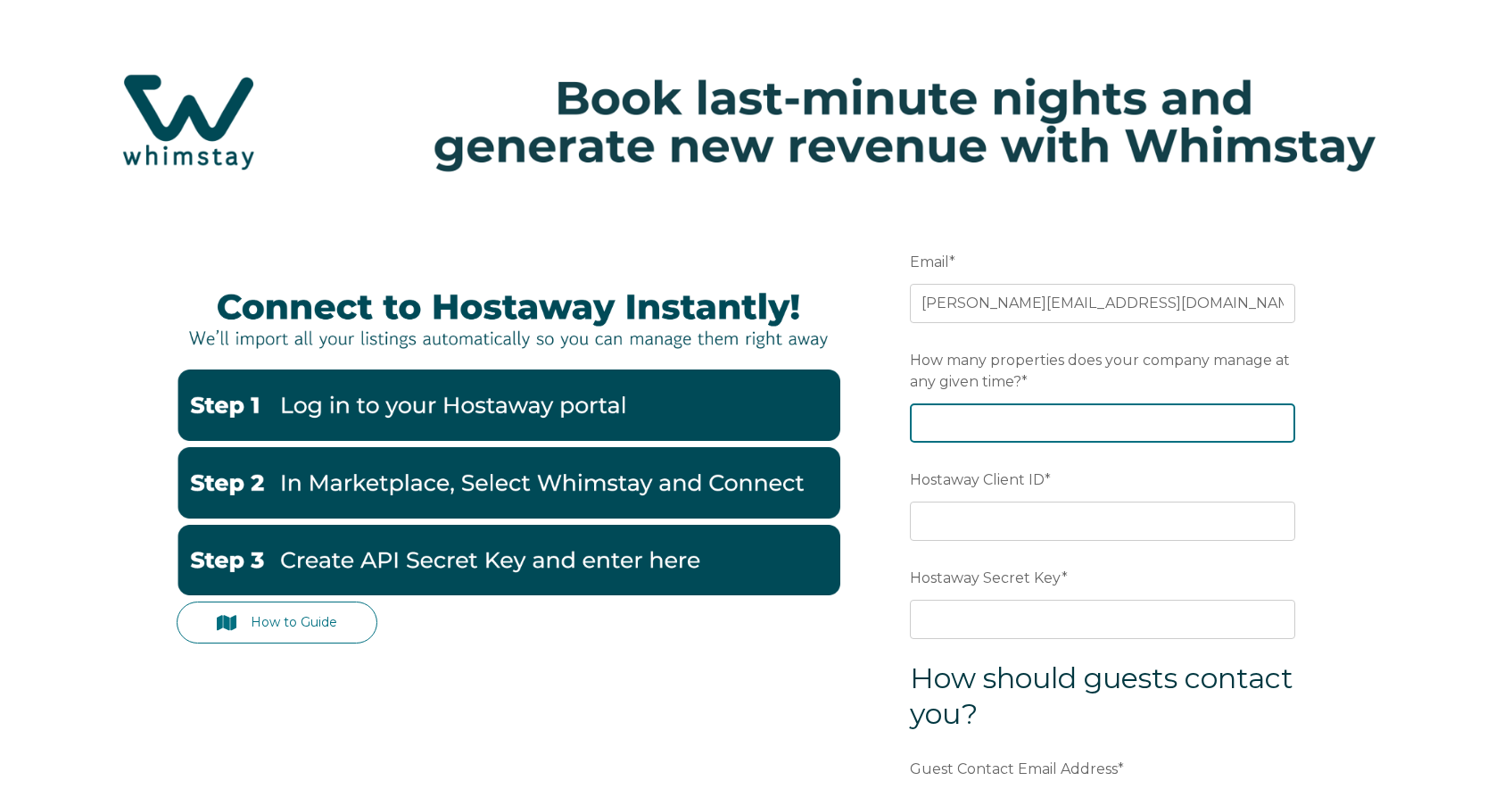
click at [964, 430] on input "How many properties does your company manage at any given time? *" at bounding box center [1102, 423] width 385 height 40
type input "15"
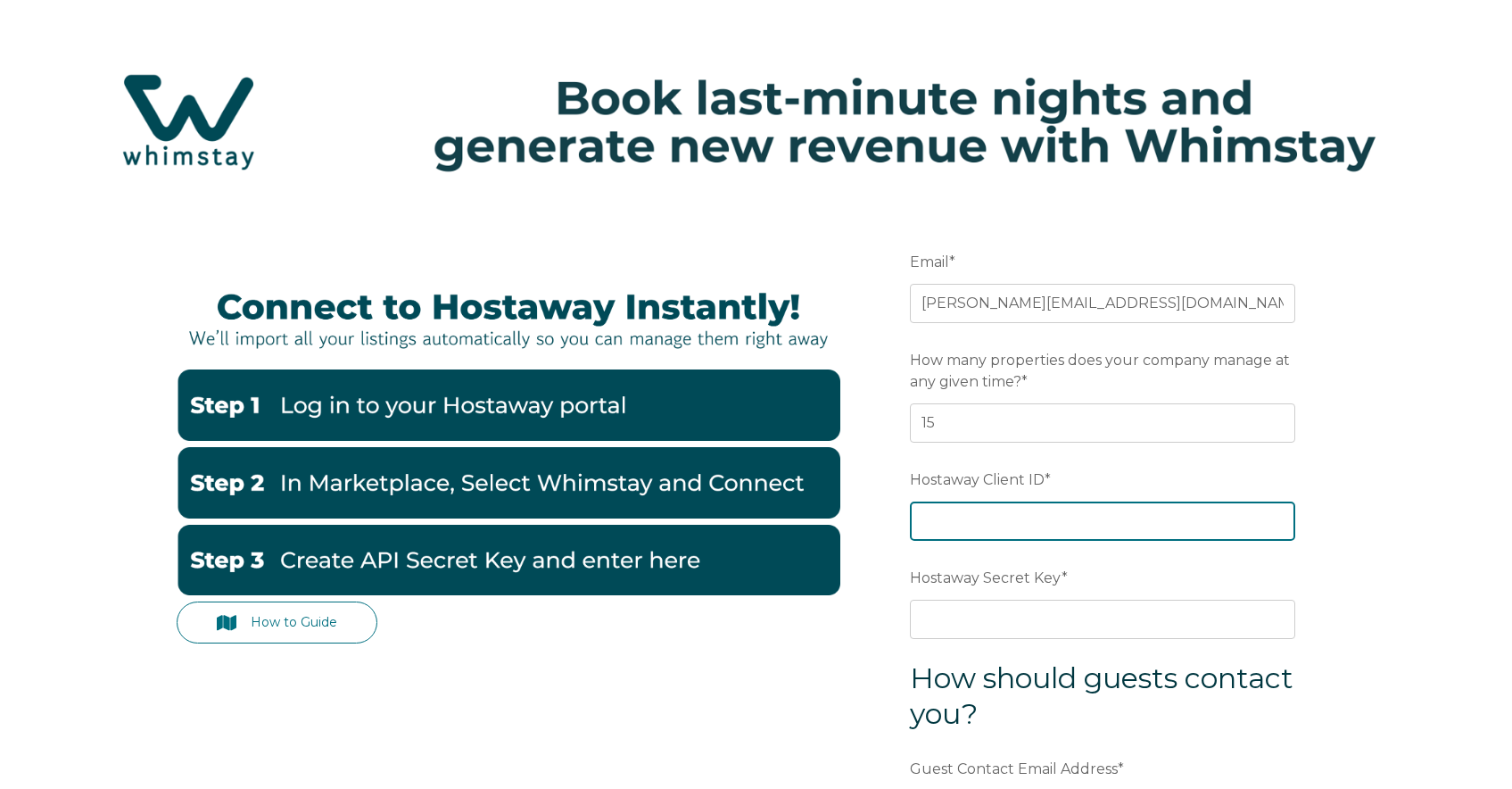
click at [963, 519] on input "Hostaway Client ID *" at bounding box center [1102, 522] width 385 height 40
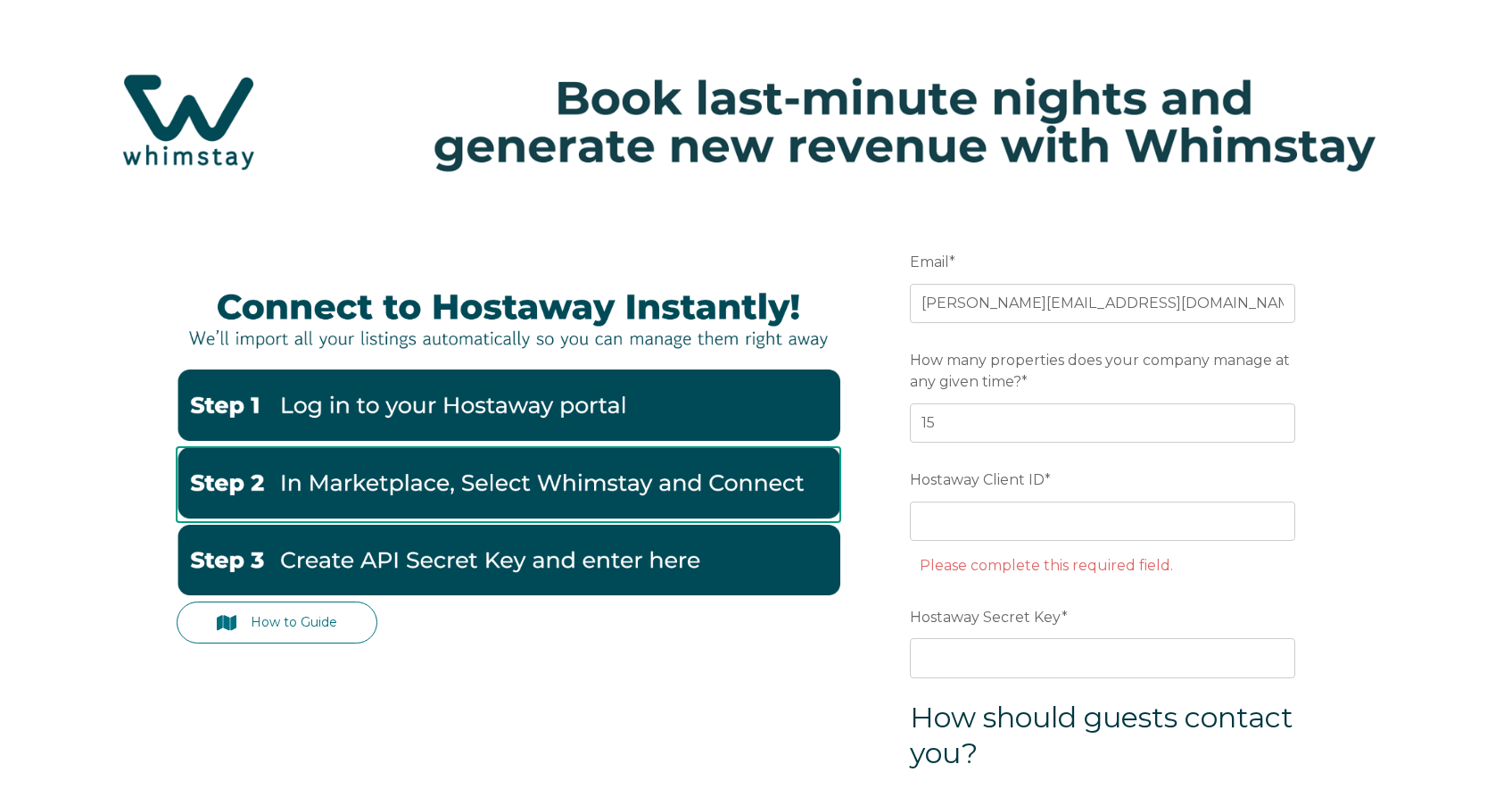
click at [394, 465] on img at bounding box center [508, 483] width 664 height 72
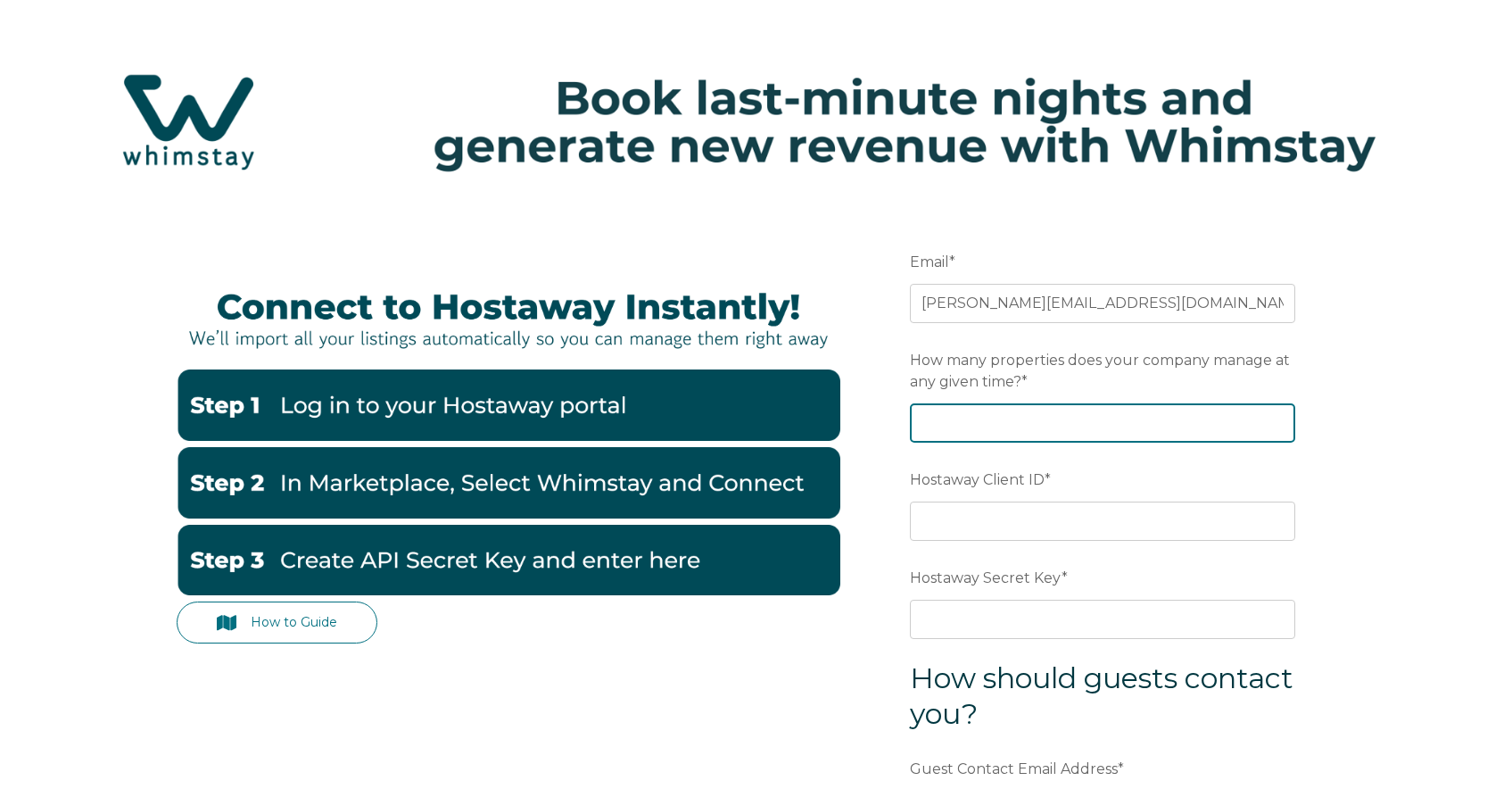
click at [972, 418] on input "How many properties does your company manage at any given time? *" at bounding box center [1102, 423] width 385 height 40
type input "15"
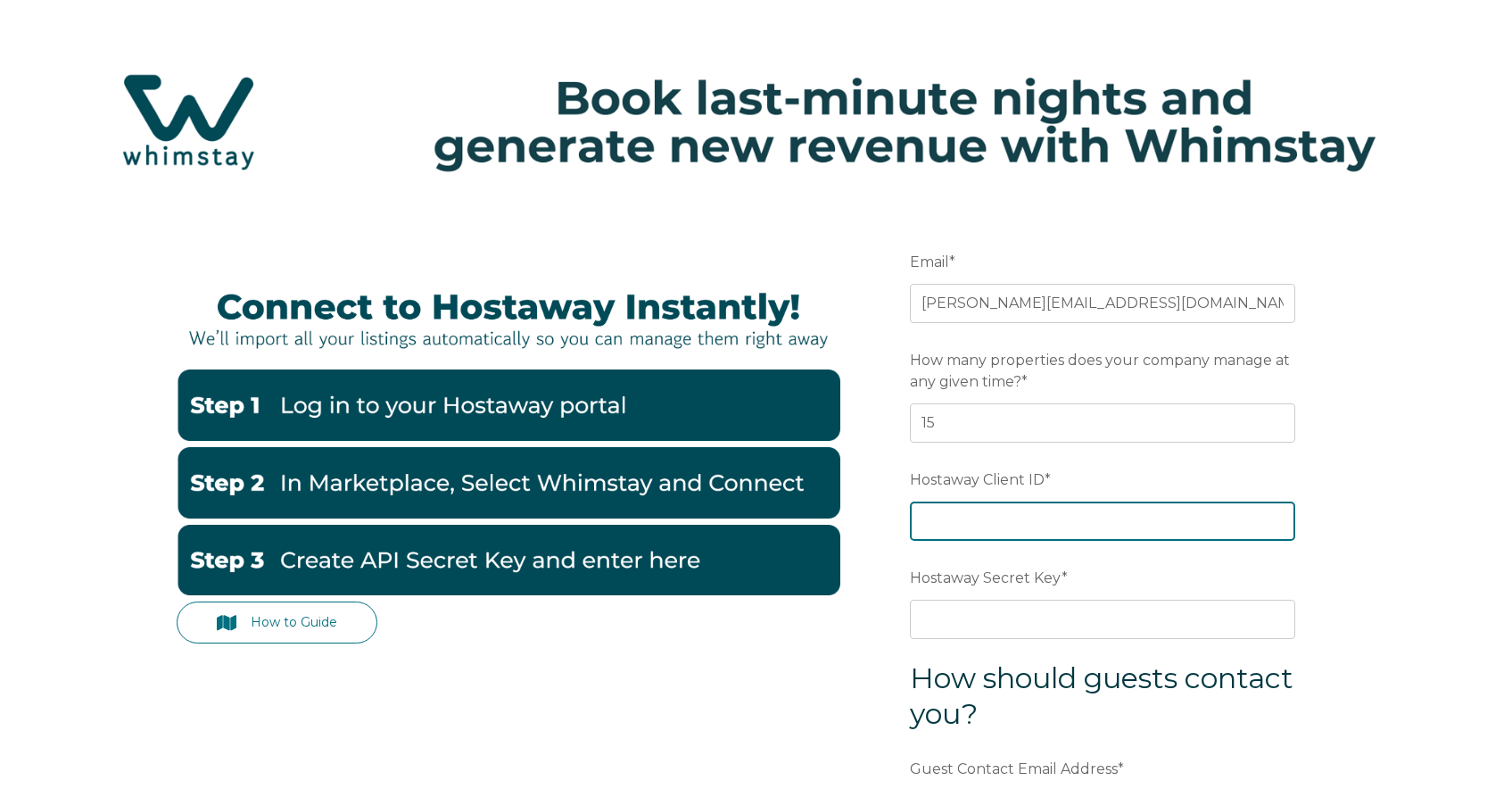
click at [966, 508] on input "Hostaway Client ID *" at bounding box center [1102, 522] width 385 height 40
paste input "a8868f4fb9d6d03065b49612b3e425ddcb536988c563c439ae6b0bb82654472c"
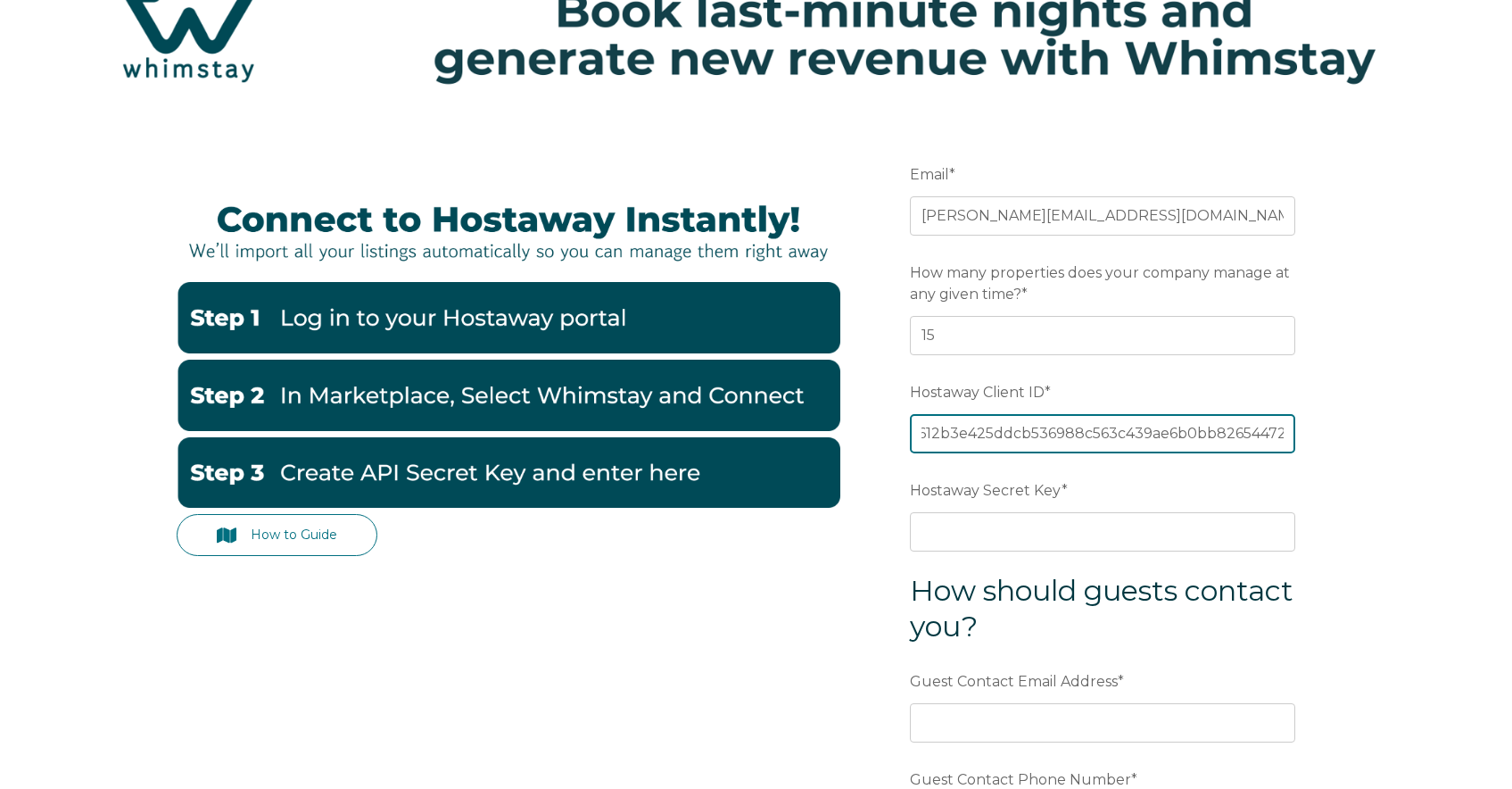
scroll to position [97, 0]
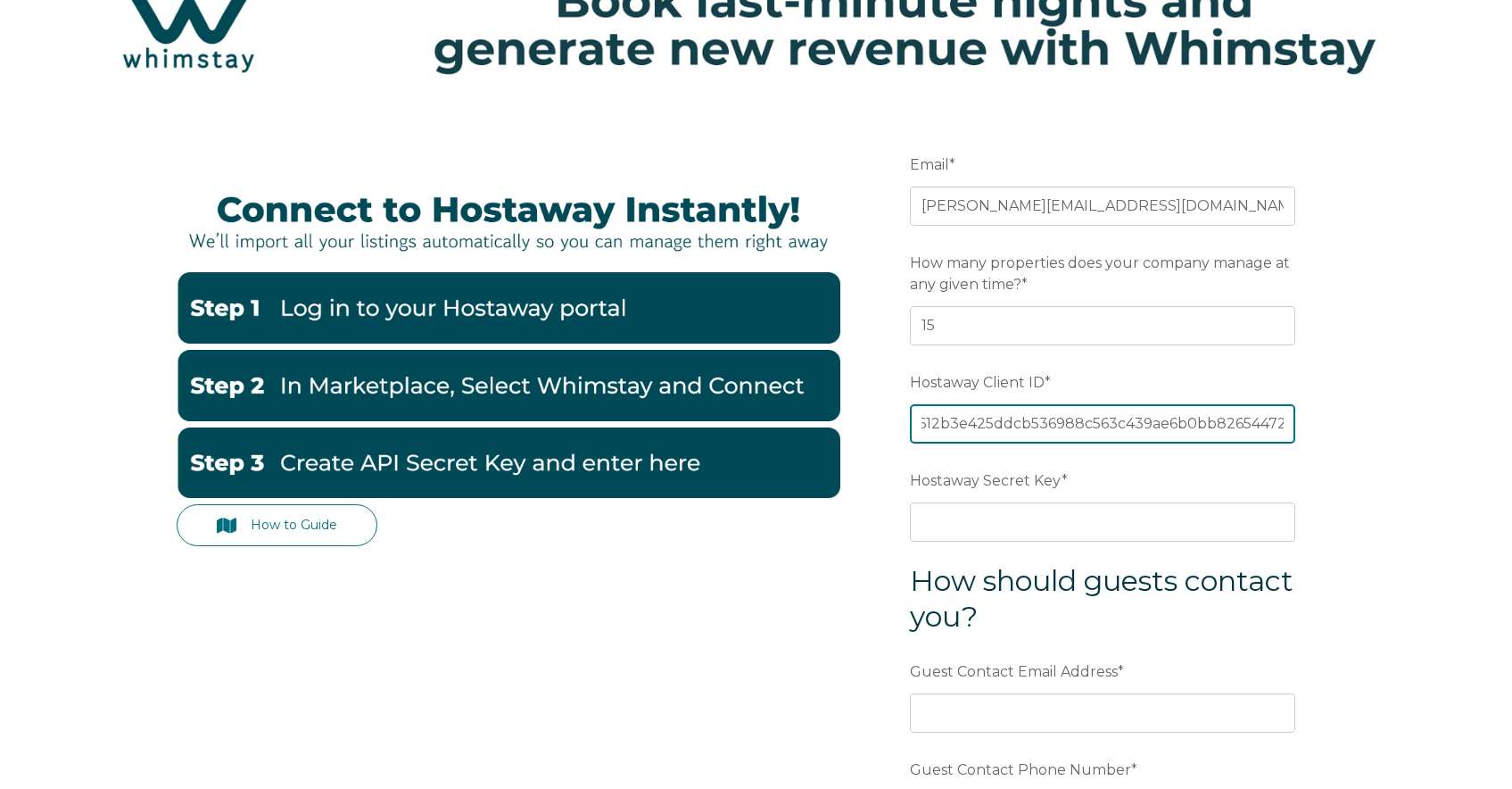
type input "a8868f4fb9d6d03065b49612b3e425ddcb536988c563c439ae6b0bb82654472c"
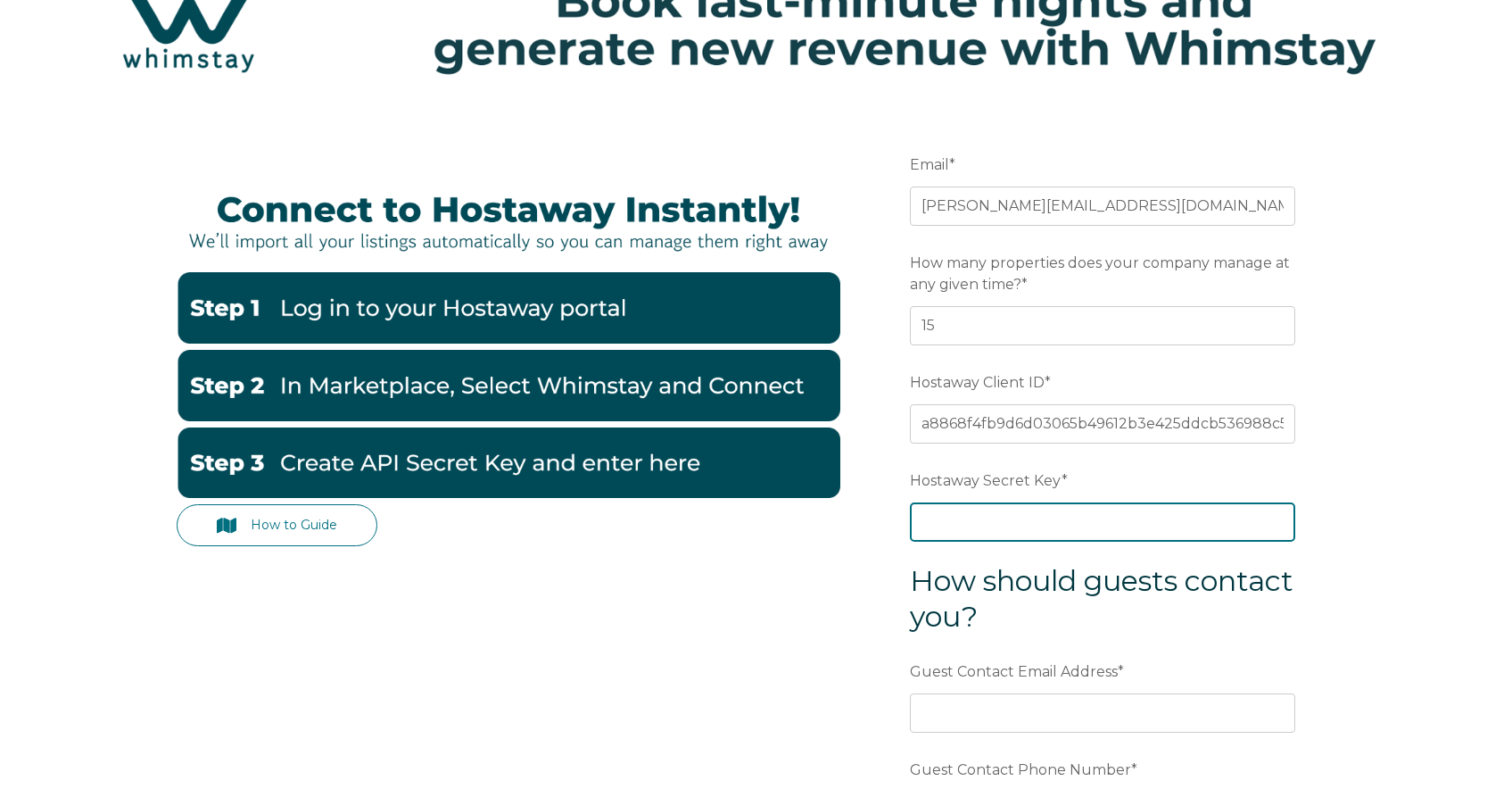
click at [939, 519] on input "Hostaway Secret Key *" at bounding box center [1102, 523] width 385 height 40
paste input "52606"
type input "52606"
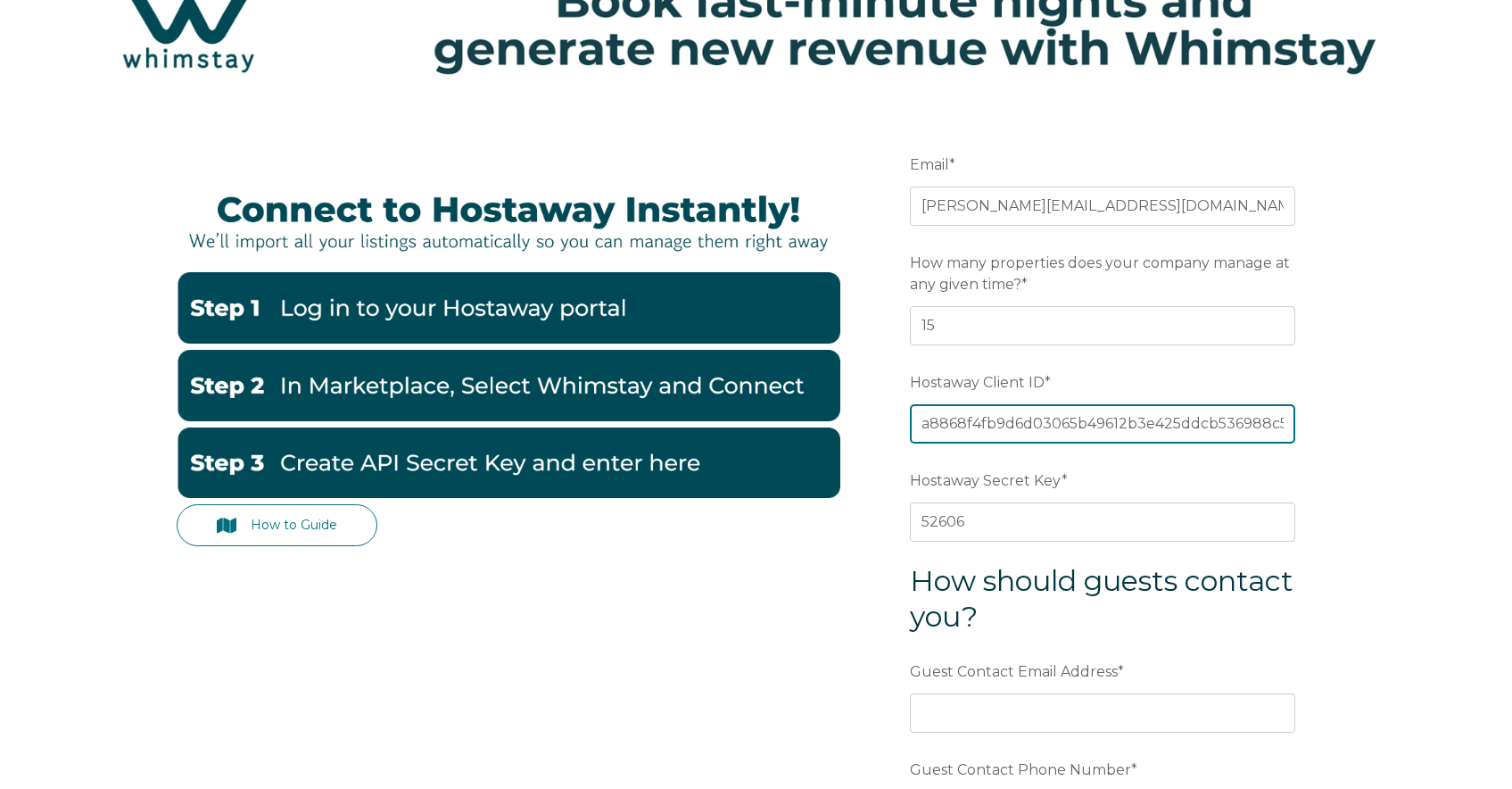
click at [948, 427] on input "a8868f4fb9d6d03065b49612b3e425ddcb536988c563c439ae6b0bb82654472c" at bounding box center [1102, 424] width 385 height 40
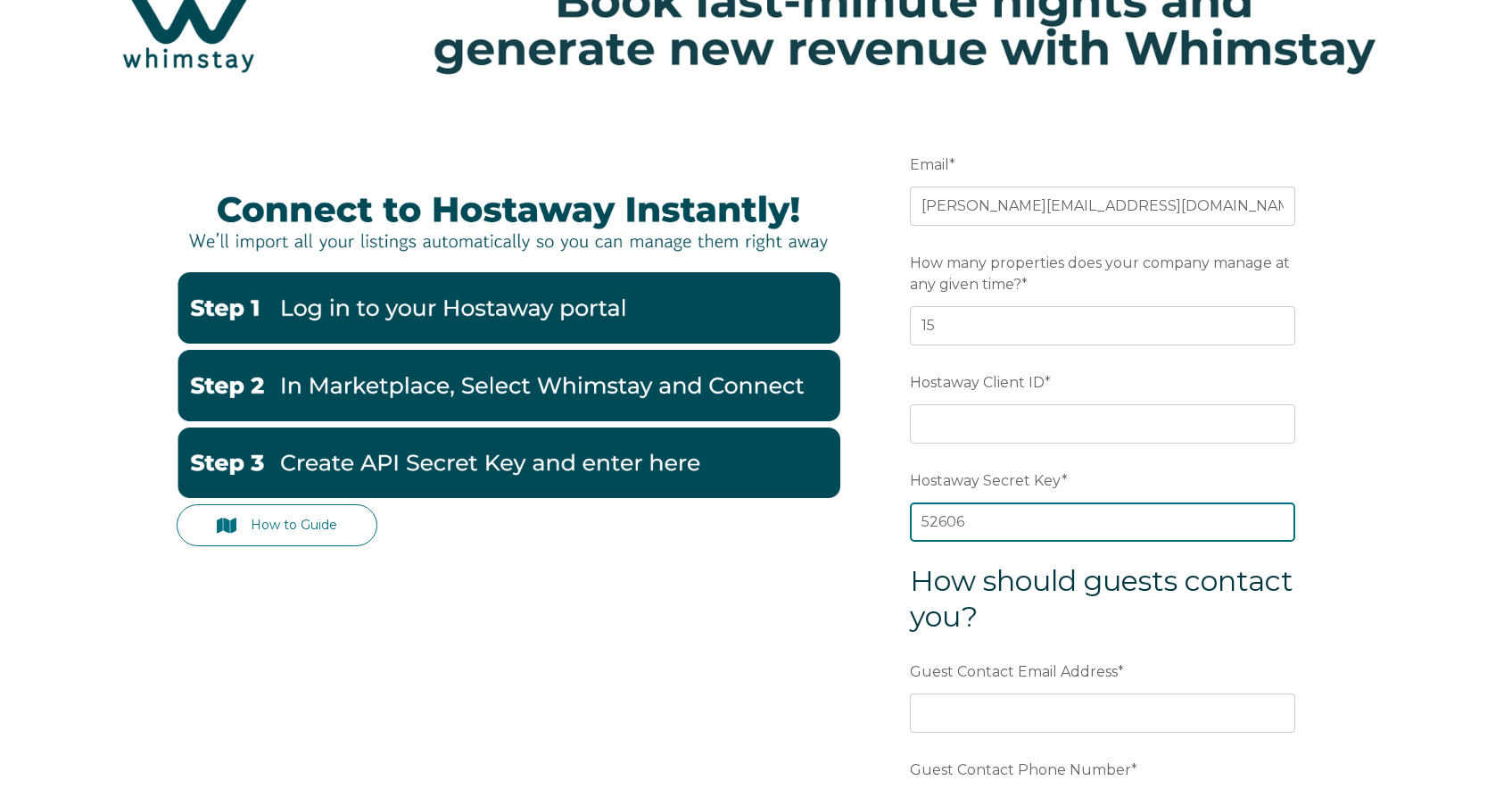
click at [983, 519] on div "Hostaway Secret Key * 52606" at bounding box center [1102, 504] width 385 height 77
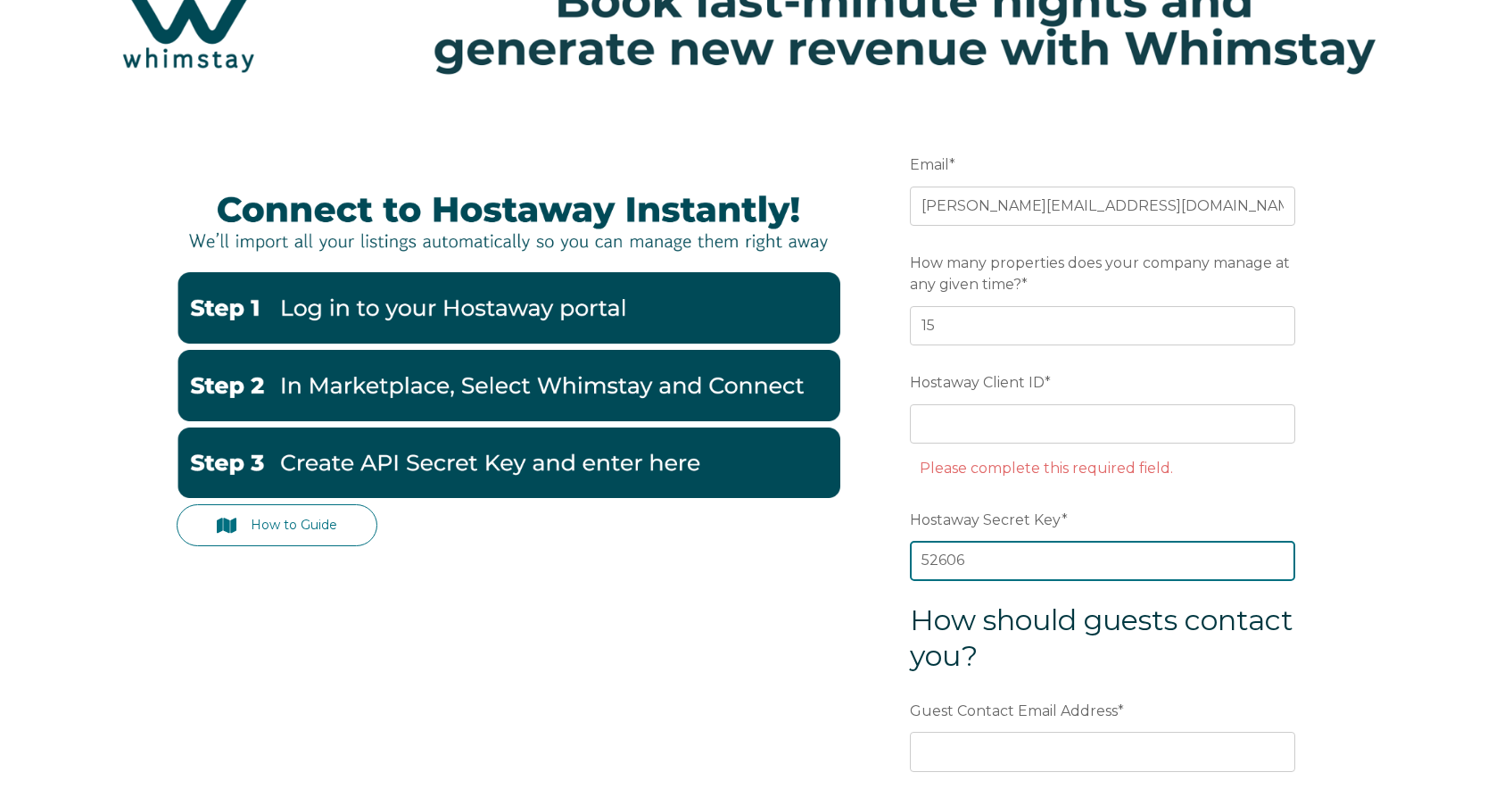
click at [996, 572] on input "52606" at bounding box center [1102, 560] width 385 height 40
paste input "a8868f4fb9d6d03065b49612b3e425ddcb536988c563c439ae6b0bb82654472c"
drag, startPoint x: 966, startPoint y: 561, endPoint x: 888, endPoint y: 561, distance: 78.0
click at [888, 561] on form "Email * tim@secondhomestays.com Preferred language SDR How many properties does…" at bounding box center [1102, 557] width 466 height 896
type input "a8868f4fb9d6d03065b49612b3e425ddcb536988c563c439ae6b0bb82654472c"
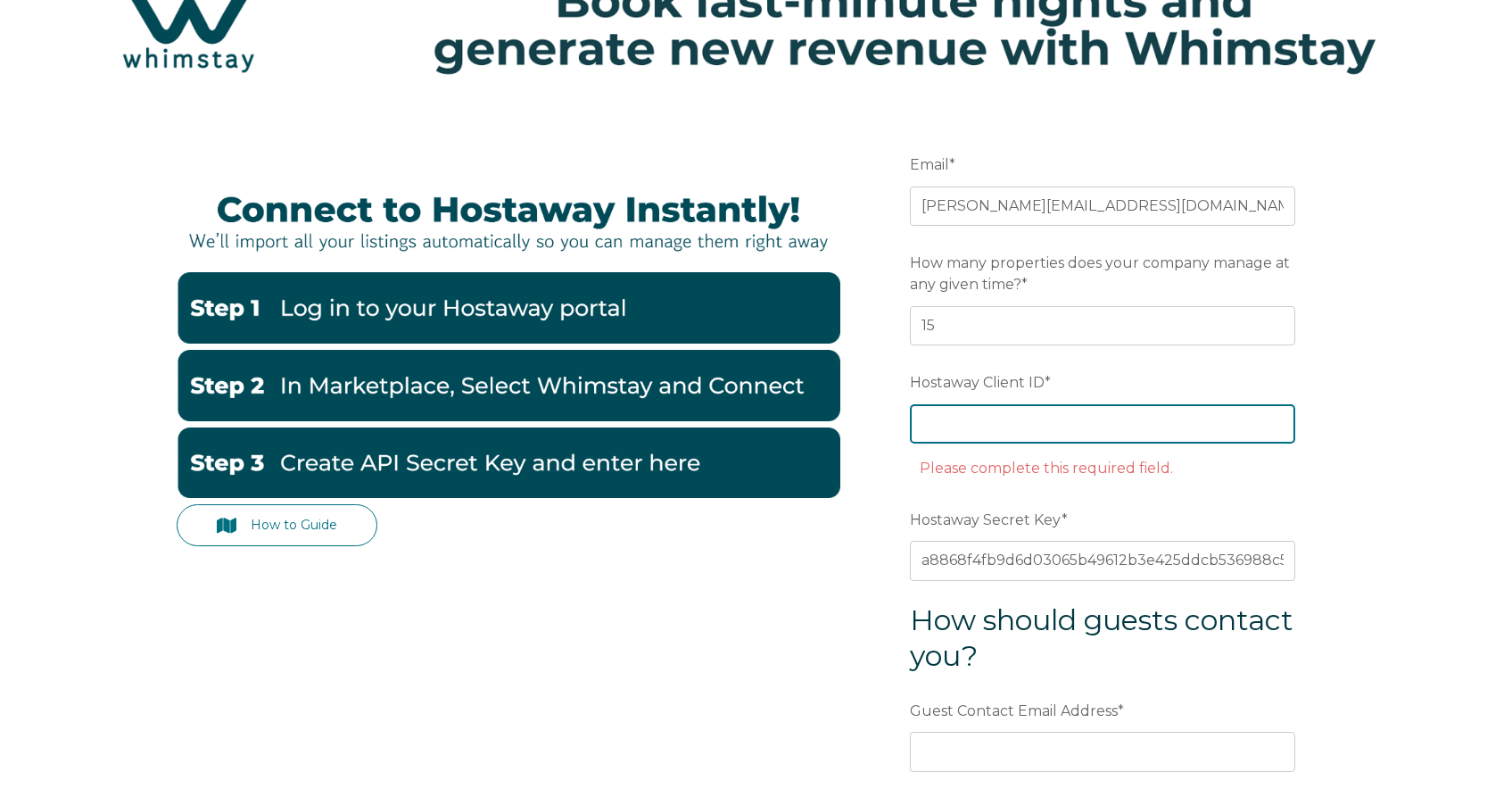
click at [1005, 419] on input "Hostaway Client ID *" at bounding box center [1102, 424] width 385 height 40
paste input "52606"
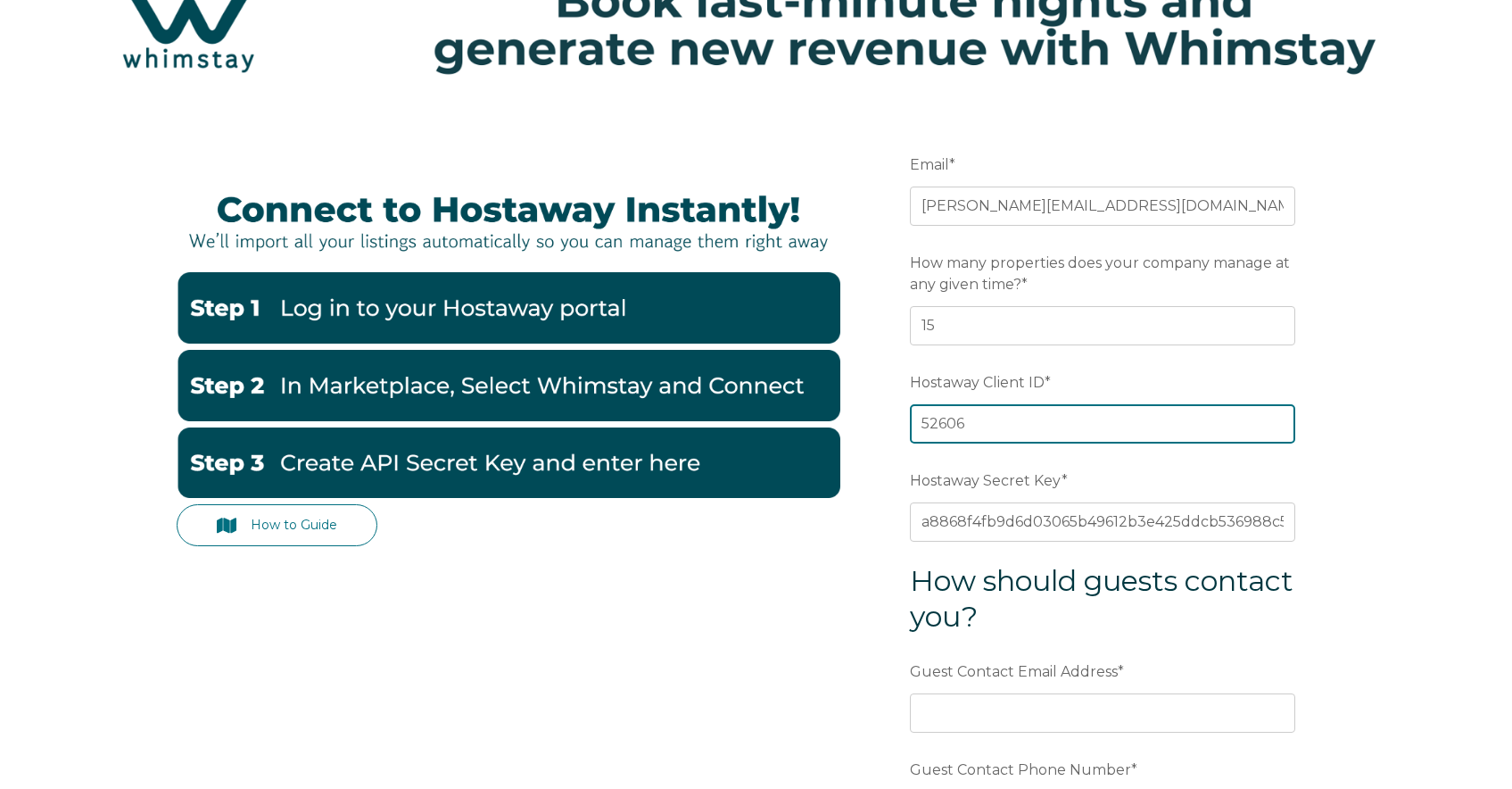
click at [929, 420] on input "52606" at bounding box center [1102, 424] width 385 height 40
type input "52606"
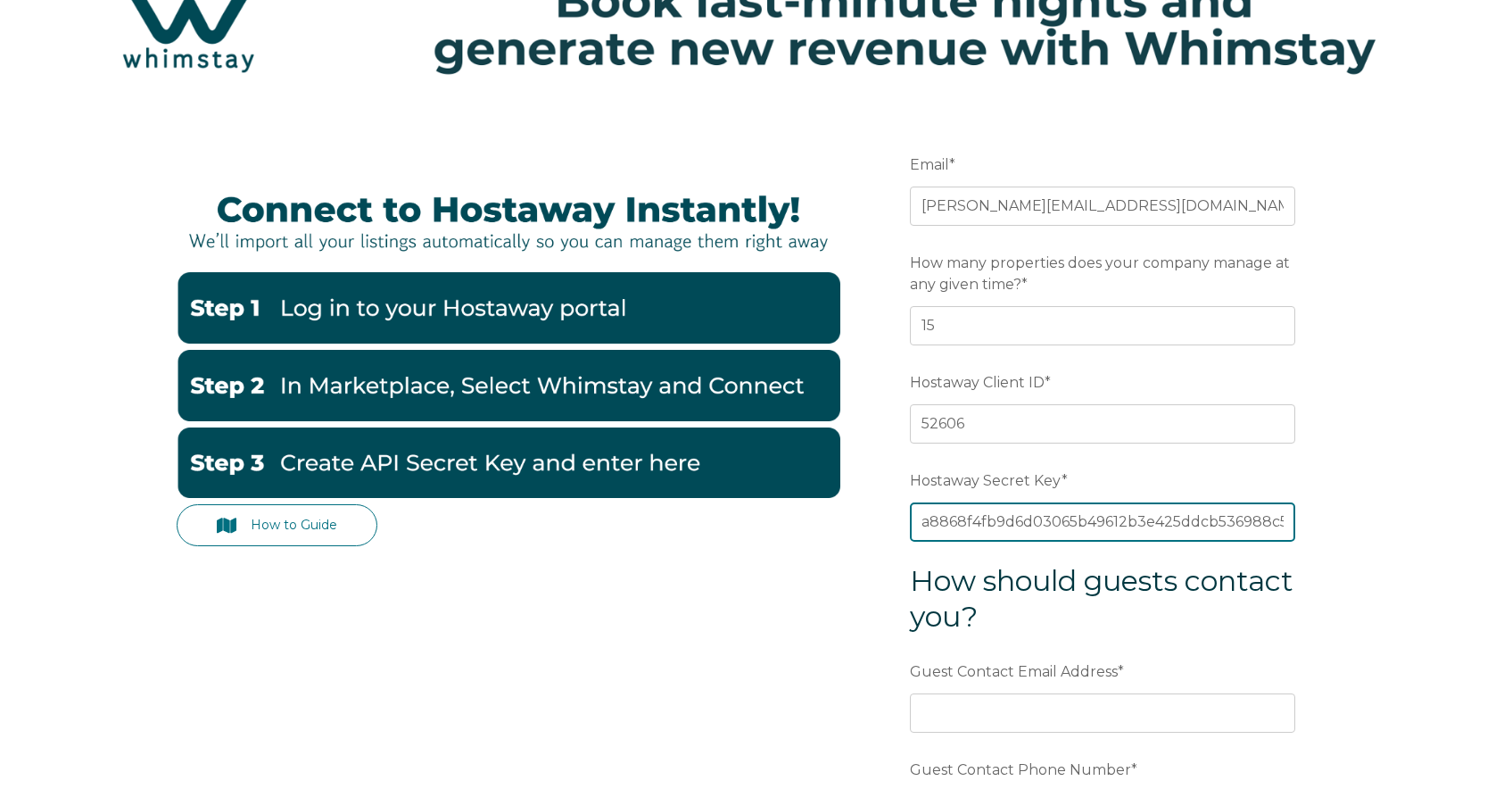
click at [926, 521] on input "a8868f4fb9d6d03065b49612b3e425ddcb536988c563c439ae6b0bb82654472c" at bounding box center [1102, 523] width 385 height 40
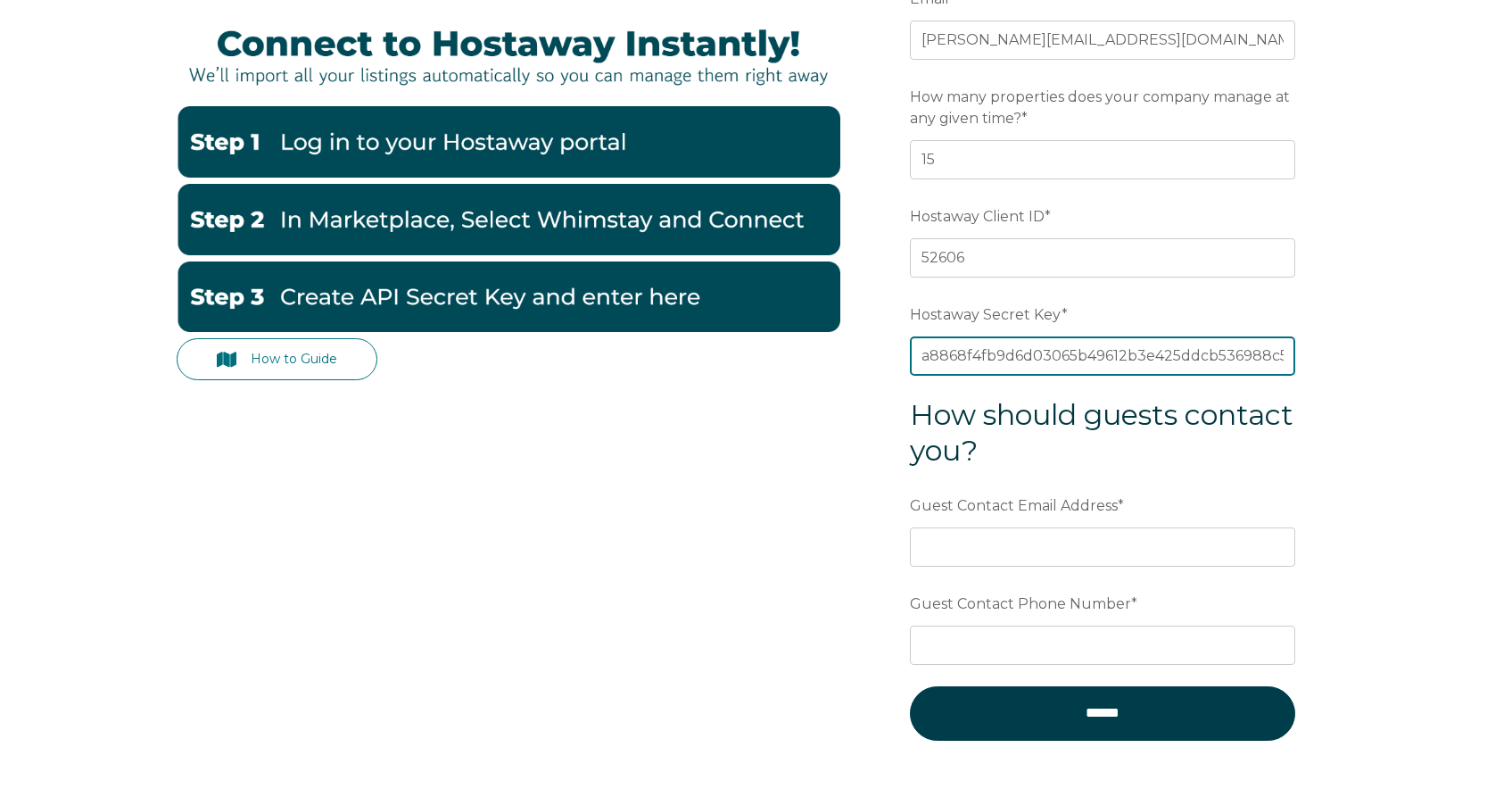
scroll to position [366, 0]
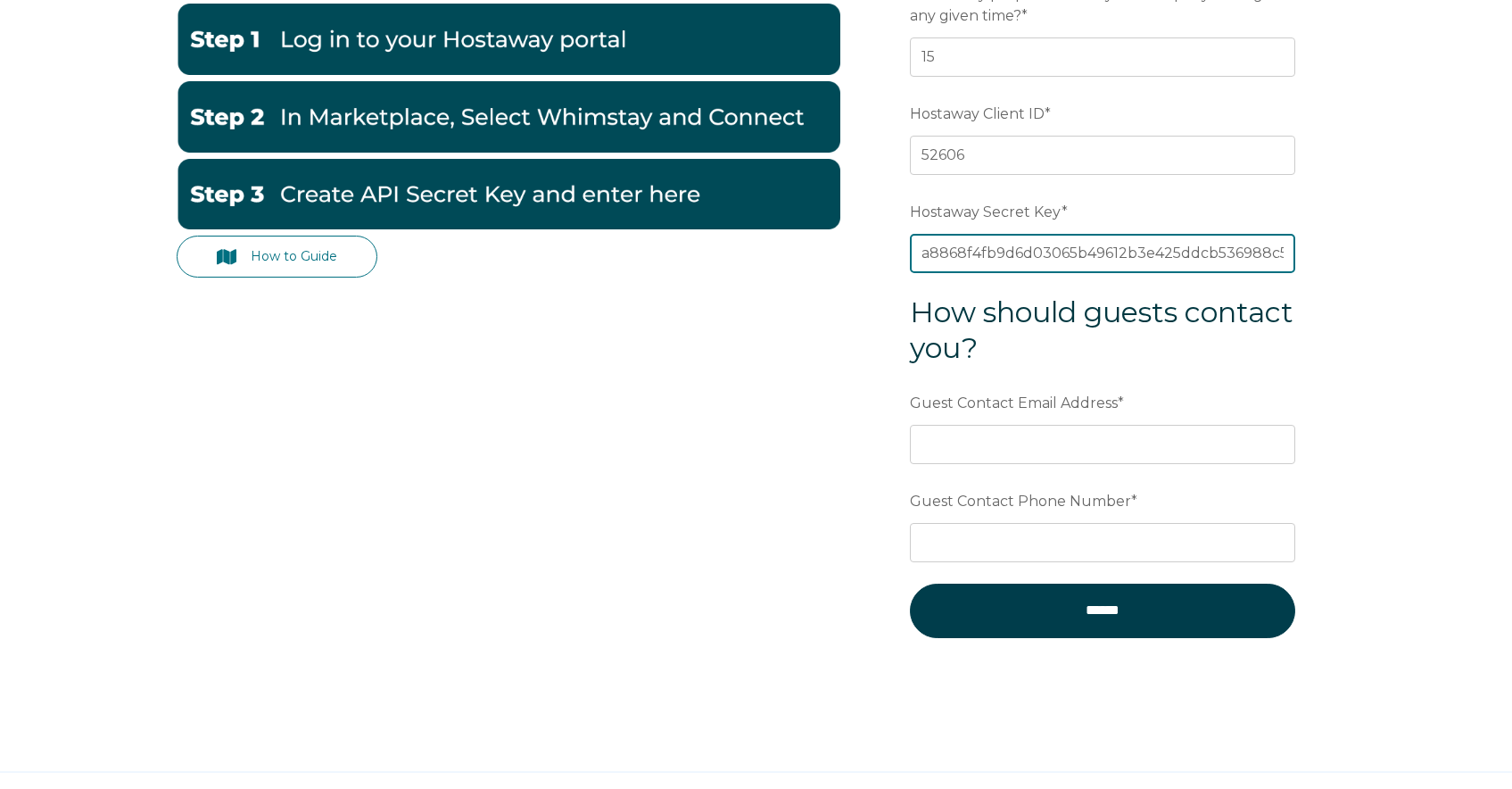
type input "a8868f4fb9d6d03065b49612b3e425ddcb536988c563c439ae6b0bb82654472c"
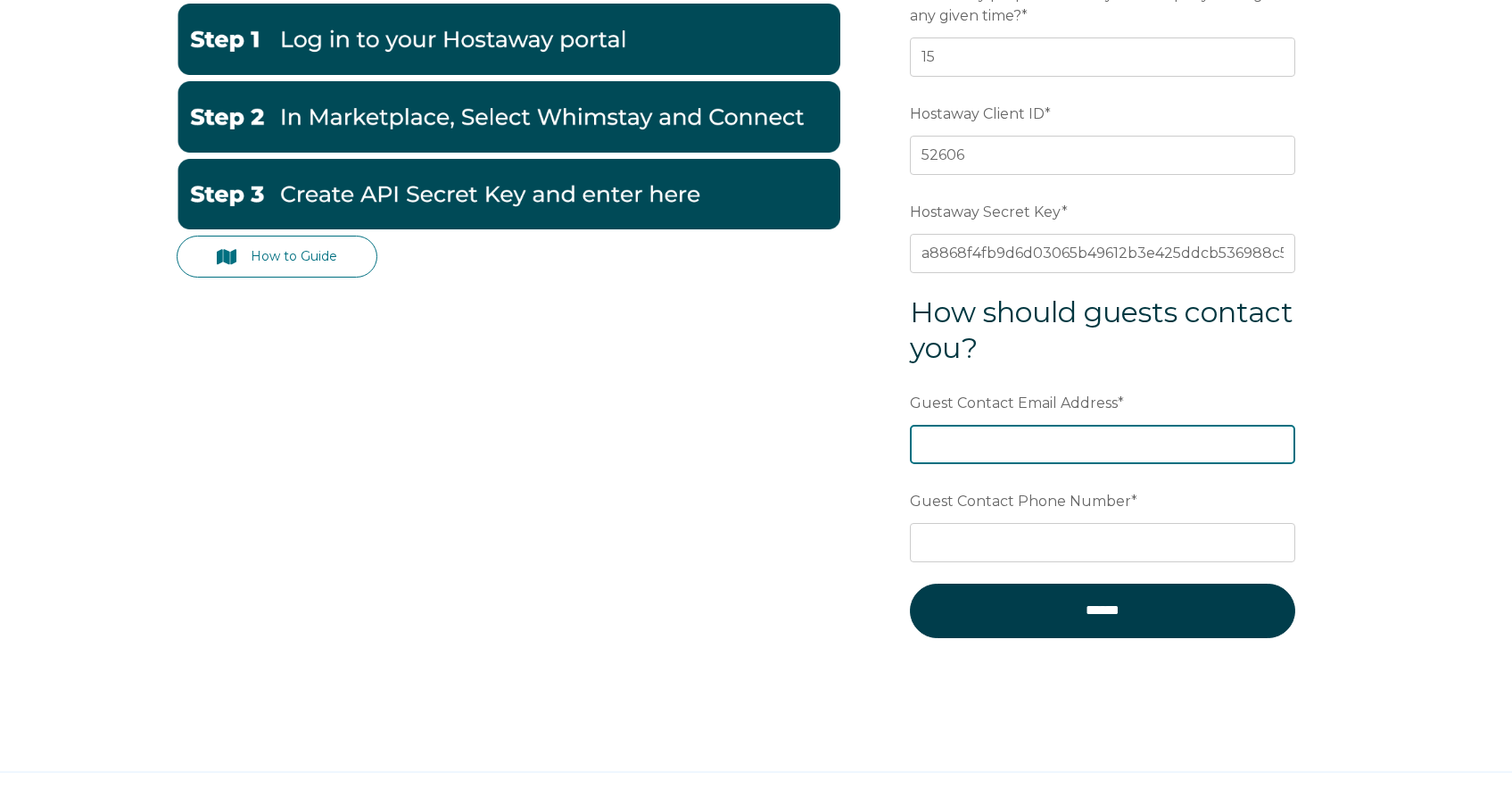
click at [972, 442] on input "Guest Contact Email Address *" at bounding box center [1102, 444] width 385 height 40
type input "yourhosts@secondhomestays.com"
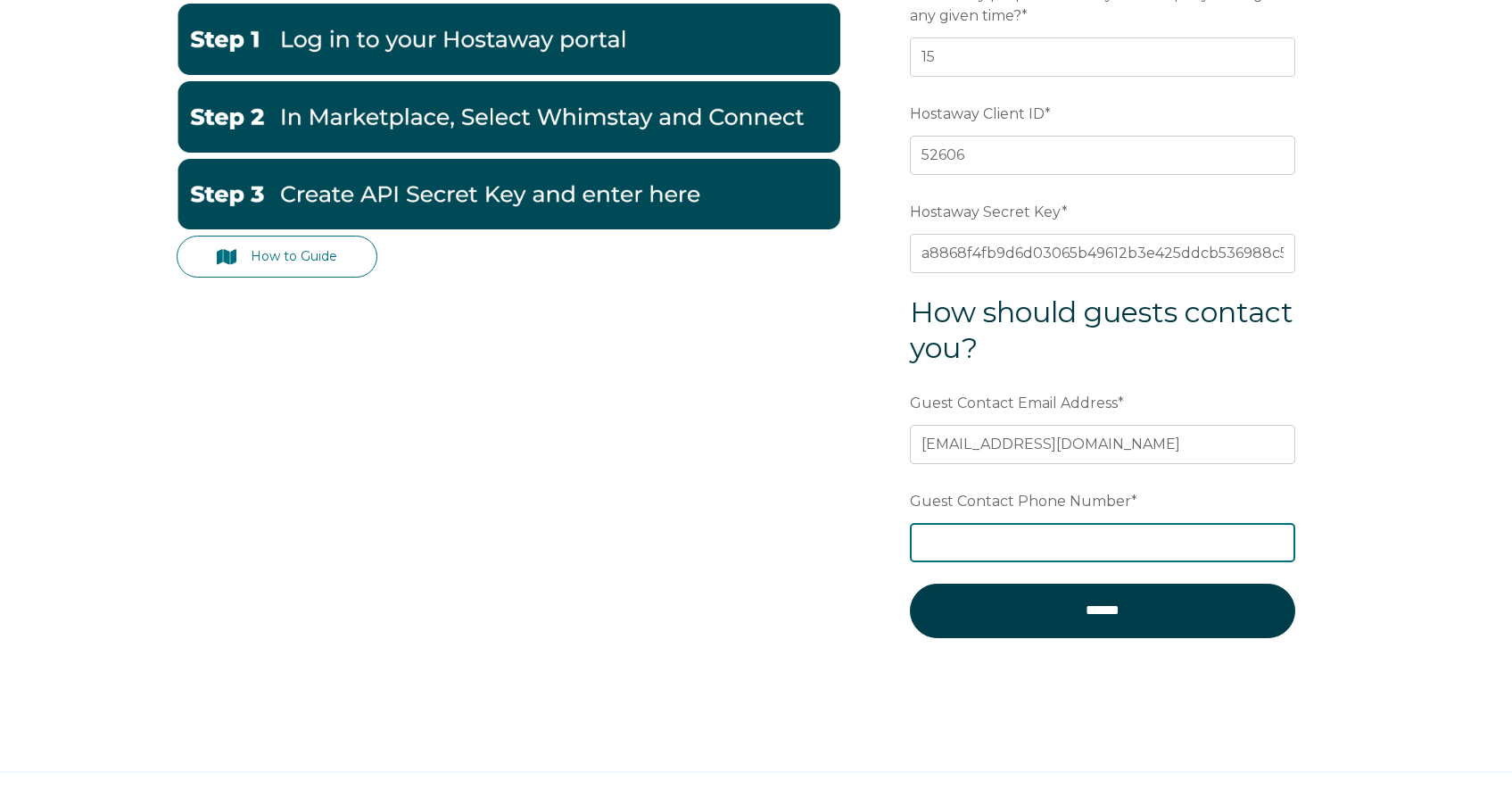
click at [969, 541] on input "Guest Contact Phone Number *" at bounding box center [1102, 542] width 385 height 40
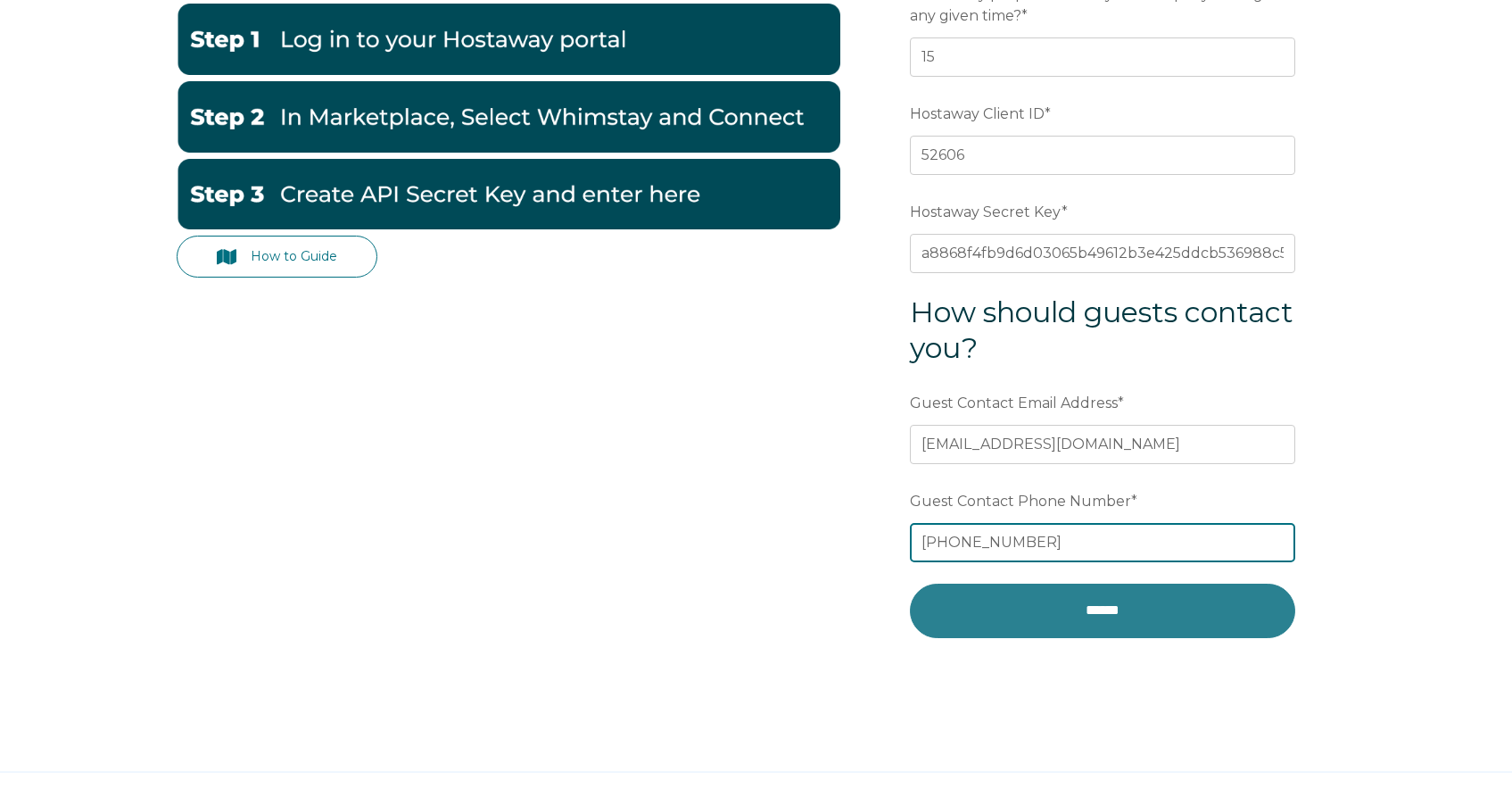
type input "772-828-1572"
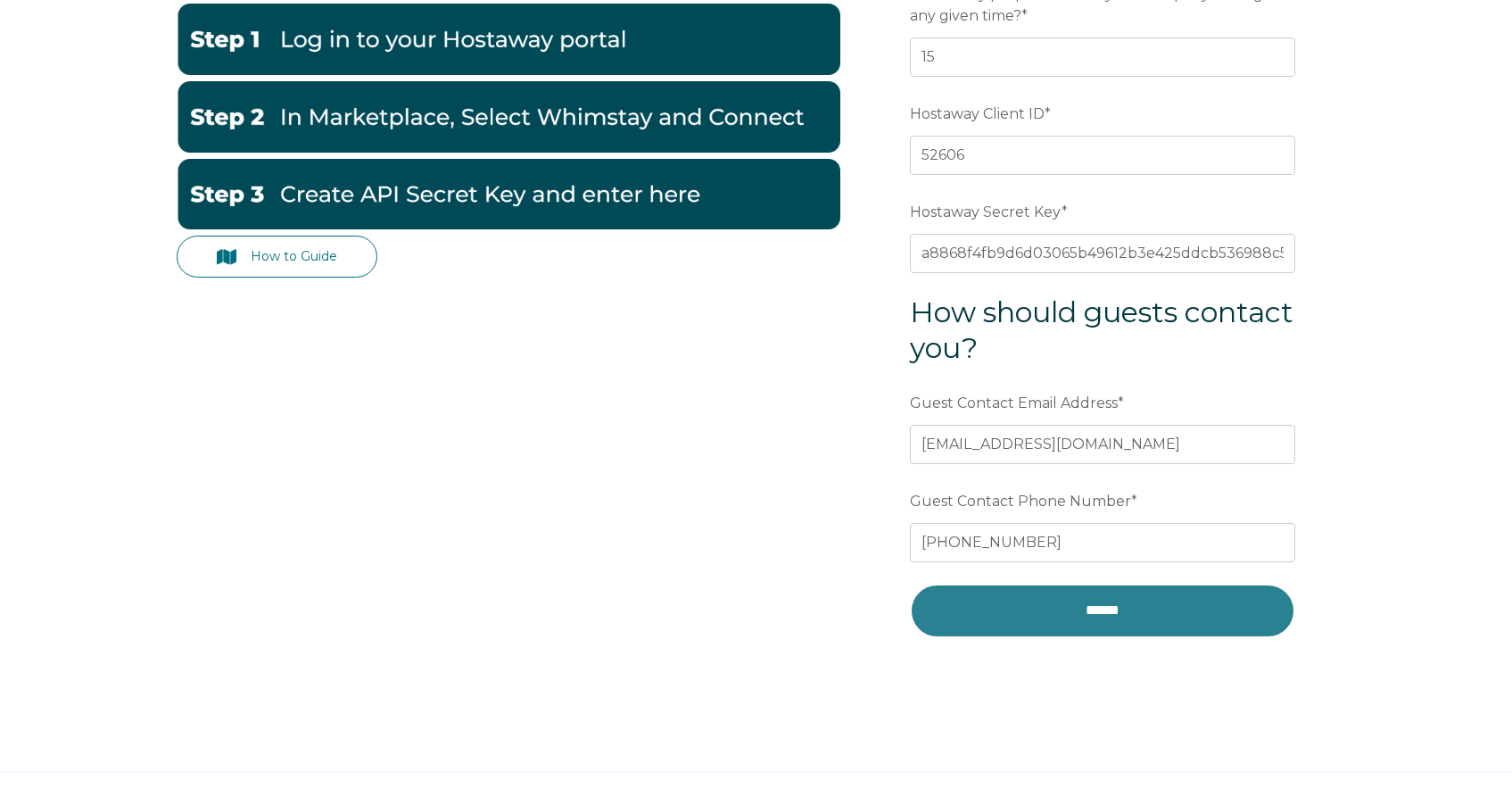
click at [997, 618] on input "******" at bounding box center [1102, 610] width 385 height 54
